Goal: Task Accomplishment & Management: Manage account settings

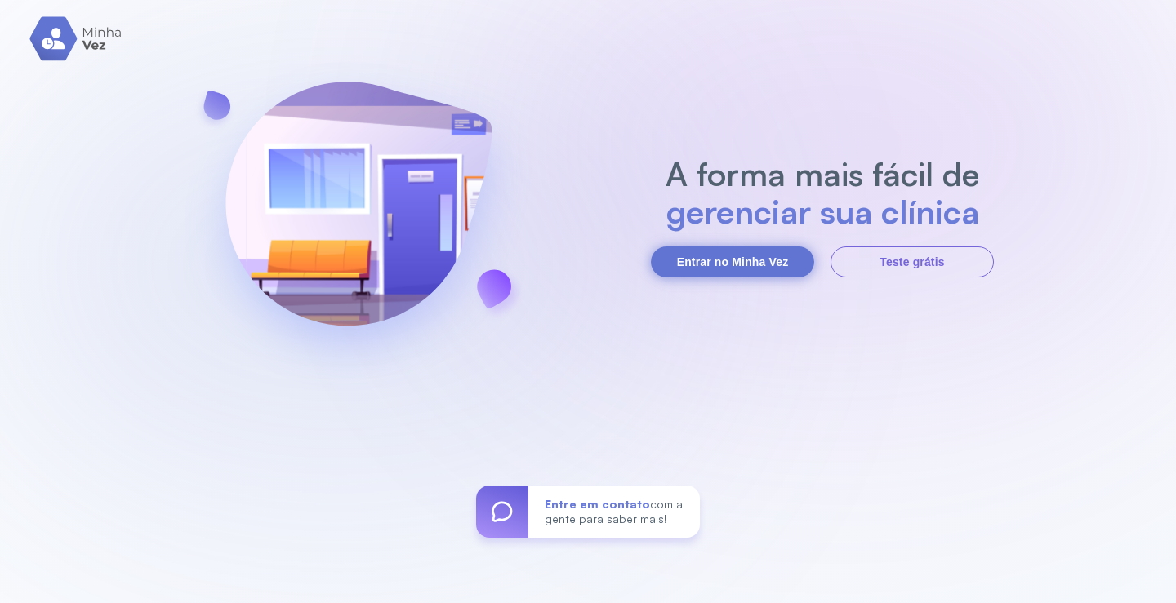
click at [737, 273] on button "Entrar no Minha Vez" at bounding box center [732, 262] width 163 height 31
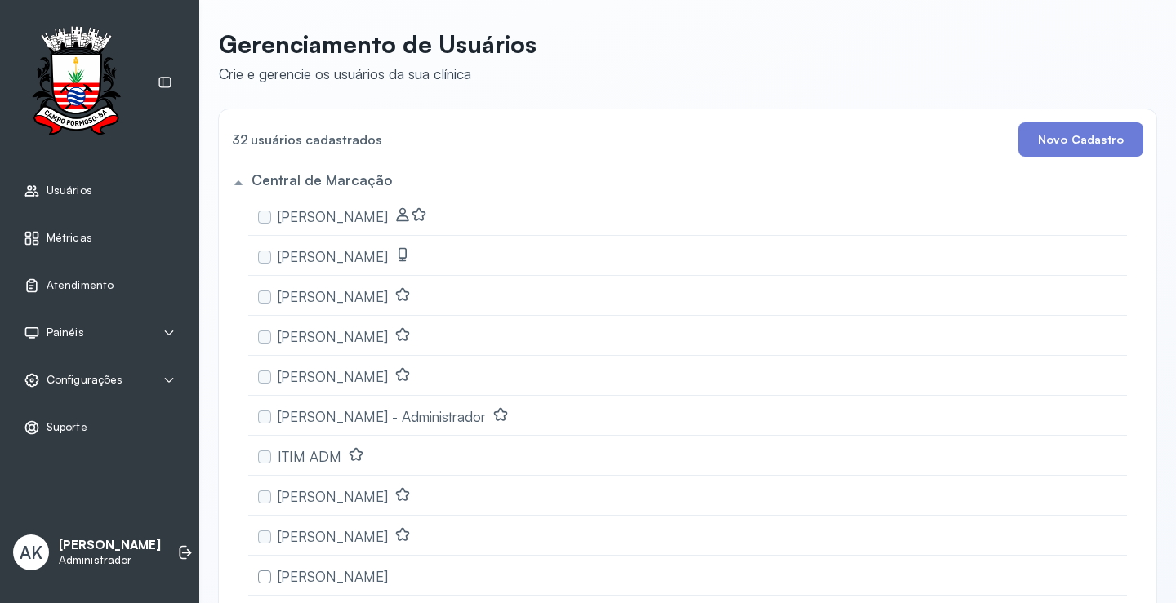
click at [67, 382] on span "Configurações" at bounding box center [85, 380] width 76 height 14
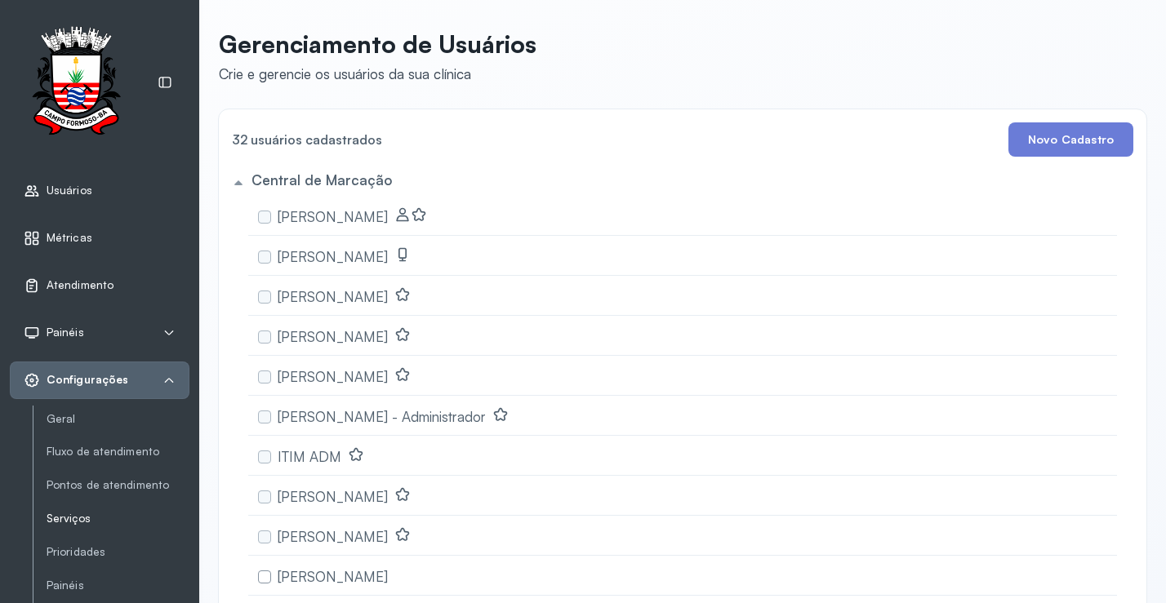
click at [84, 526] on link "Serviços" at bounding box center [118, 519] width 143 height 14
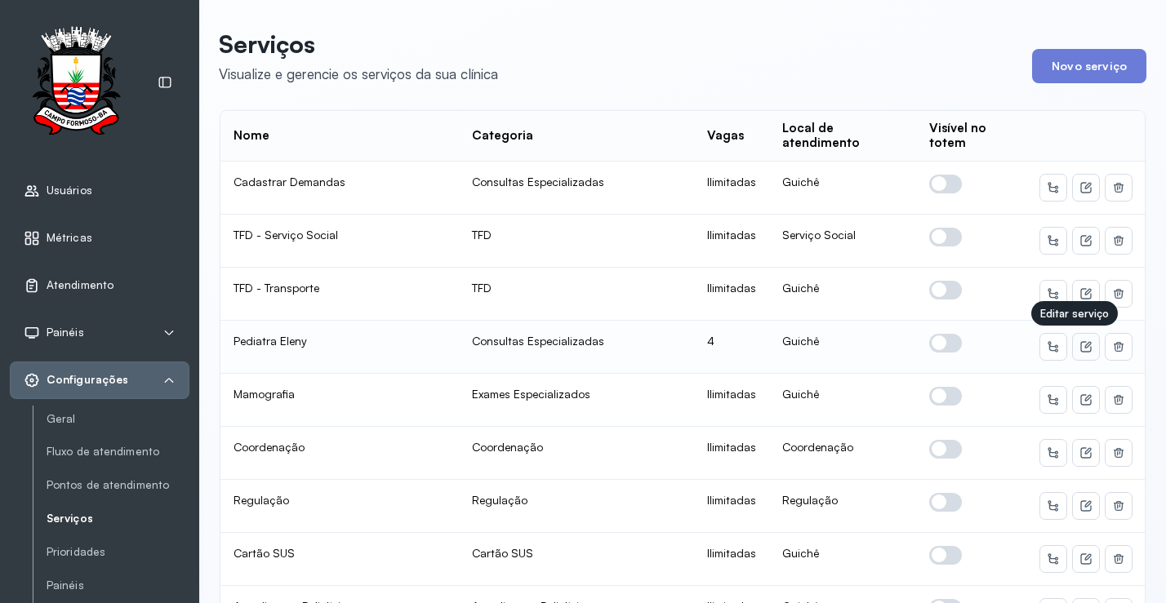
click at [1079, 345] on icon at bounding box center [1085, 347] width 13 height 13
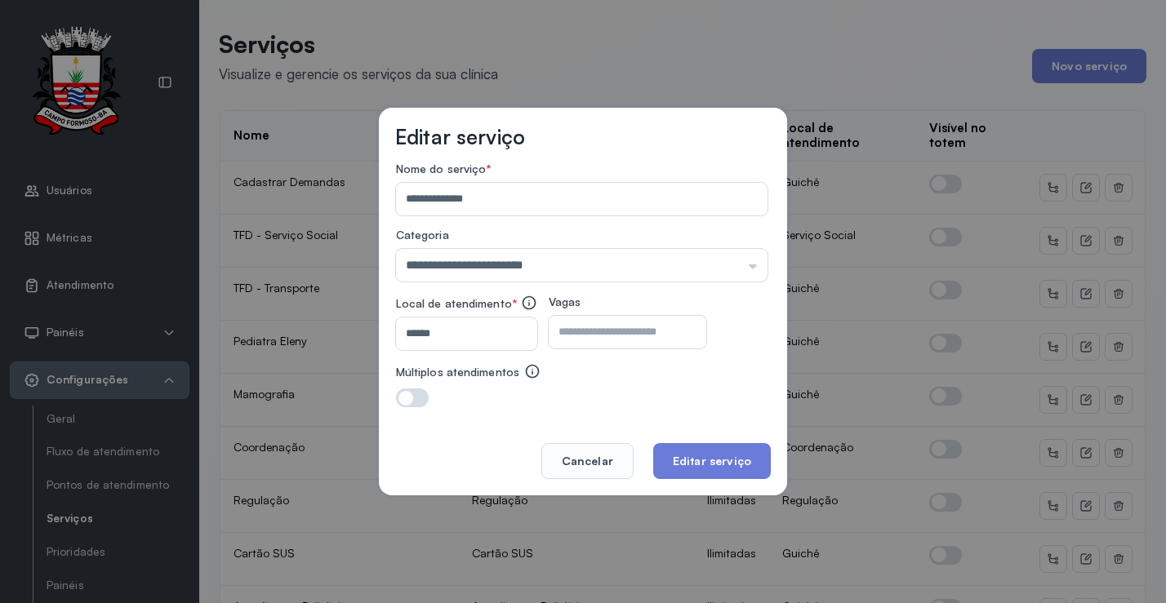
click at [617, 336] on input "*" at bounding box center [613, 332] width 129 height 33
type input "**"
click at [716, 466] on button "Editar serviço" at bounding box center [712, 461] width 118 height 36
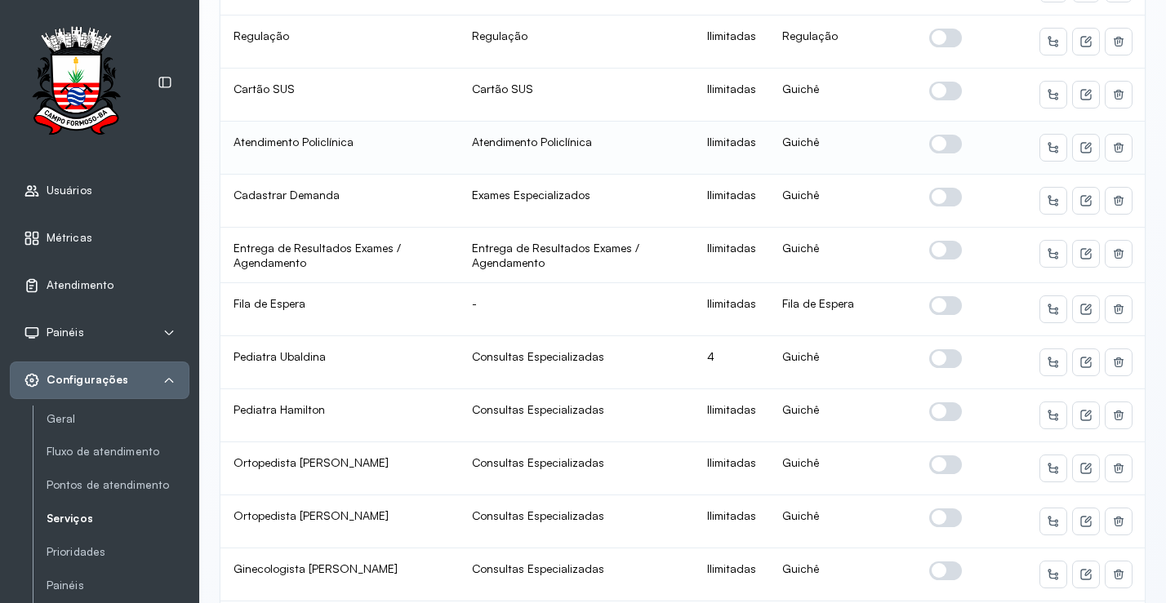
scroll to position [490, 0]
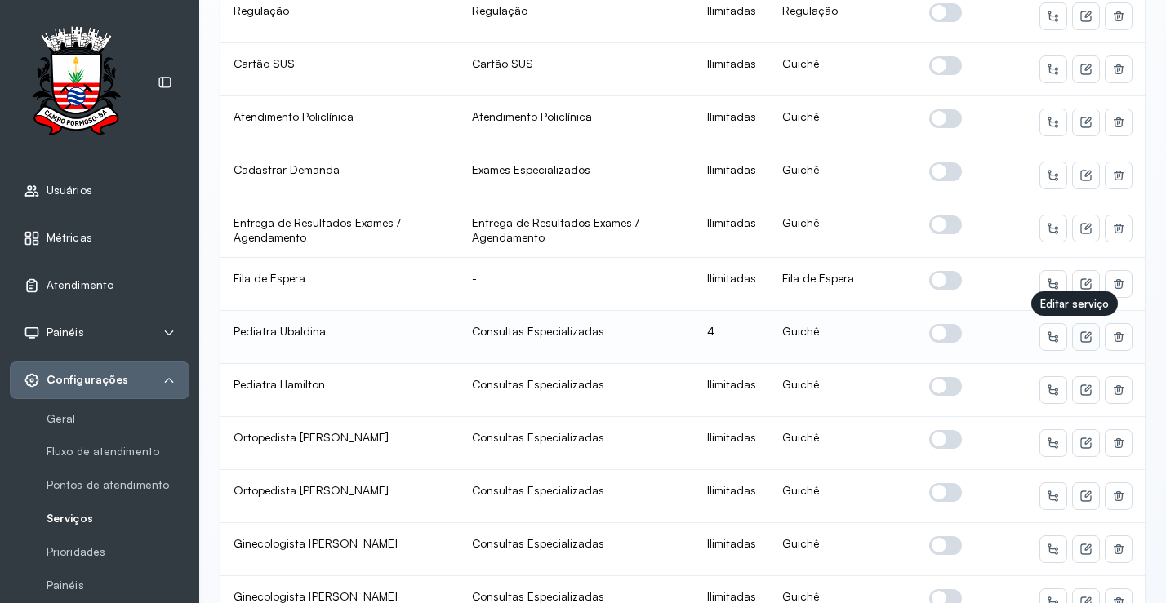
click at [1079, 335] on icon at bounding box center [1085, 337] width 13 height 13
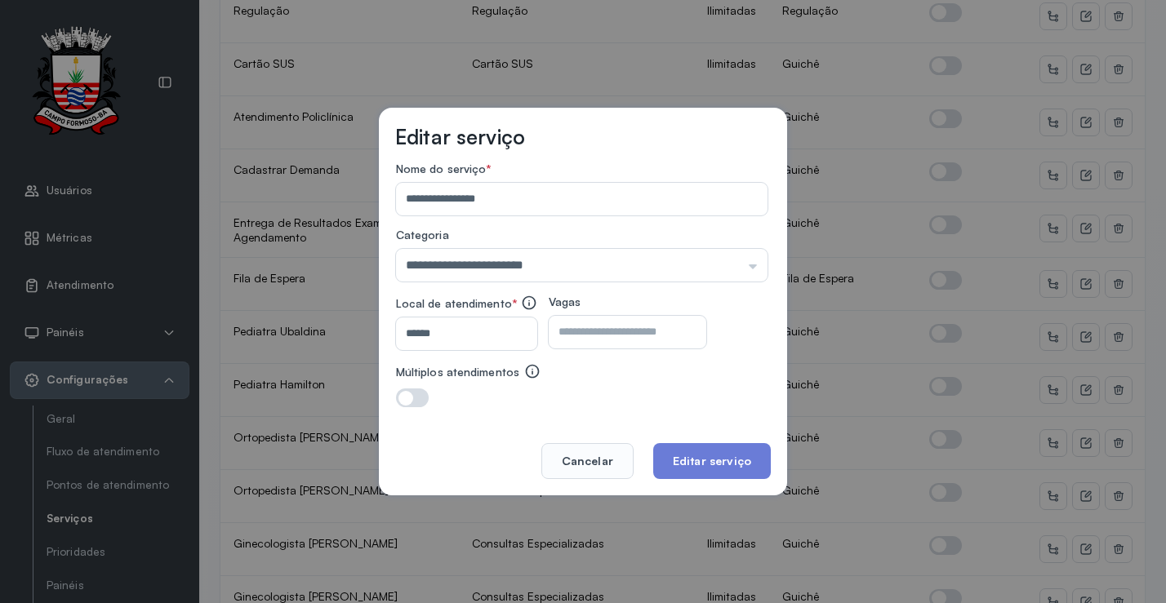
click at [628, 344] on input "*" at bounding box center [613, 332] width 129 height 33
type input "**"
click at [730, 463] on button "Editar serviço" at bounding box center [712, 461] width 118 height 36
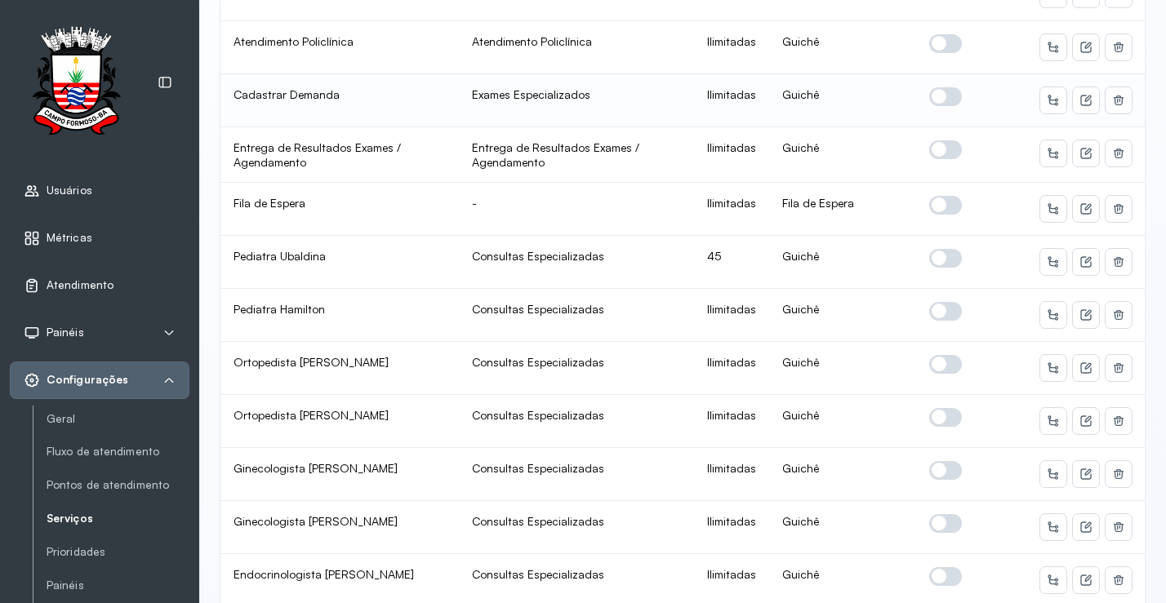
scroll to position [572, 0]
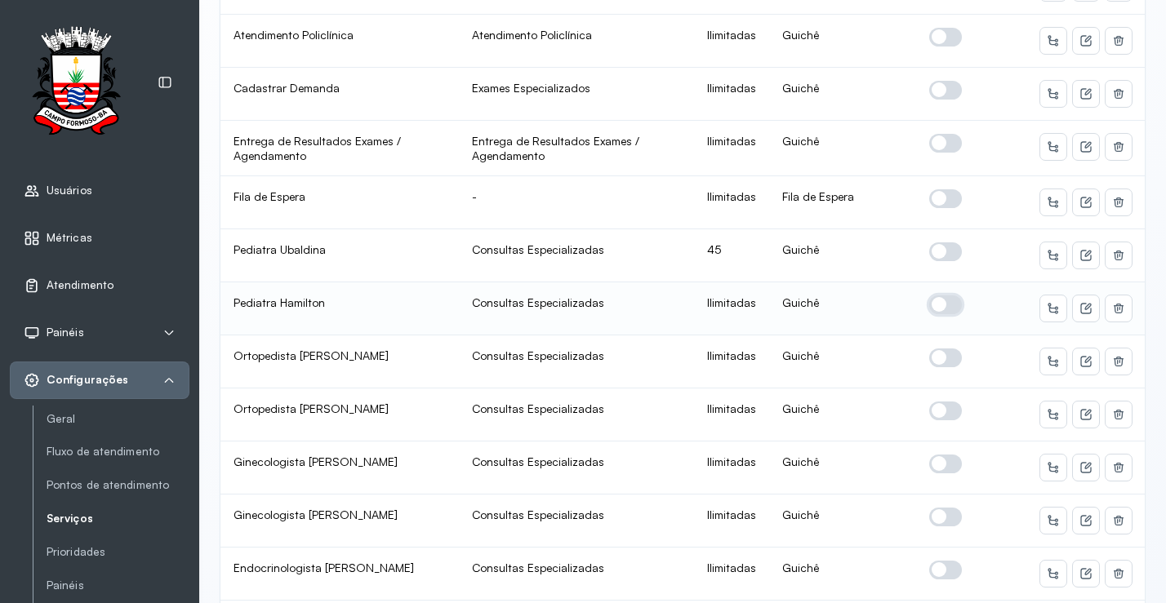
click at [937, 309] on span at bounding box center [945, 305] width 33 height 19
click at [1075, 299] on button at bounding box center [1086, 309] width 26 height 26
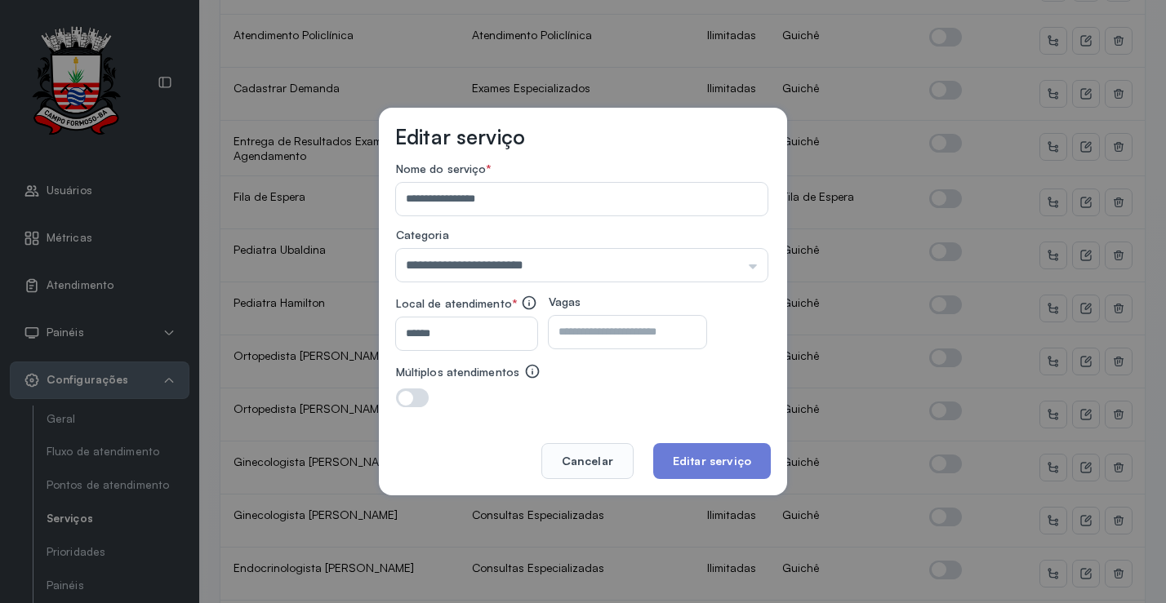
click at [657, 333] on input "number" at bounding box center [613, 332] width 129 height 33
type input "**"
click at [715, 456] on button "Editar serviço" at bounding box center [712, 461] width 118 height 36
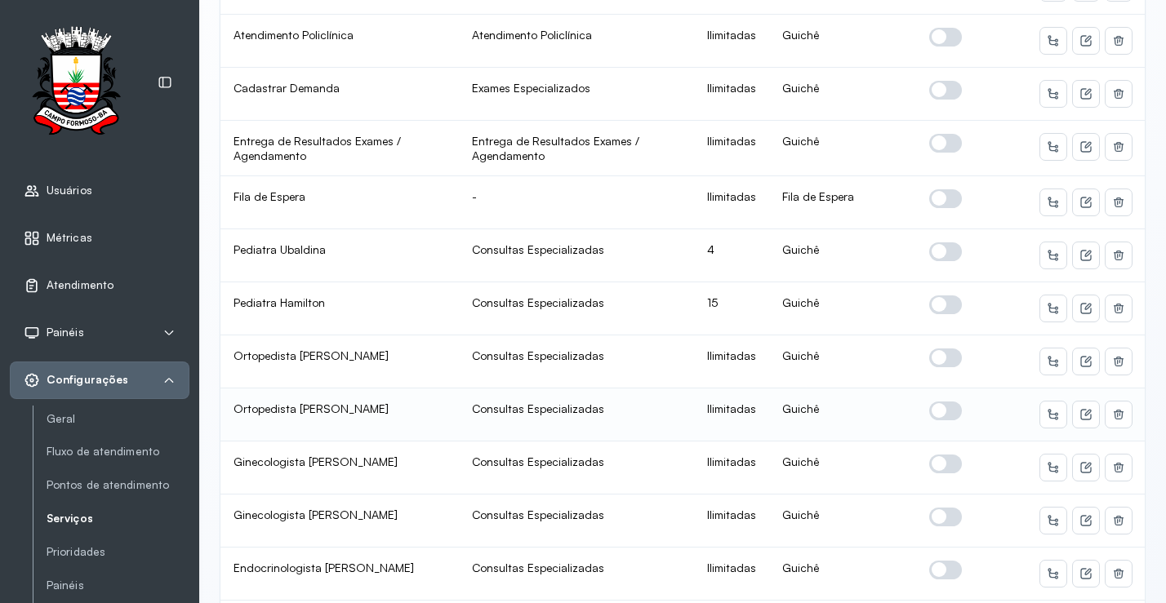
click at [943, 411] on span at bounding box center [945, 411] width 33 height 19
click at [1084, 414] on icon at bounding box center [1087, 412] width 7 height 7
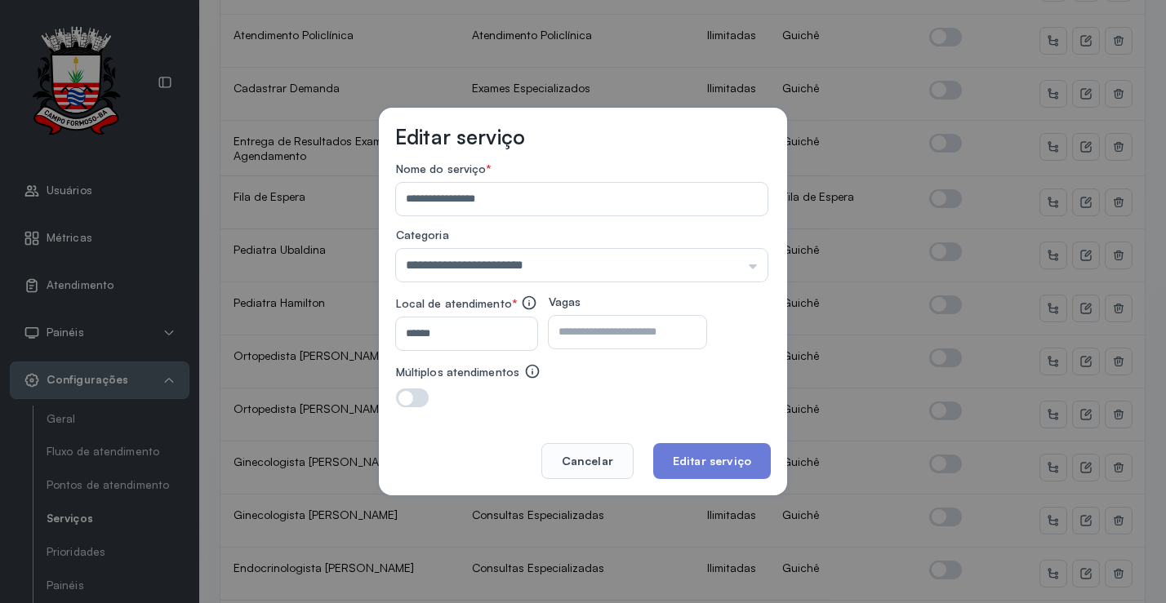
click at [643, 327] on input "number" at bounding box center [613, 332] width 129 height 33
type input "**"
click at [692, 460] on button "Editar serviço" at bounding box center [712, 461] width 118 height 36
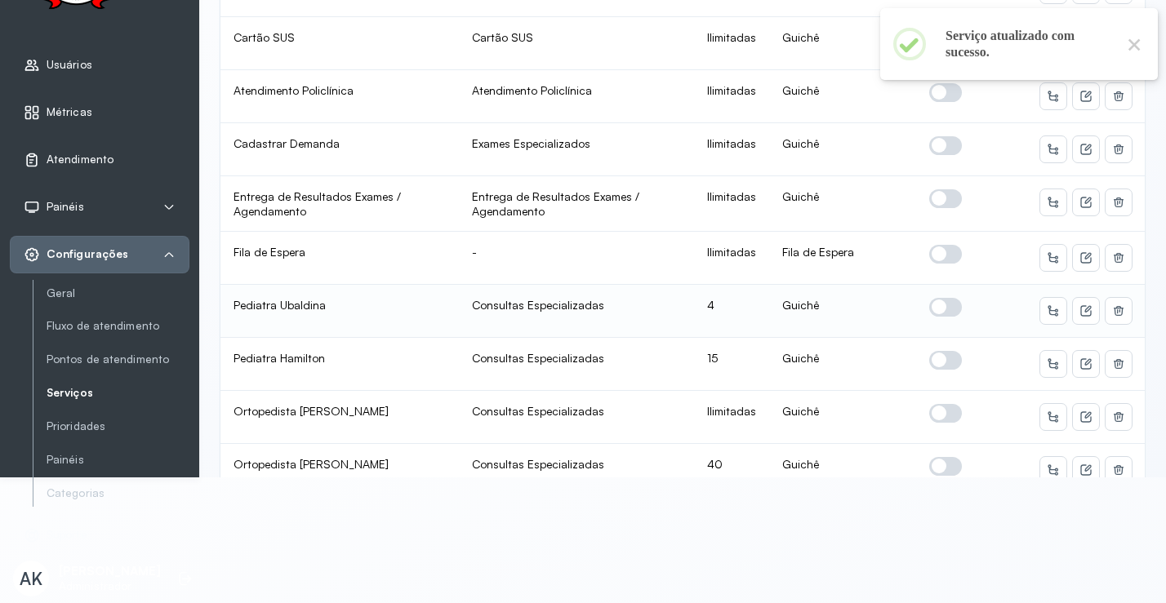
scroll to position [408, 0]
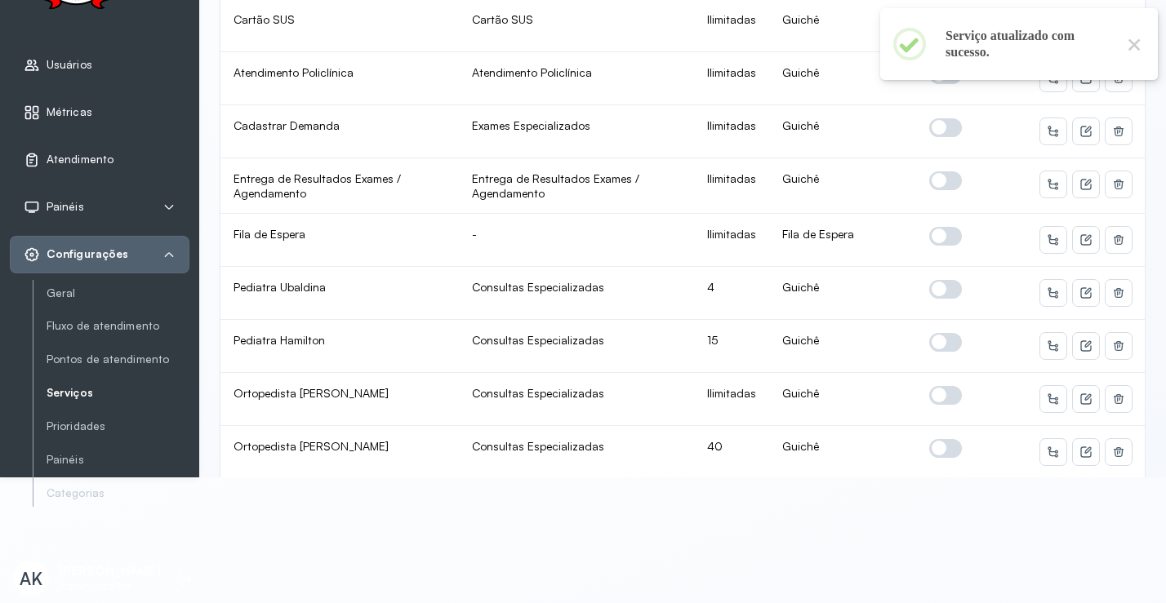
click at [173, 248] on icon at bounding box center [168, 254] width 13 height 13
click at [163, 248] on icon at bounding box center [168, 254] width 13 height 13
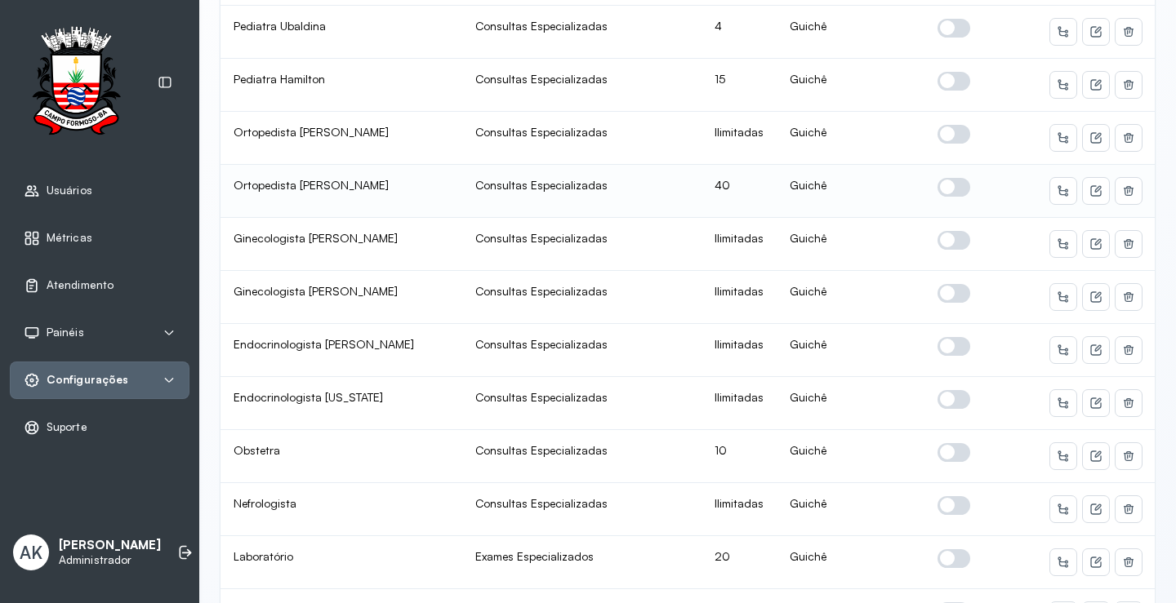
scroll to position [817, 0]
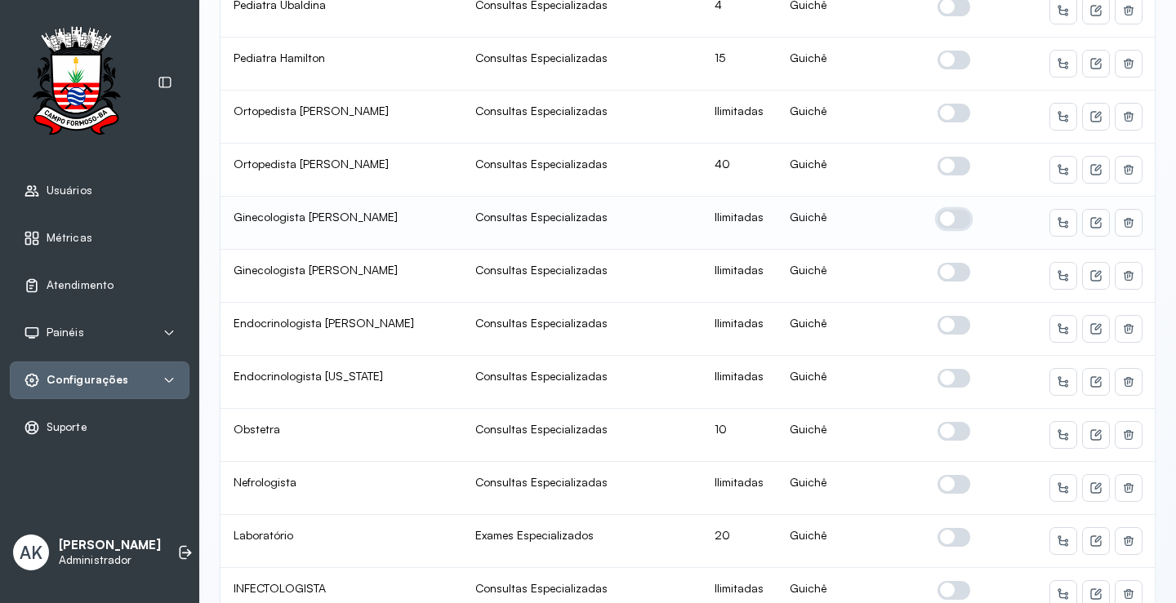
click at [945, 226] on span at bounding box center [953, 219] width 33 height 19
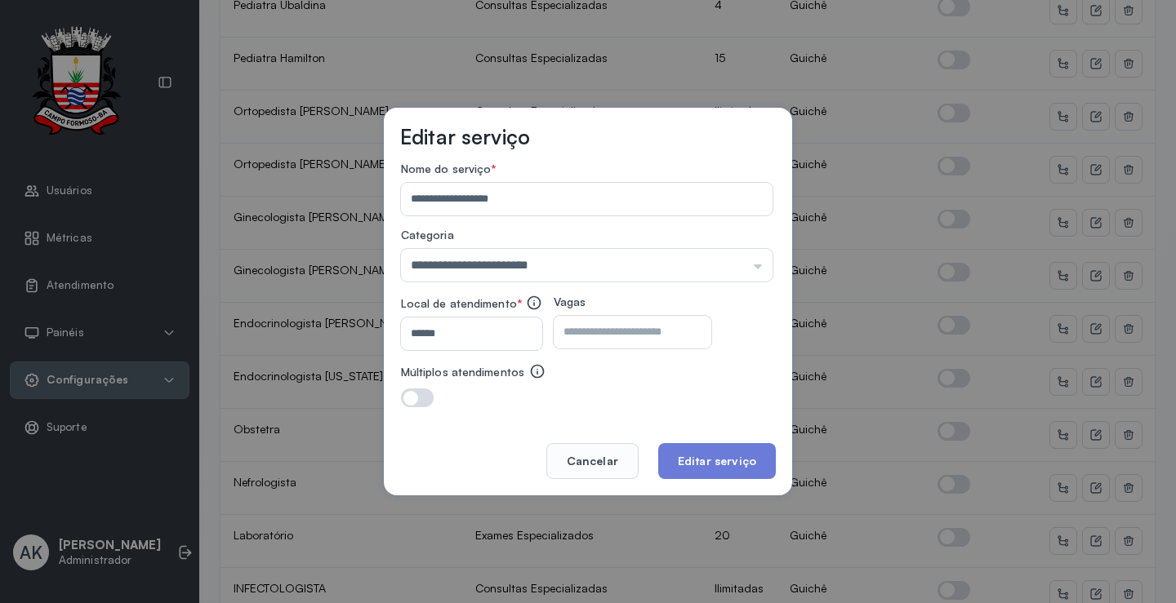
click at [630, 323] on input "number" at bounding box center [618, 332] width 129 height 33
type input "**"
click at [695, 455] on button "Editar serviço" at bounding box center [717, 461] width 118 height 36
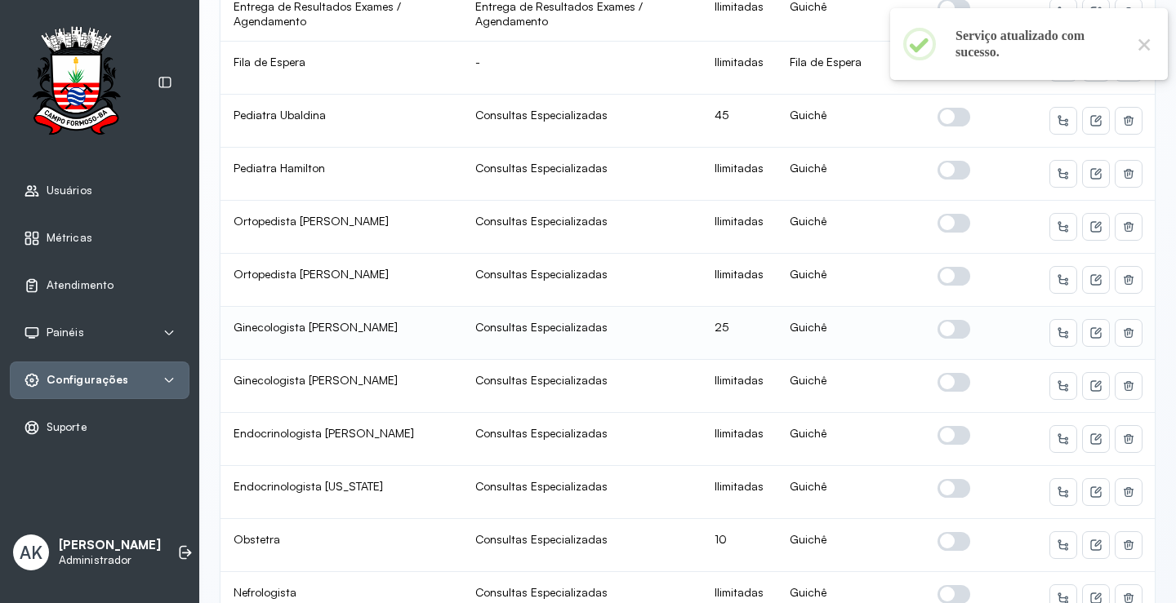
scroll to position [735, 0]
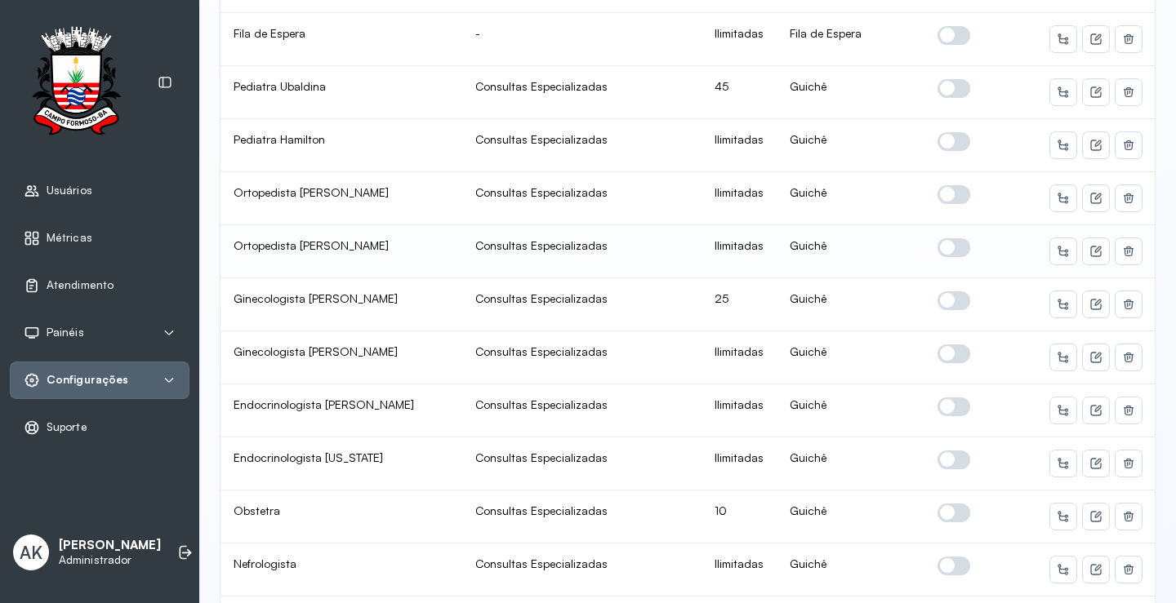
click at [949, 249] on span at bounding box center [953, 247] width 33 height 19
click at [1089, 247] on icon at bounding box center [1095, 251] width 13 height 13
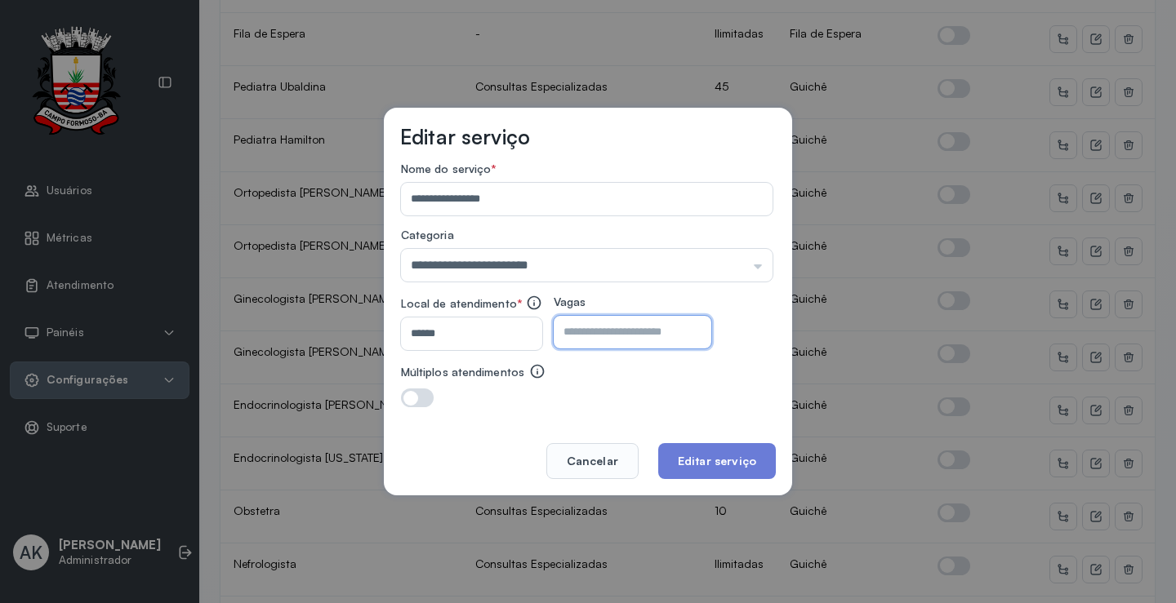
drag, startPoint x: 710, startPoint y: 344, endPoint x: 719, endPoint y: 341, distance: 8.8
click at [683, 341] on input "number" at bounding box center [618, 332] width 129 height 33
type input "**"
click at [738, 461] on button "Editar serviço" at bounding box center [717, 461] width 118 height 36
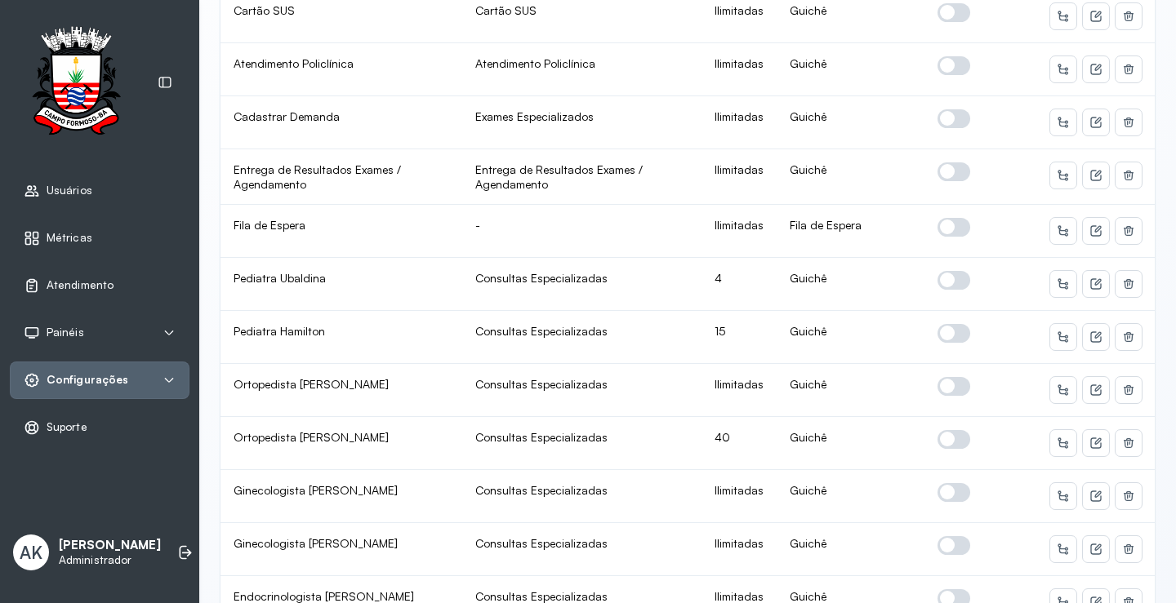
scroll to position [572, 0]
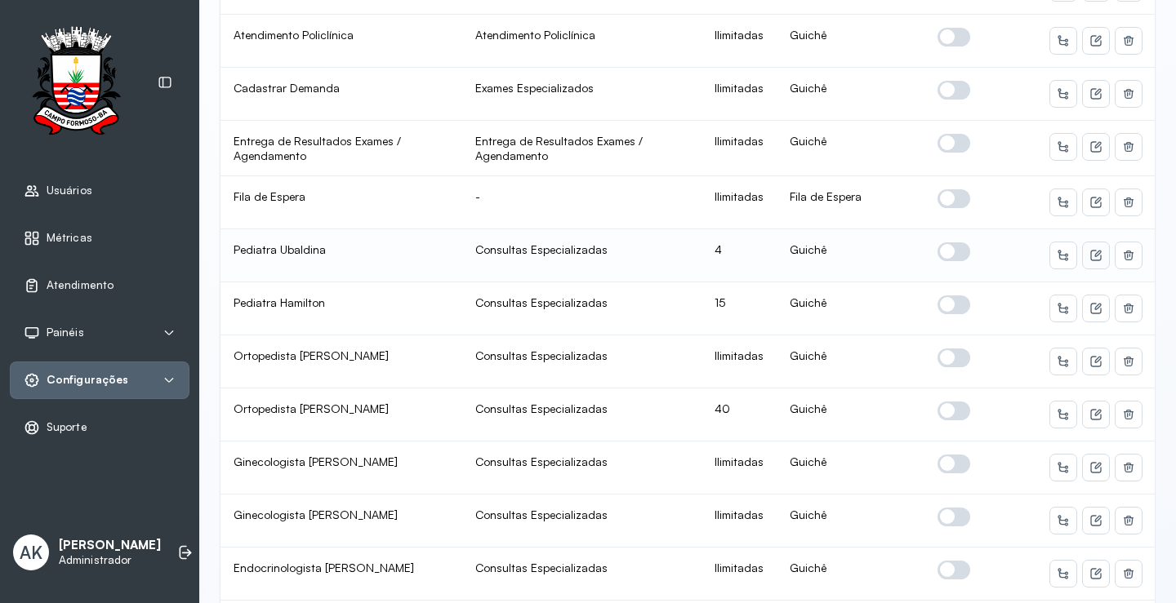
click at [1083, 256] on button at bounding box center [1096, 256] width 26 height 26
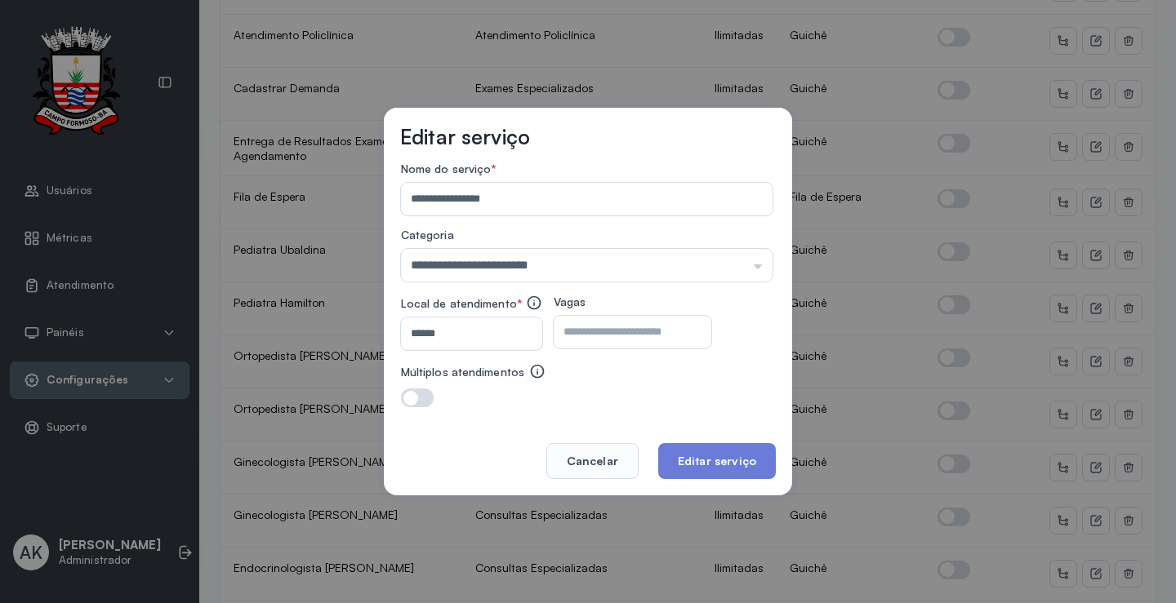
click at [602, 332] on input "*" at bounding box center [618, 332] width 129 height 33
type input "**"
click at [694, 455] on button "Editar serviço" at bounding box center [717, 461] width 118 height 36
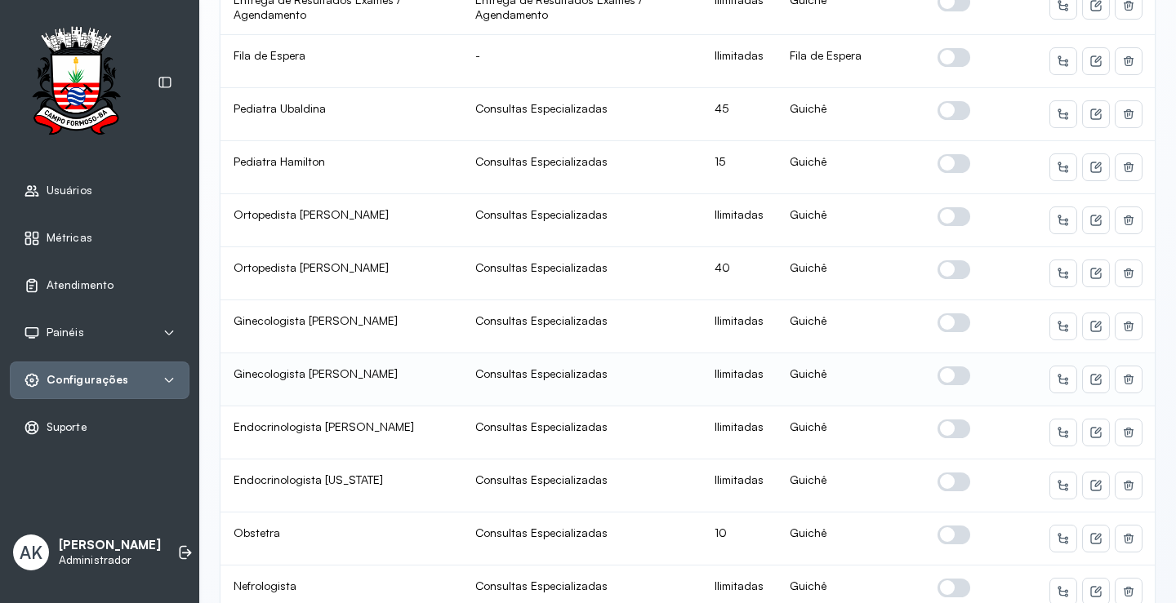
scroll to position [735, 0]
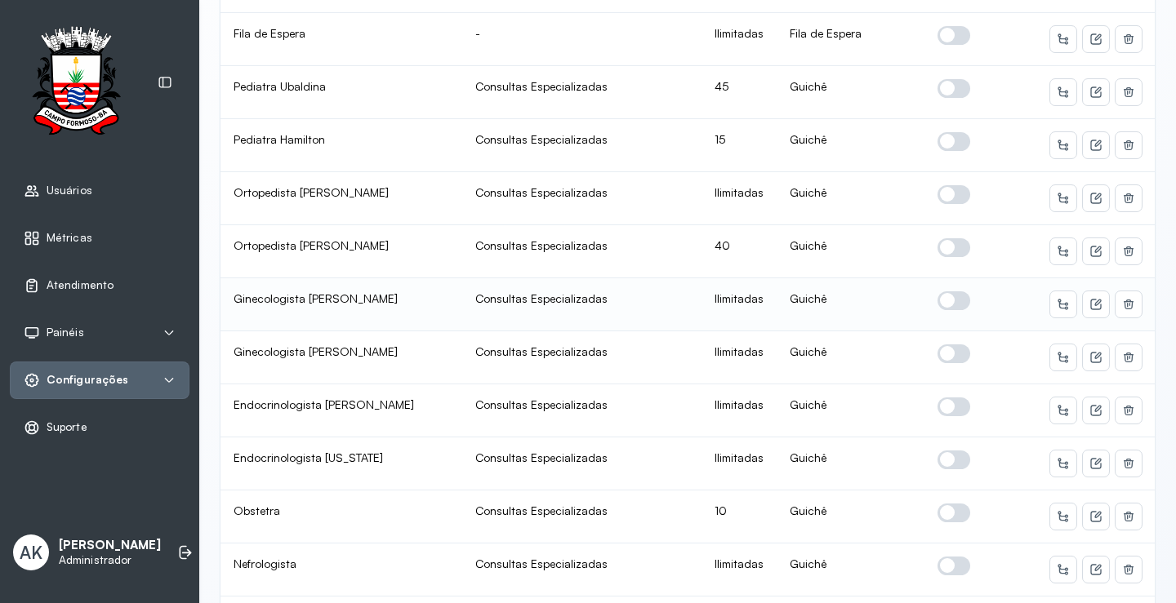
click at [958, 296] on span at bounding box center [953, 301] width 33 height 19
click at [1089, 309] on icon at bounding box center [1095, 304] width 13 height 13
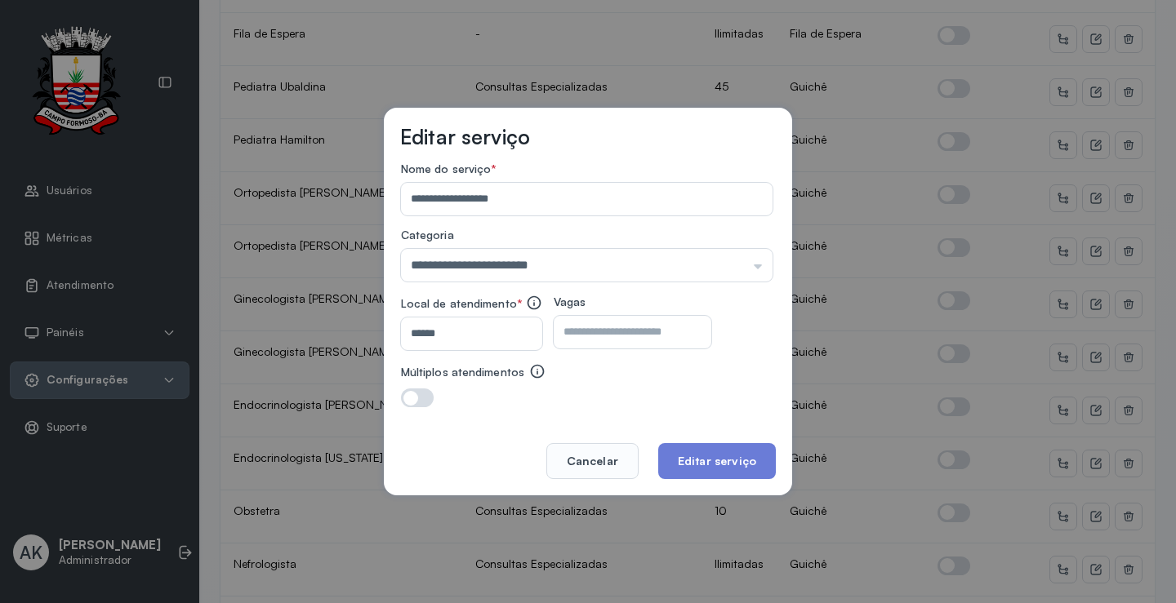
click at [683, 331] on input "number" at bounding box center [618, 332] width 129 height 33
type input "**"
click at [760, 459] on button "Editar serviço" at bounding box center [717, 461] width 118 height 36
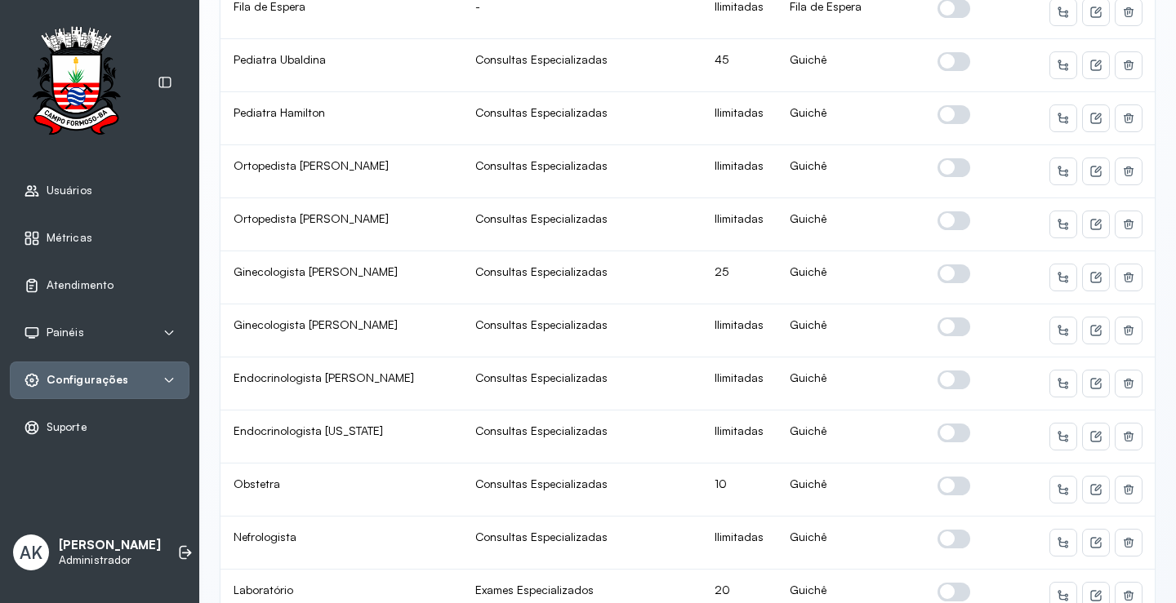
scroll to position [817, 0]
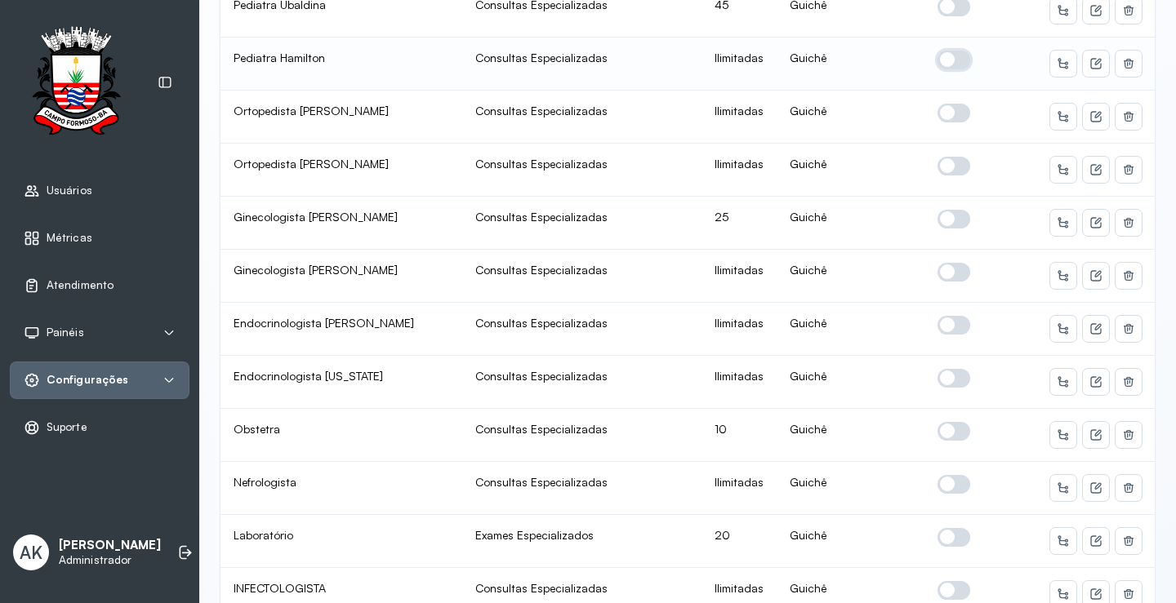
click at [939, 60] on span at bounding box center [953, 60] width 33 height 19
click at [1089, 64] on icon at bounding box center [1095, 63] width 13 height 13
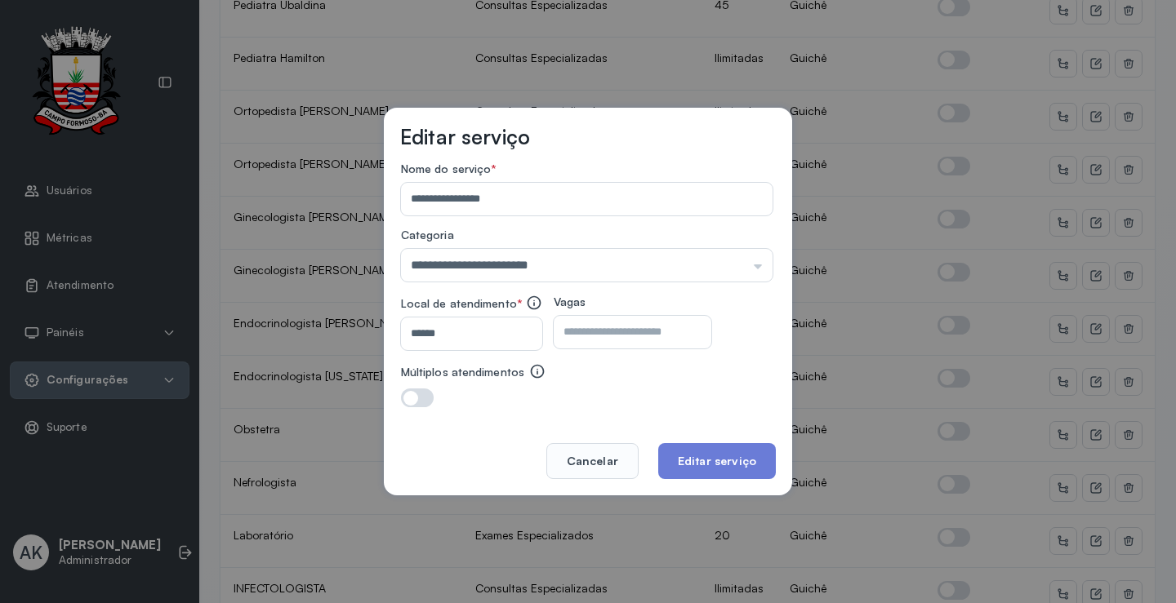
click at [625, 339] on input "number" at bounding box center [618, 332] width 129 height 33
type input "**"
click at [701, 468] on button "Editar serviço" at bounding box center [717, 461] width 118 height 36
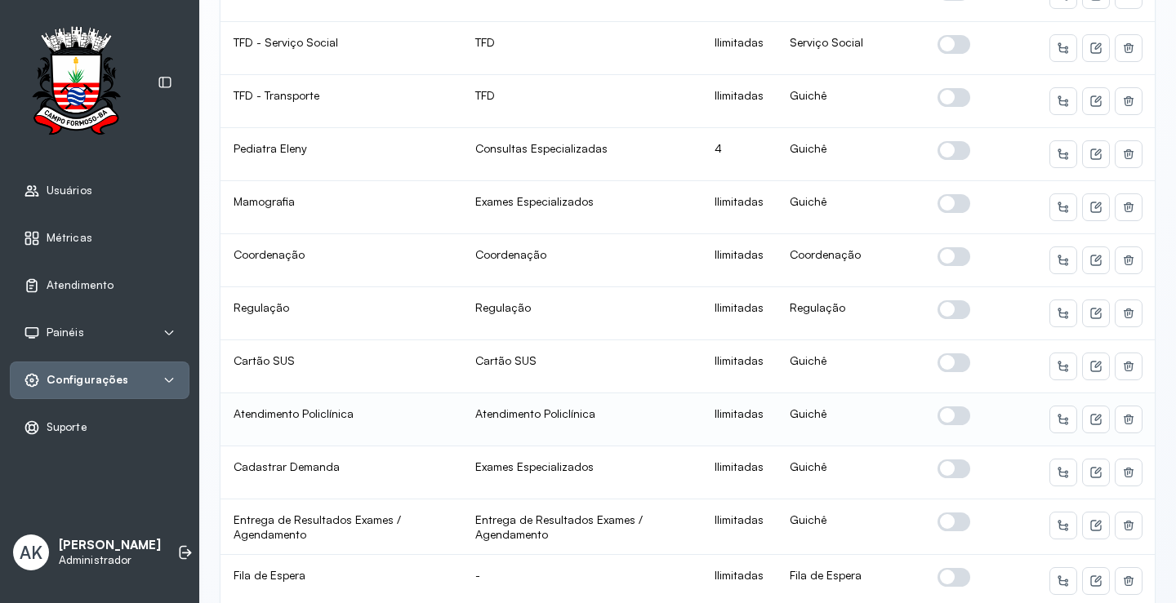
scroll to position [163, 0]
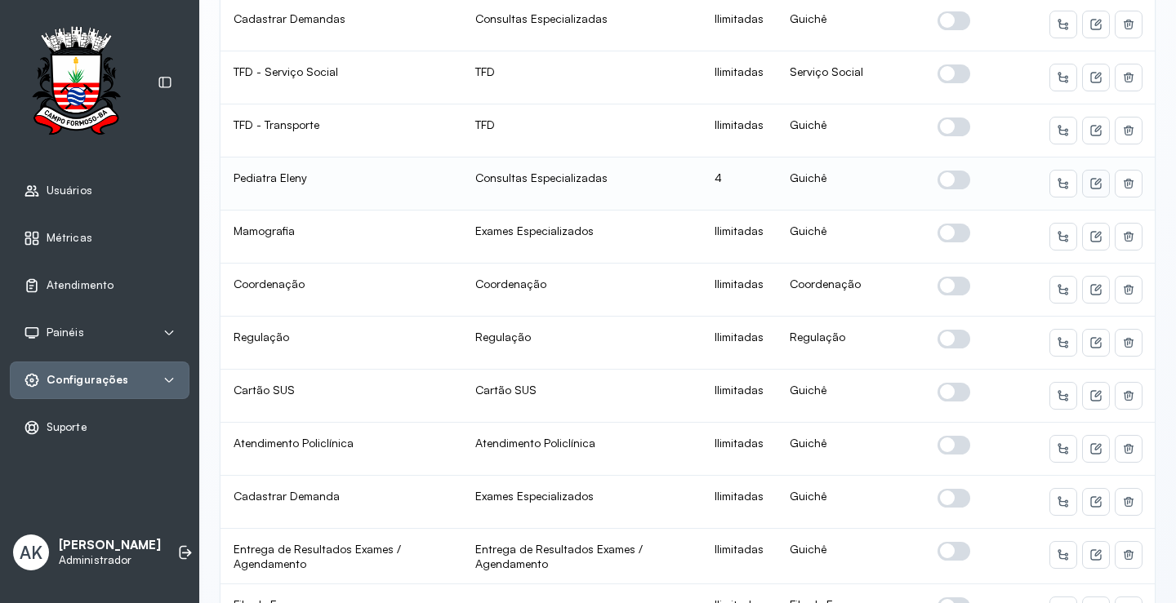
click at [1090, 29] on icon at bounding box center [1095, 24] width 11 height 11
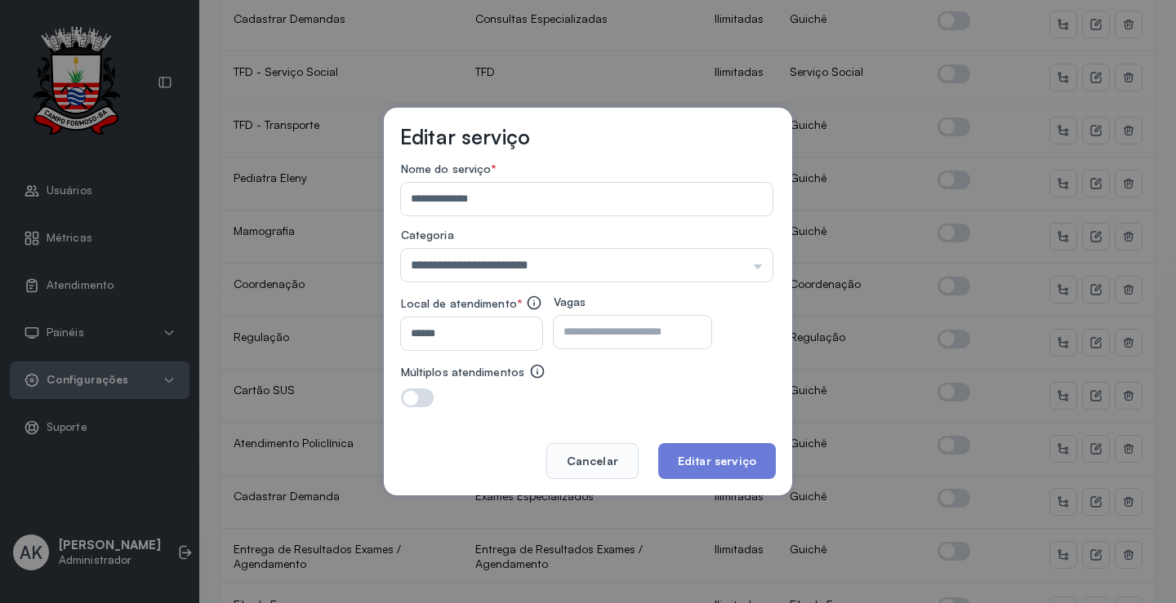
click at [626, 322] on input "*" at bounding box center [618, 332] width 129 height 33
type input "**"
click at [695, 449] on button "Editar serviço" at bounding box center [717, 461] width 118 height 36
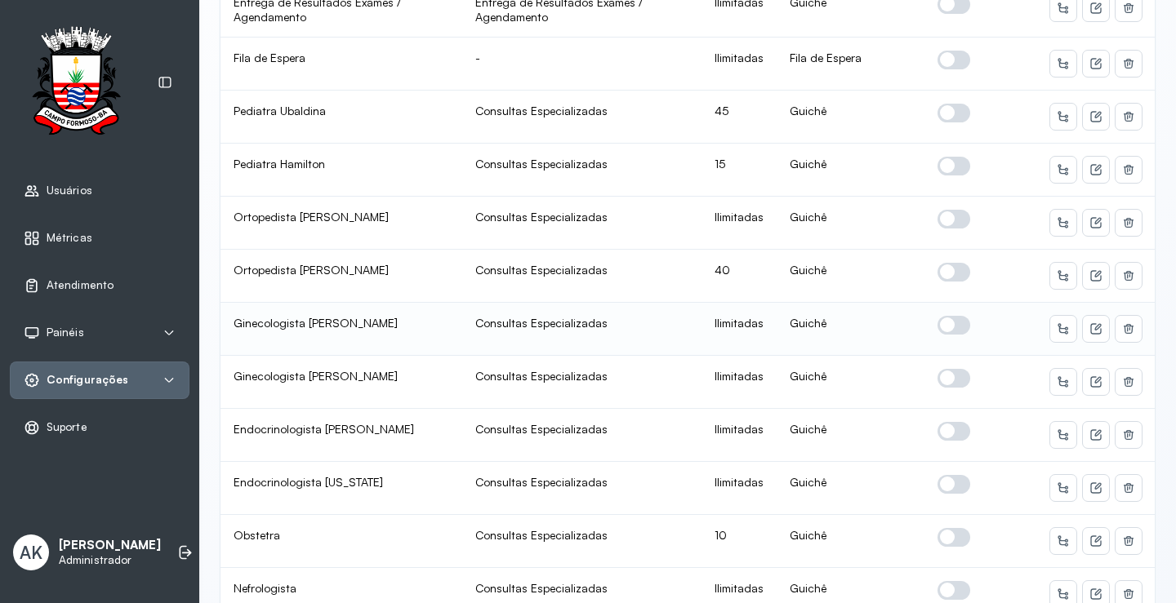
scroll to position [735, 0]
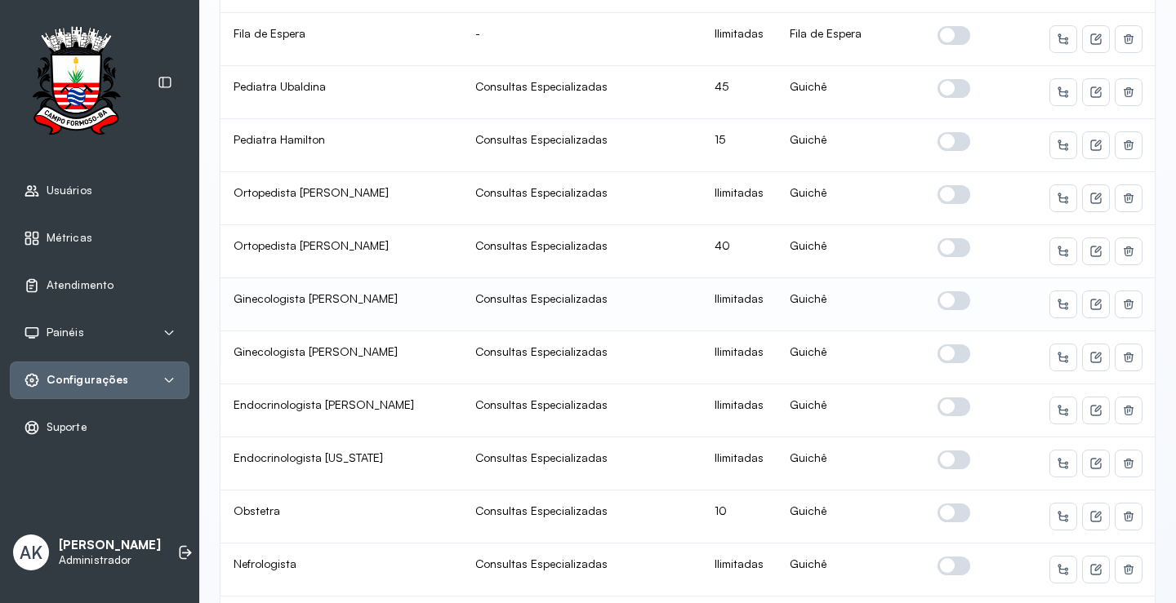
click at [957, 299] on span at bounding box center [953, 301] width 33 height 19
click at [1089, 301] on icon at bounding box center [1095, 304] width 13 height 13
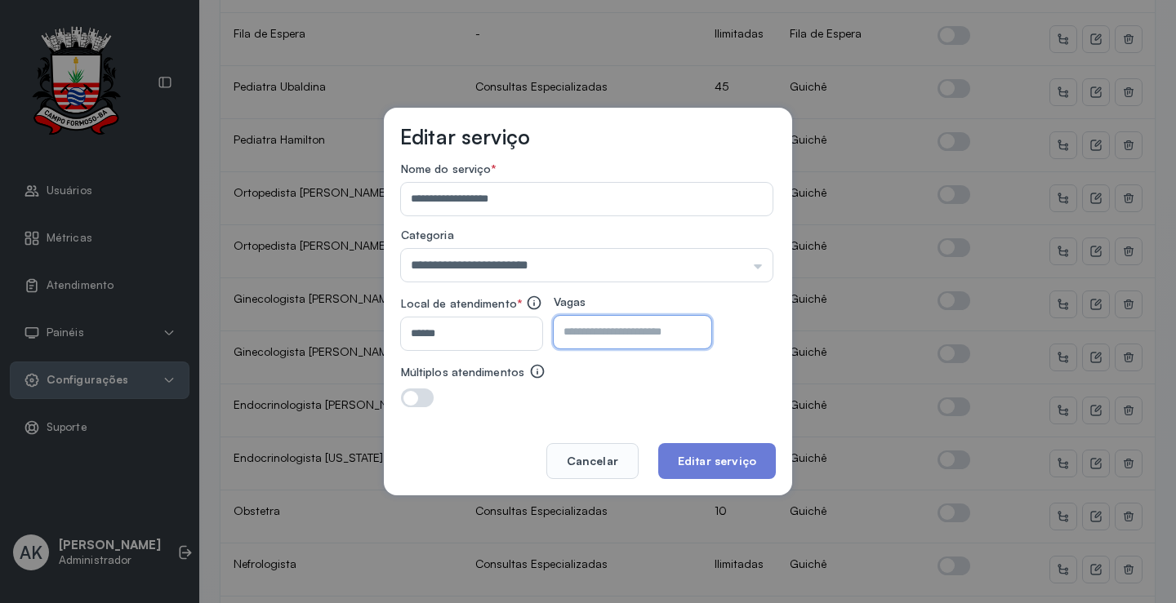
click at [616, 334] on input "number" at bounding box center [618, 332] width 129 height 33
type input "**"
click at [697, 466] on button "Editar serviço" at bounding box center [717, 461] width 118 height 36
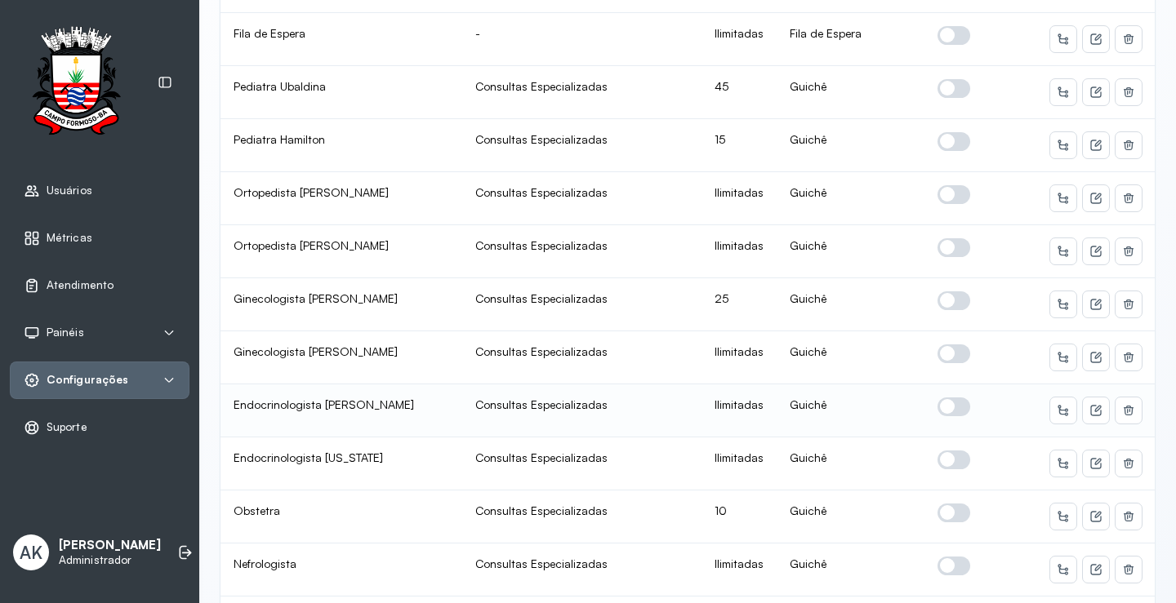
scroll to position [817, 0]
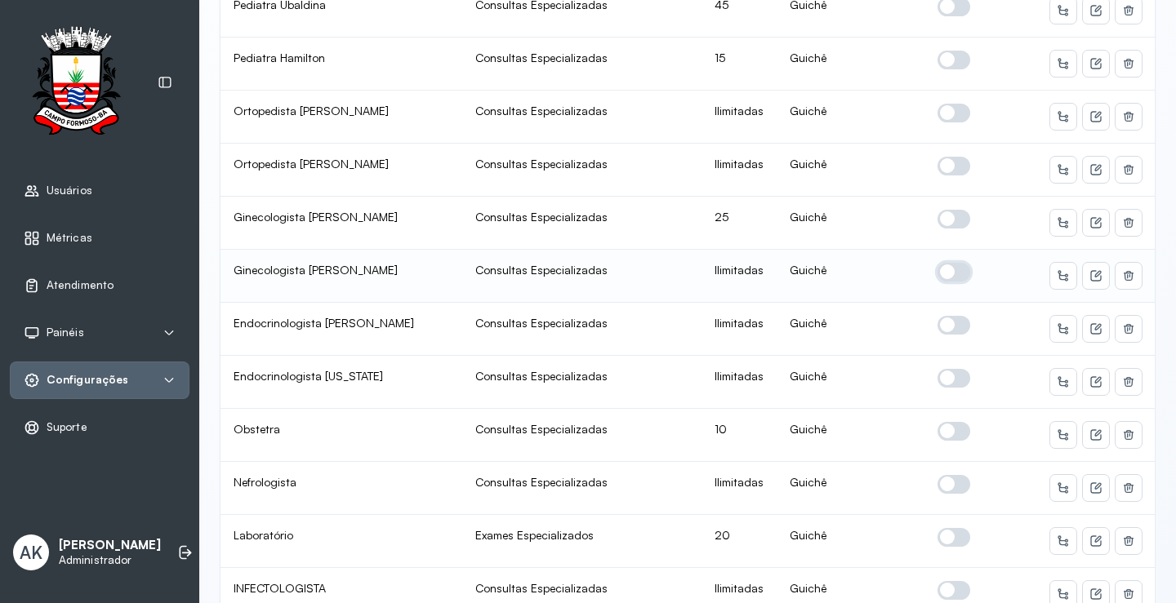
click at [951, 268] on span at bounding box center [953, 272] width 33 height 19
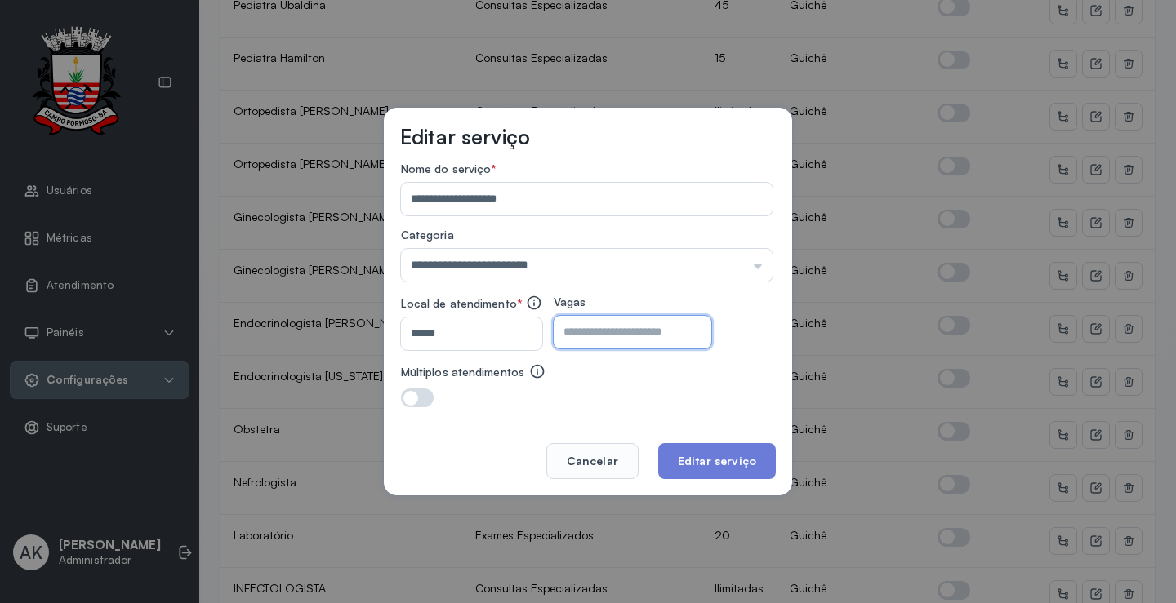
click at [673, 345] on input "number" at bounding box center [618, 332] width 129 height 33
type input "**"
click at [704, 457] on button "Editar serviço" at bounding box center [717, 461] width 118 height 36
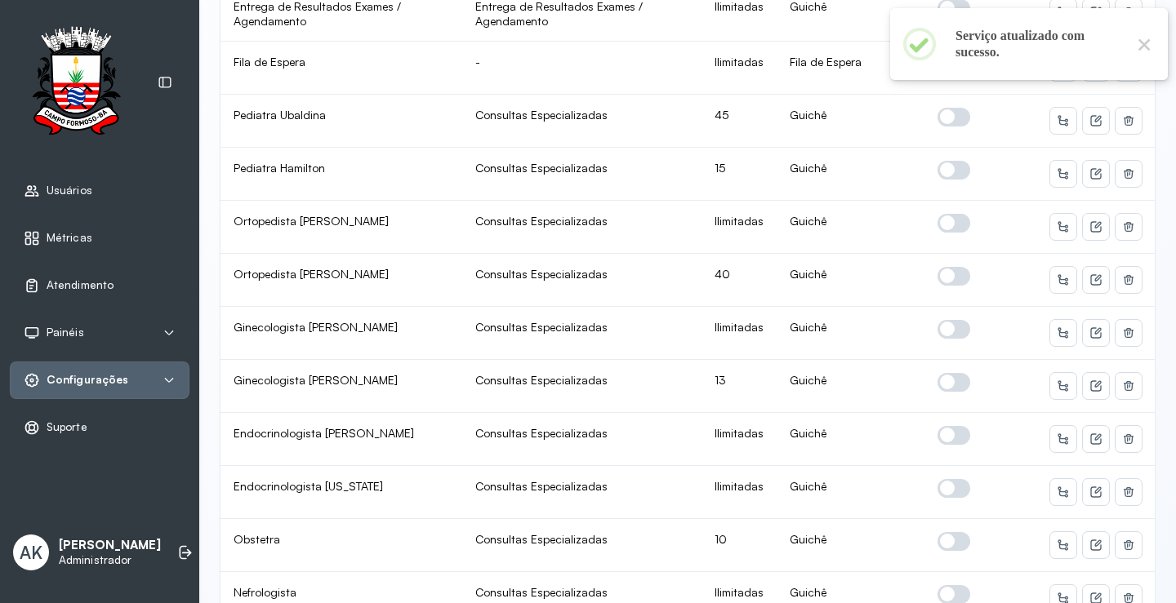
scroll to position [735, 0]
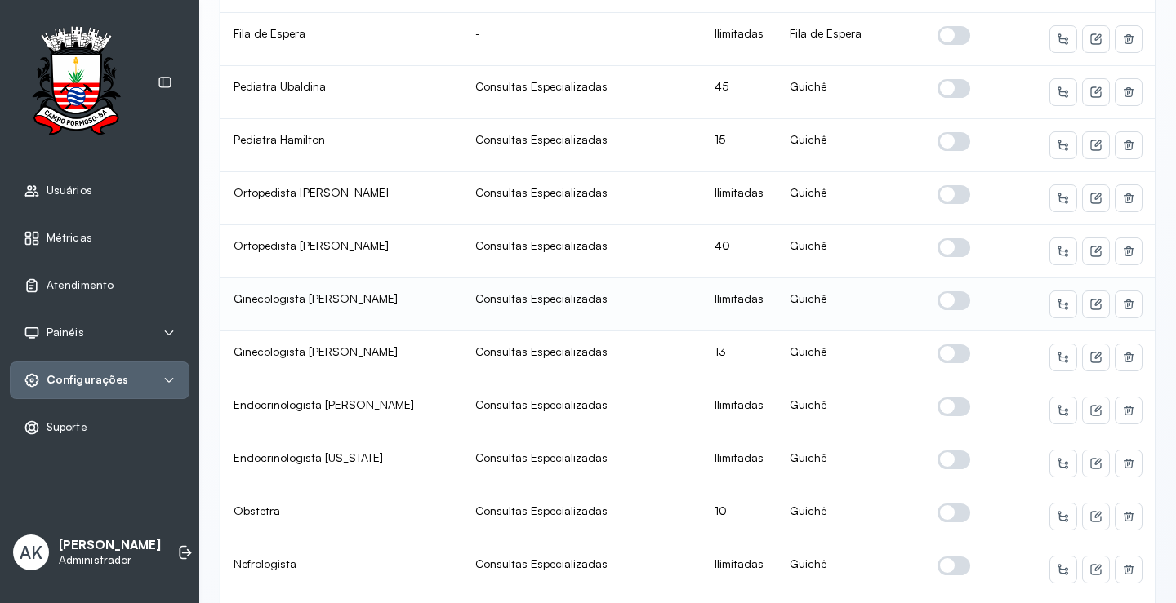
click at [952, 292] on span at bounding box center [953, 301] width 33 height 19
click at [1097, 303] on div at bounding box center [1095, 305] width 91 height 26
click at [1089, 304] on icon at bounding box center [1095, 304] width 13 height 13
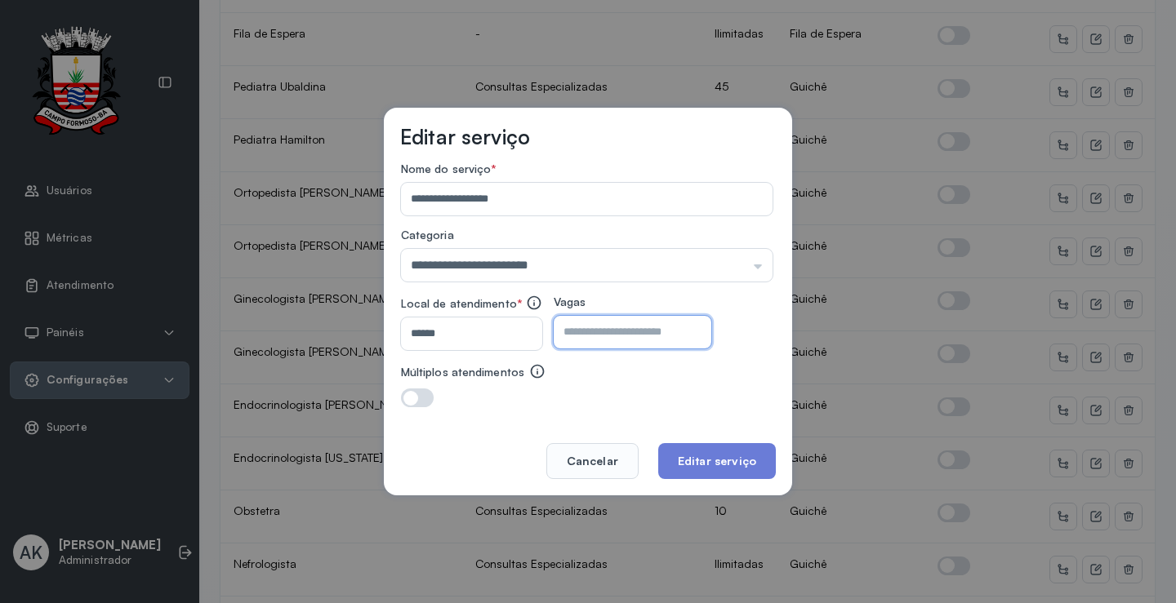
click at [683, 332] on input "number" at bounding box center [618, 332] width 129 height 33
type input "**"
click at [711, 466] on button "Editar serviço" at bounding box center [717, 461] width 118 height 36
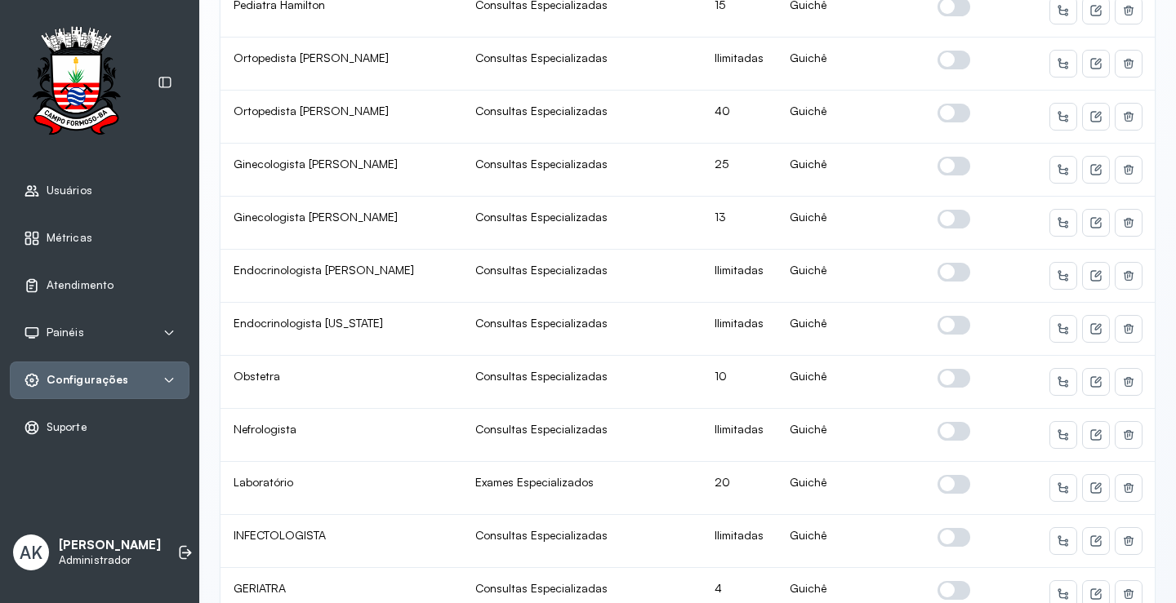
scroll to position [898, 0]
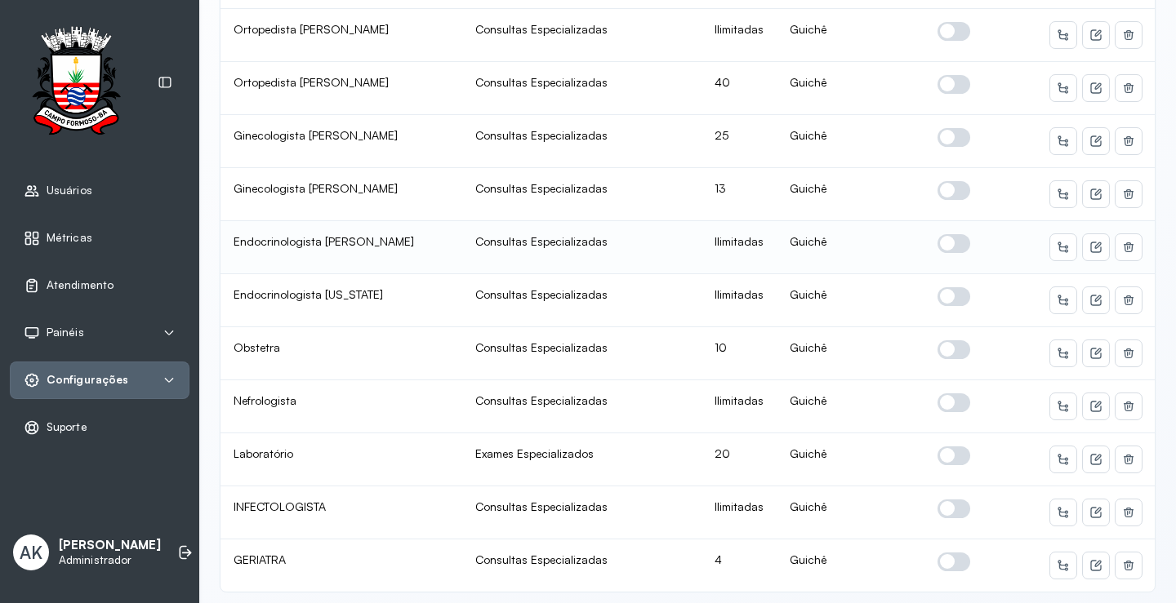
click at [957, 236] on span at bounding box center [953, 243] width 33 height 19
click at [953, 239] on span at bounding box center [953, 243] width 33 height 19
click at [946, 243] on span at bounding box center [953, 243] width 33 height 19
click at [1094, 246] on icon at bounding box center [1097, 245] width 7 height 7
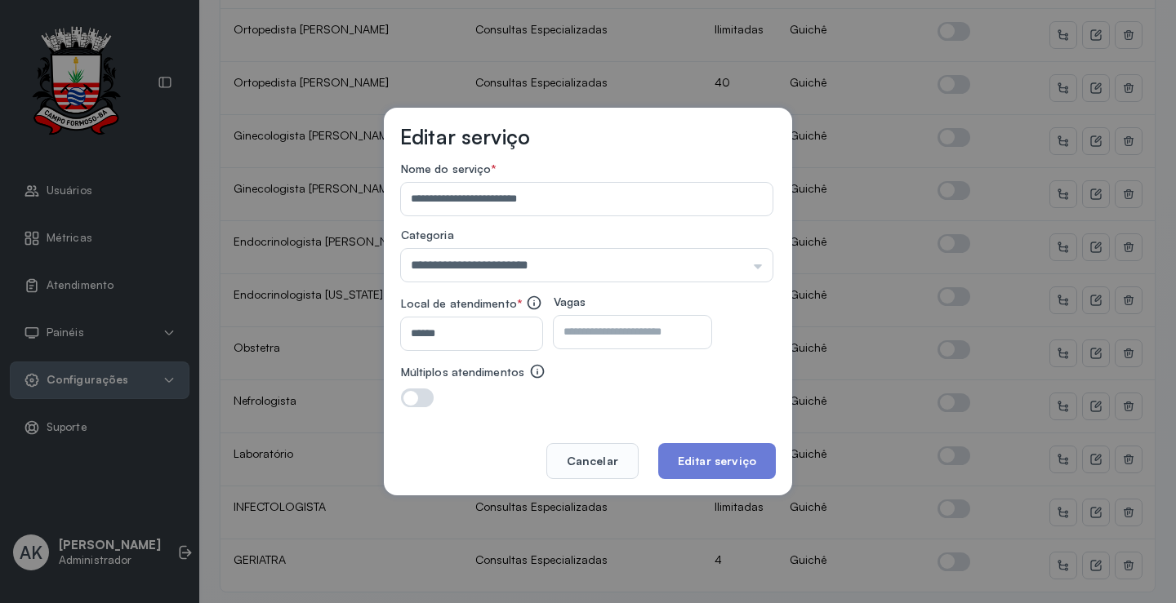
click at [605, 347] on input "number" at bounding box center [618, 332] width 129 height 33
type input "**"
click at [724, 476] on button "Editar serviço" at bounding box center [717, 461] width 118 height 36
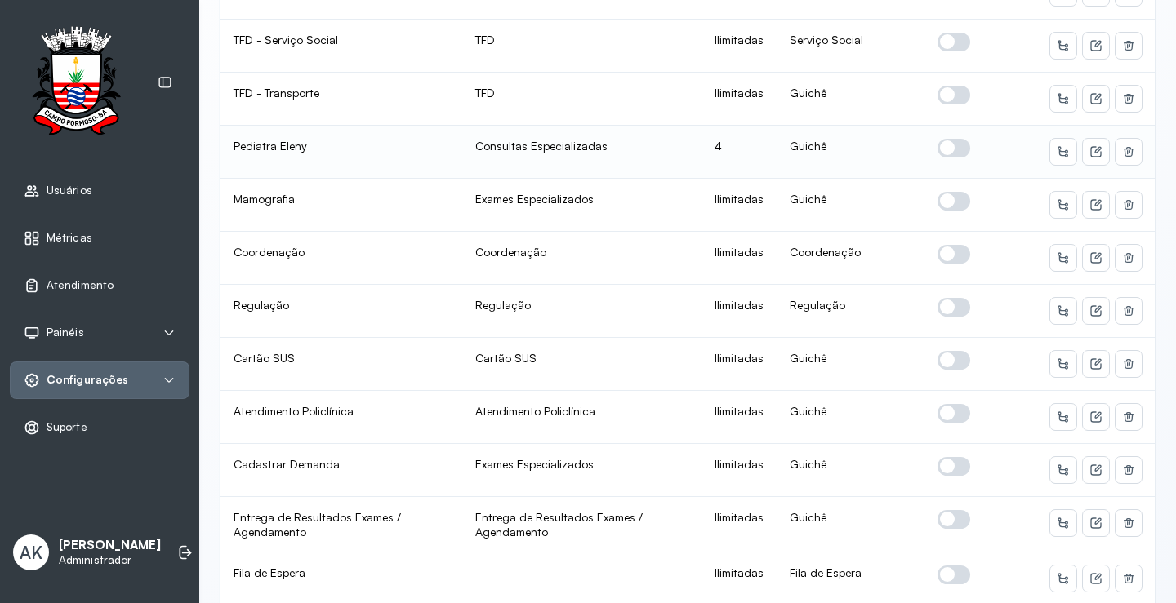
scroll to position [163, 0]
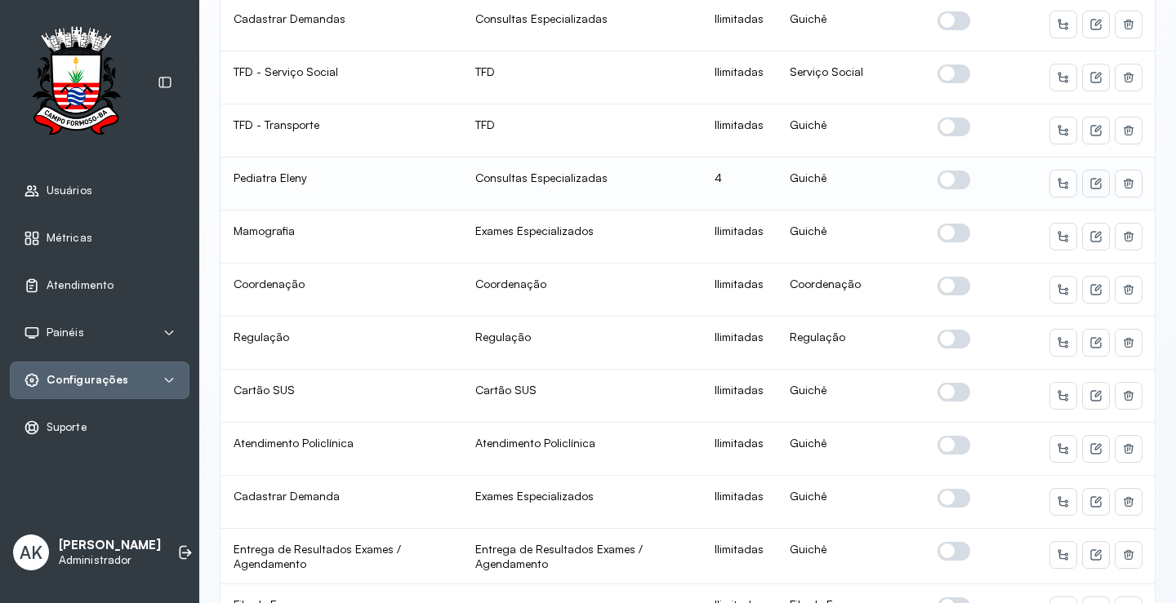
click at [1094, 25] on icon at bounding box center [1097, 22] width 7 height 7
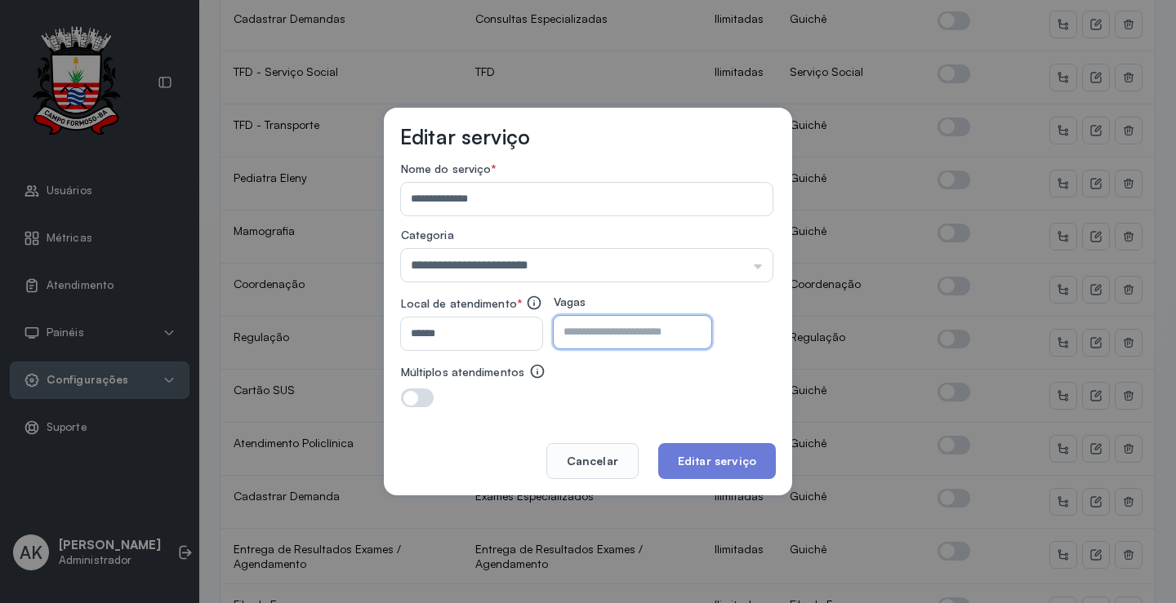
click at [628, 334] on input "*" at bounding box center [618, 332] width 129 height 33
type input "**"
click at [732, 467] on button "Editar serviço" at bounding box center [717, 461] width 118 height 36
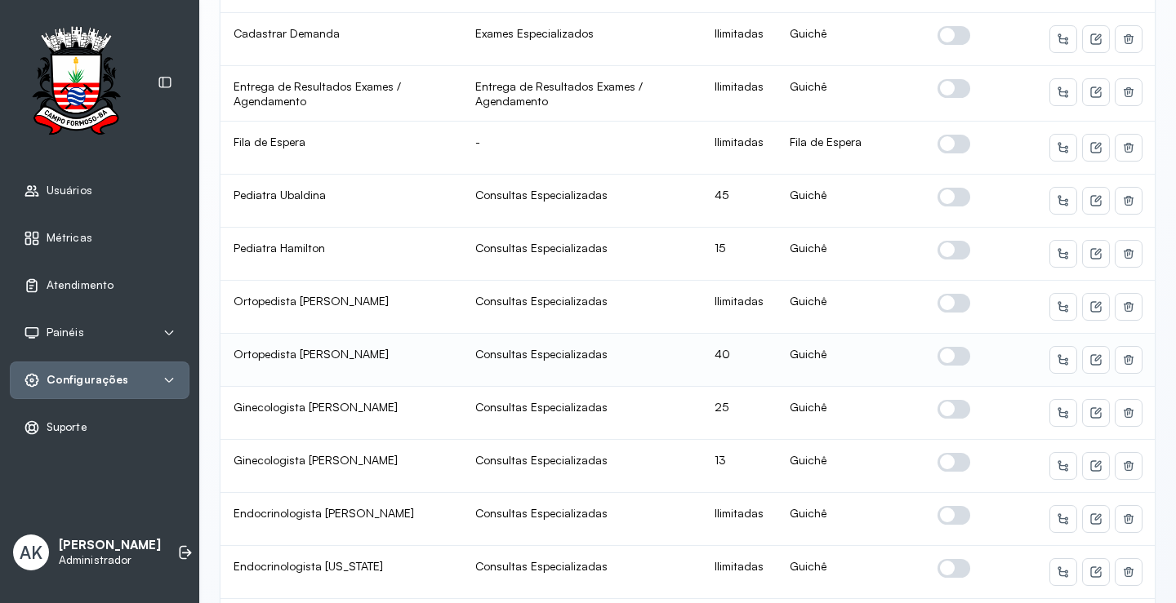
scroll to position [653, 0]
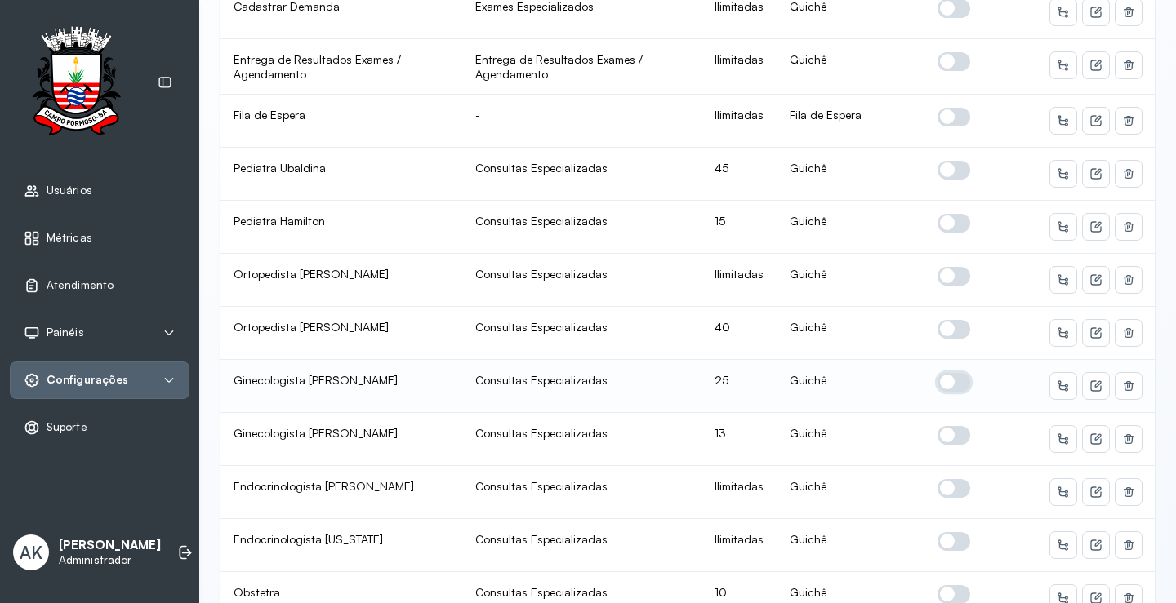
click at [957, 386] on span at bounding box center [953, 382] width 33 height 19
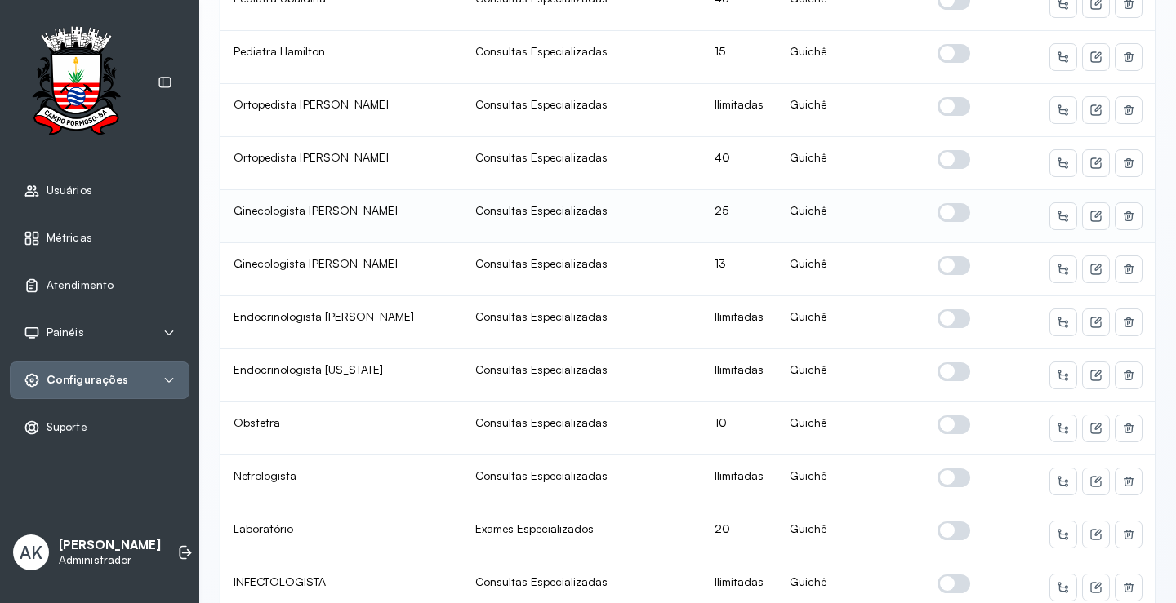
scroll to position [898, 0]
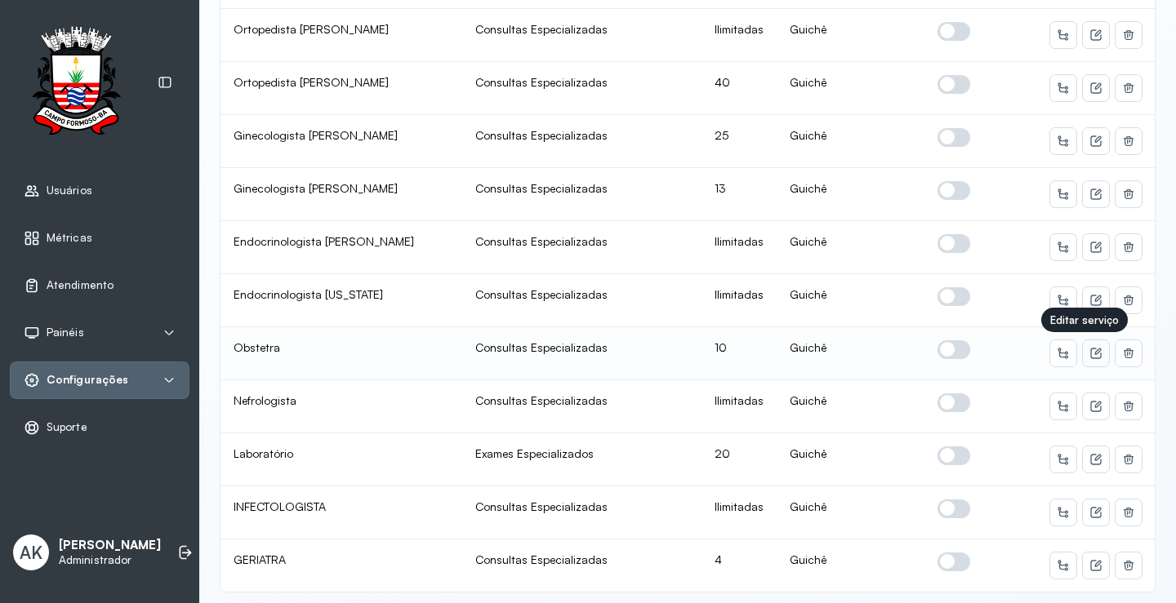
click at [1089, 353] on icon at bounding box center [1095, 353] width 13 height 13
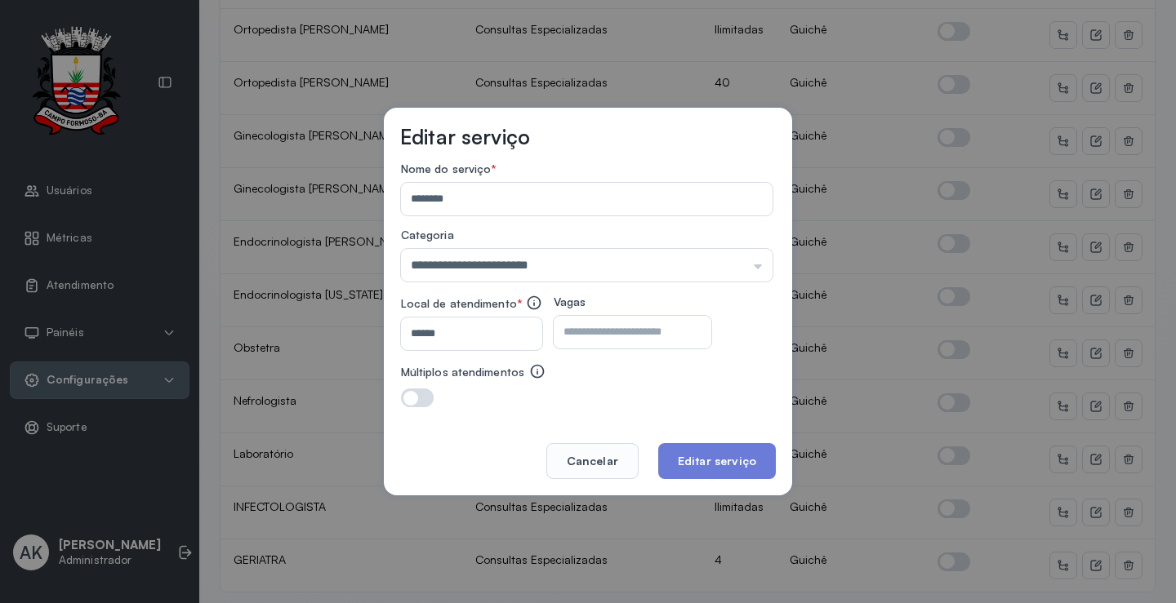
click at [665, 347] on input "**" at bounding box center [618, 332] width 129 height 33
type input "**"
click at [683, 450] on button "Editar serviço" at bounding box center [717, 461] width 118 height 36
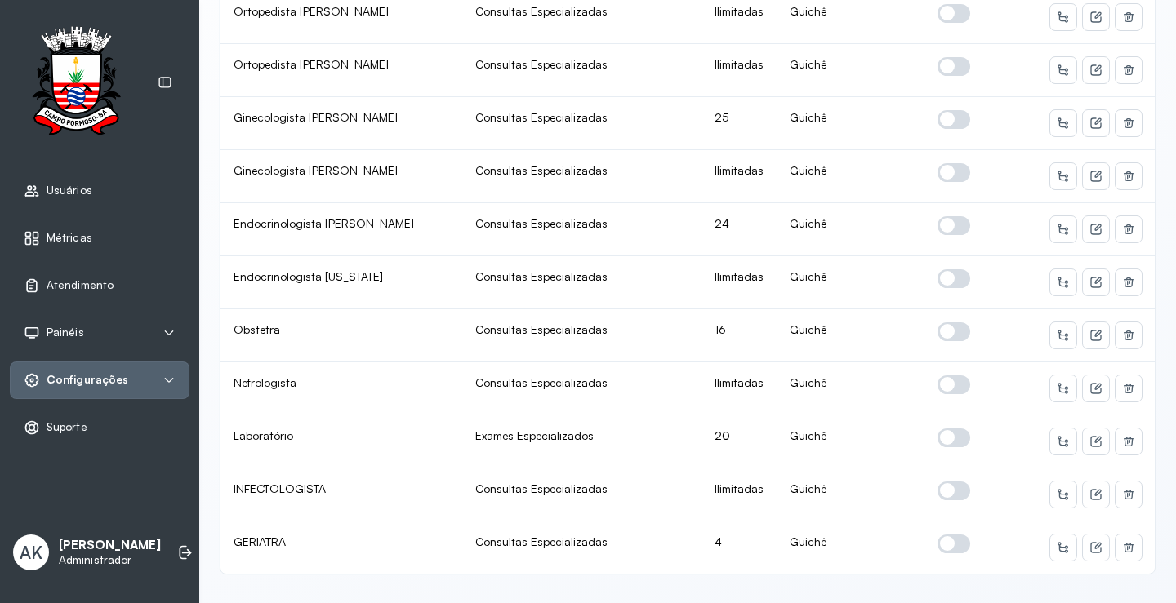
scroll to position [946, 0]
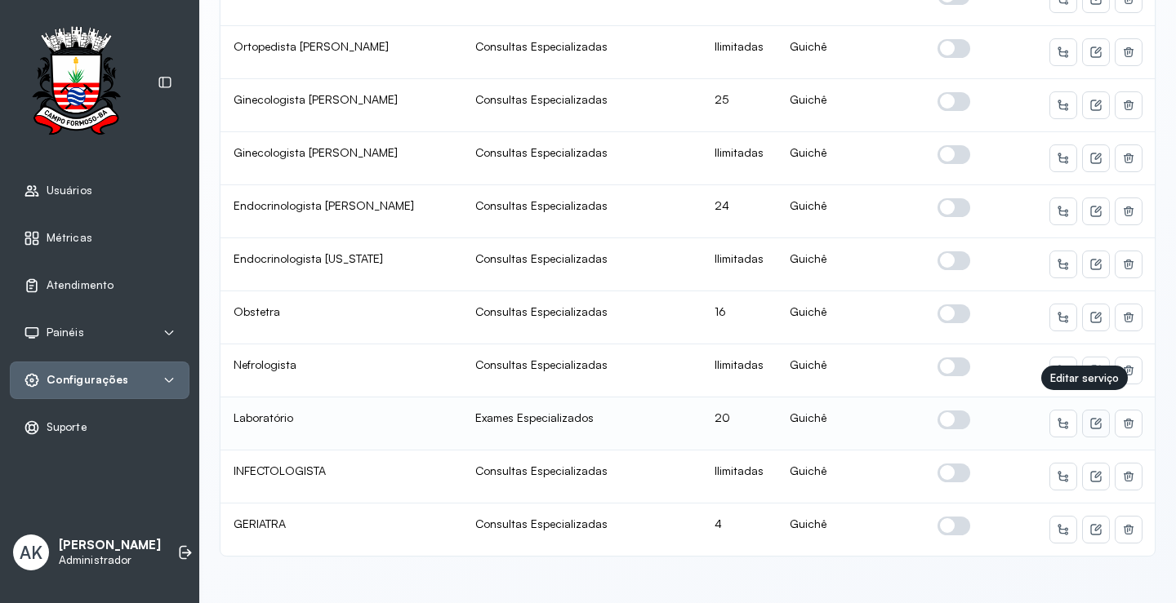
click at [1089, 417] on icon at bounding box center [1095, 423] width 13 height 13
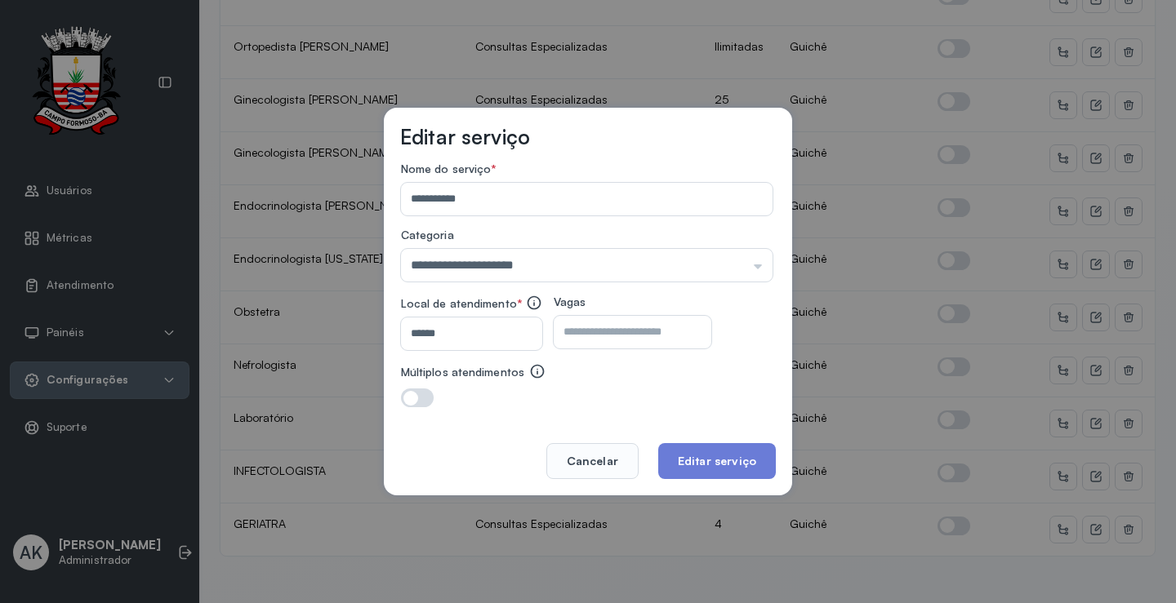
click at [615, 339] on input "**" at bounding box center [618, 332] width 129 height 33
type input "**"
click at [707, 454] on button "Editar serviço" at bounding box center [717, 461] width 118 height 36
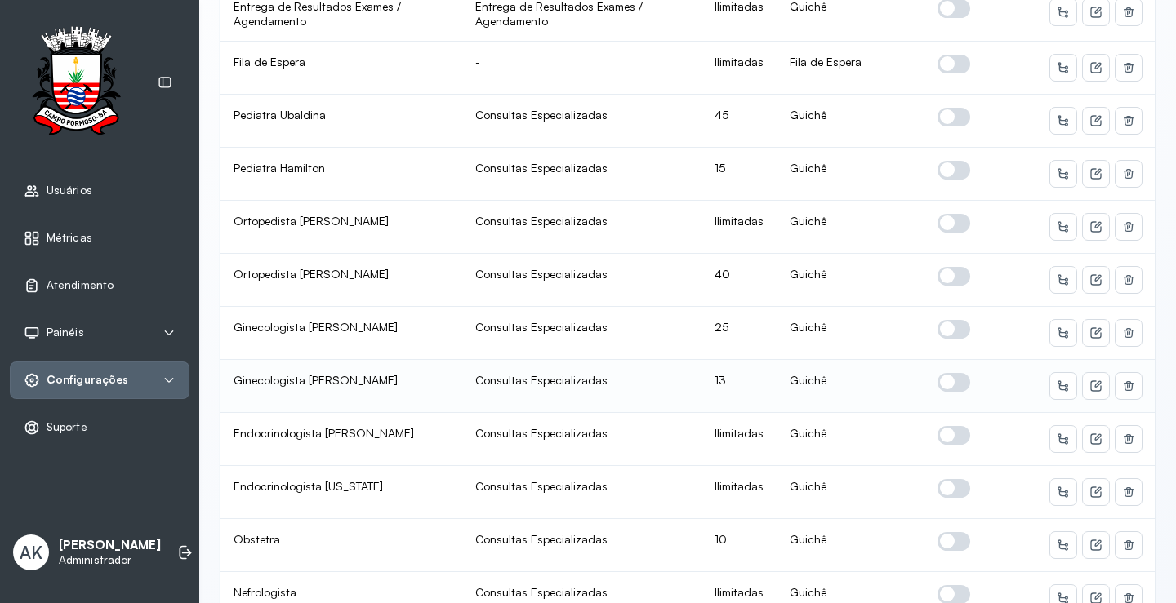
scroll to position [735, 0]
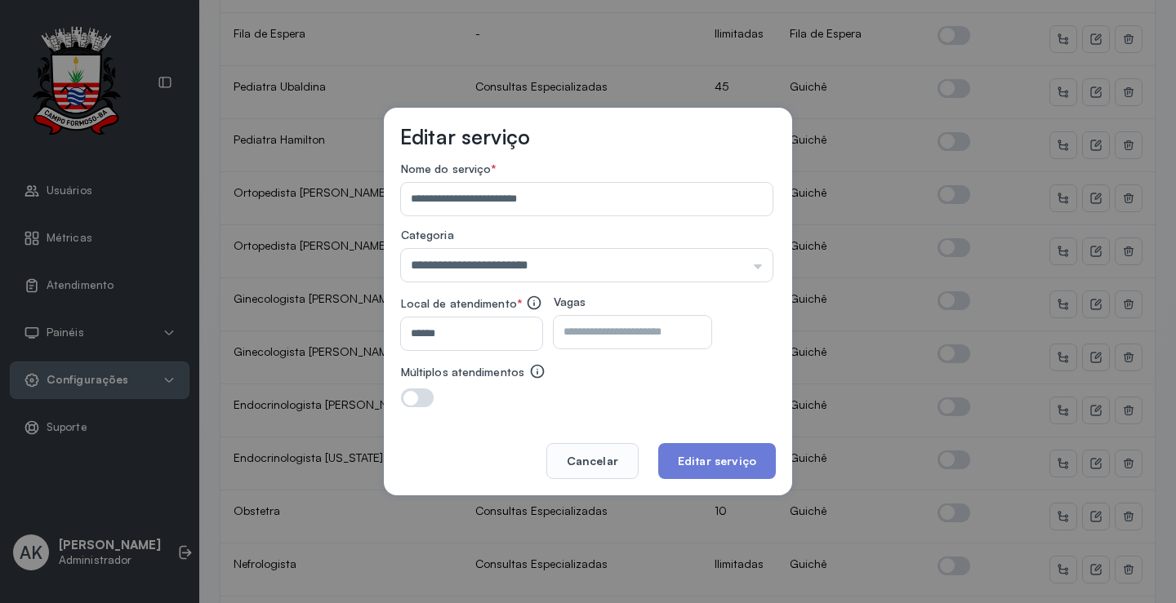
click at [657, 343] on input "number" at bounding box center [618, 332] width 129 height 33
type input "**"
click at [722, 454] on button "Editar serviço" at bounding box center [717, 461] width 118 height 36
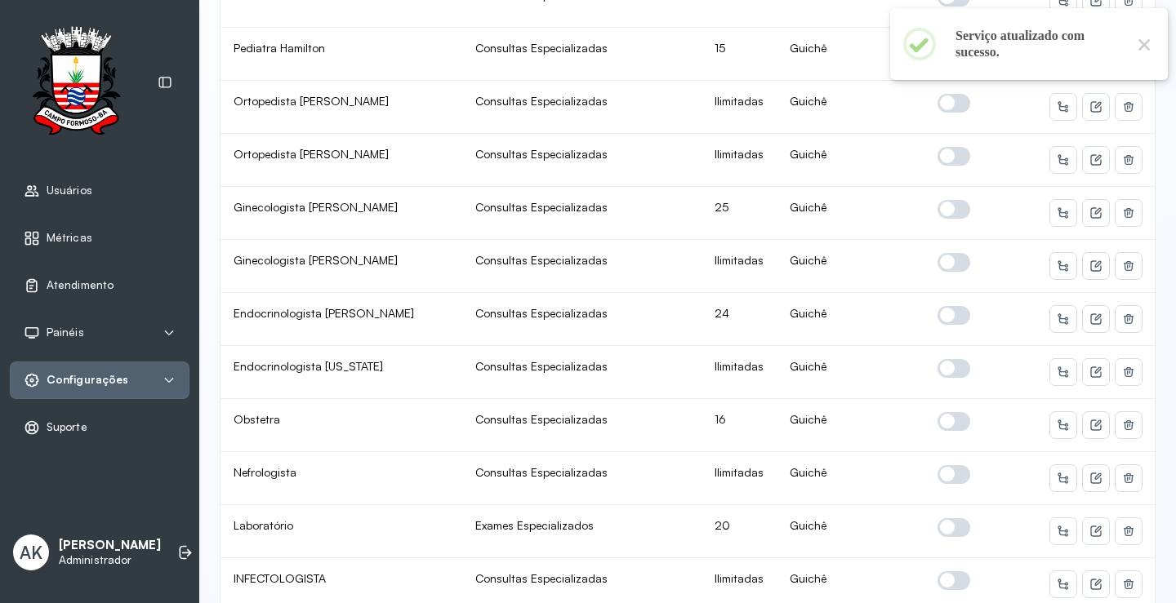
scroll to position [946, 0]
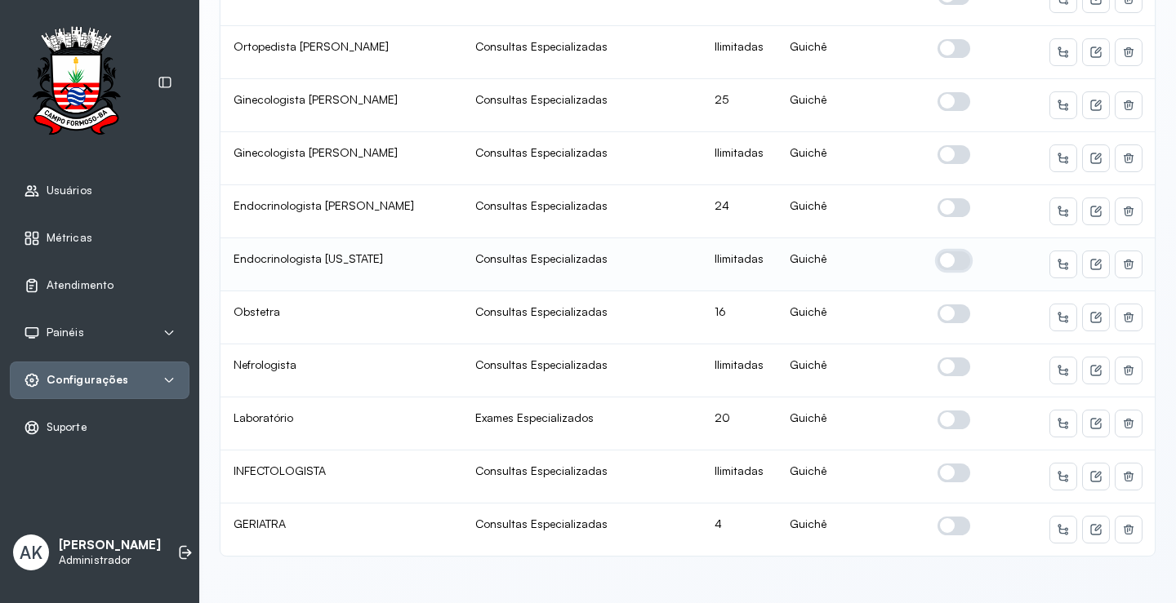
click at [944, 257] on span at bounding box center [953, 260] width 33 height 19
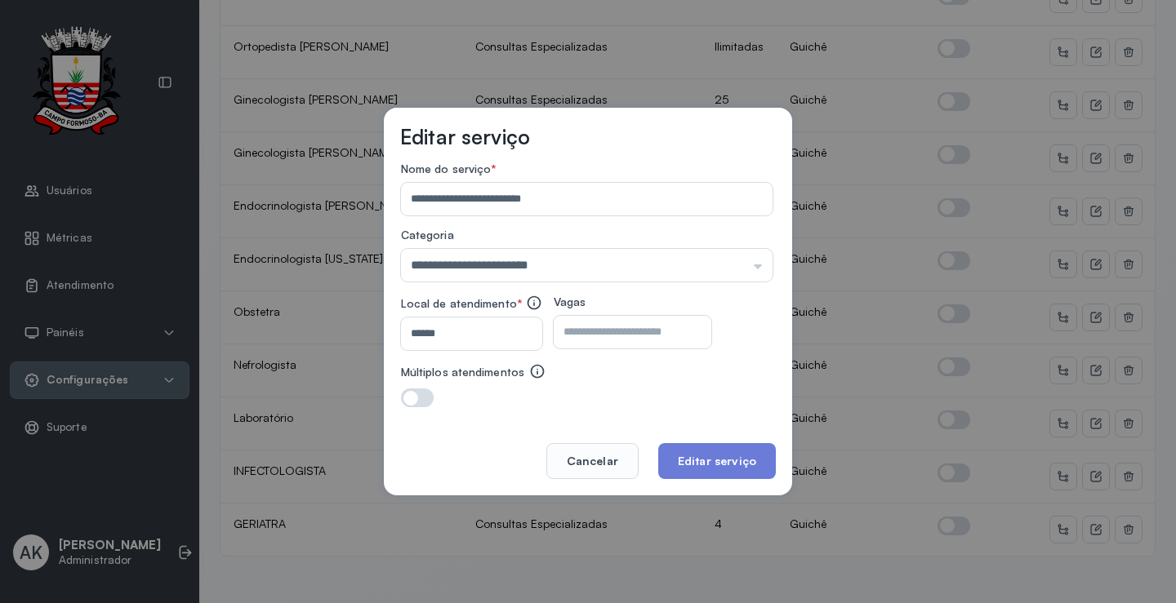
click at [665, 339] on input "number" at bounding box center [618, 332] width 129 height 33
type input "**"
click at [691, 447] on button "Editar serviço" at bounding box center [717, 461] width 118 height 36
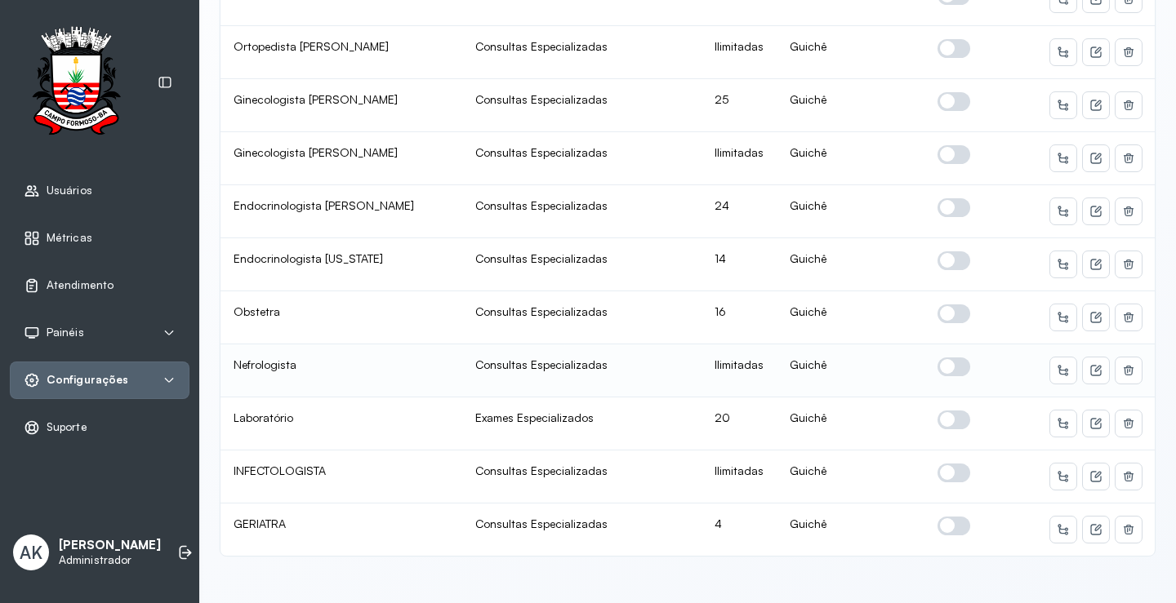
click at [941, 358] on span at bounding box center [953, 367] width 33 height 19
click at [954, 203] on span at bounding box center [953, 207] width 33 height 19
click at [1090, 365] on icon at bounding box center [1095, 370] width 11 height 11
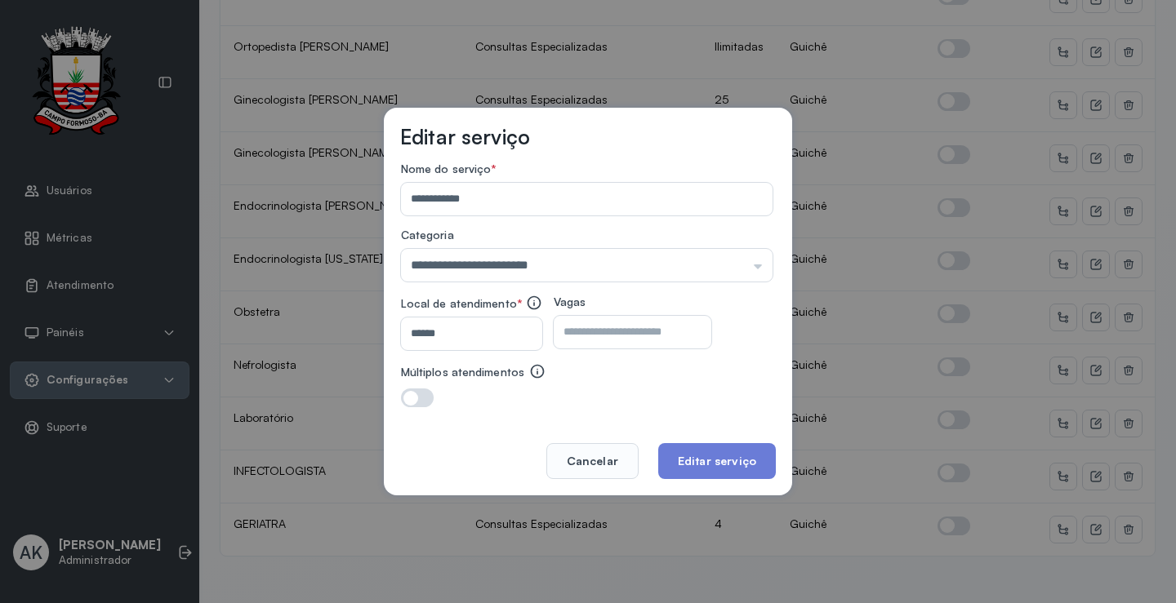
click at [643, 330] on input "number" at bounding box center [618, 332] width 129 height 33
type input "*"
click at [732, 467] on button "Editar serviço" at bounding box center [717, 461] width 118 height 36
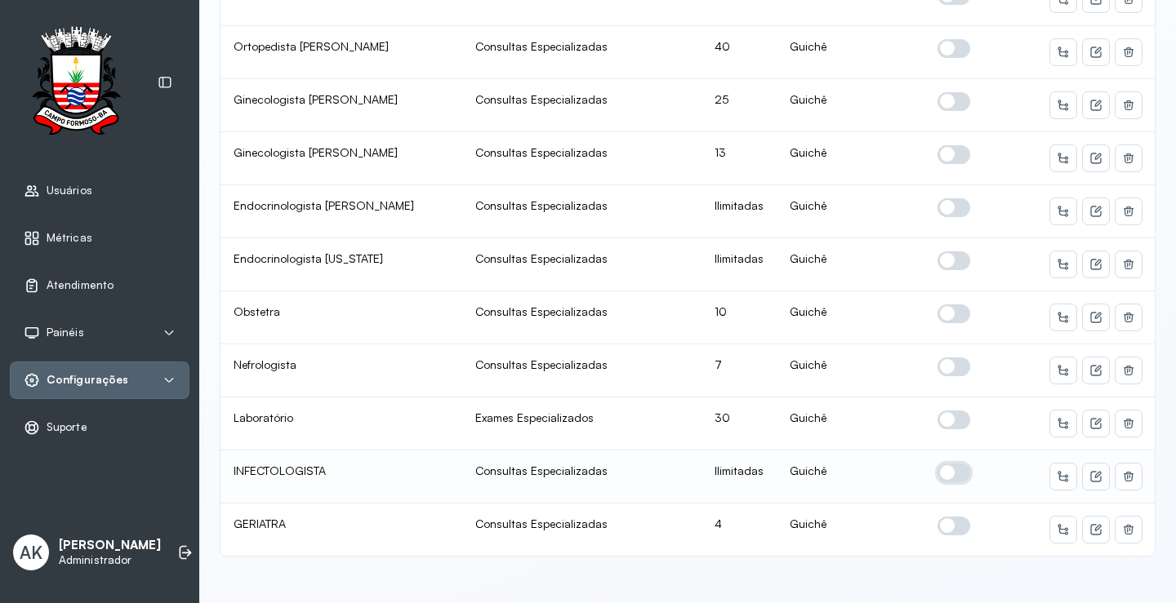
click at [938, 464] on span at bounding box center [953, 473] width 33 height 19
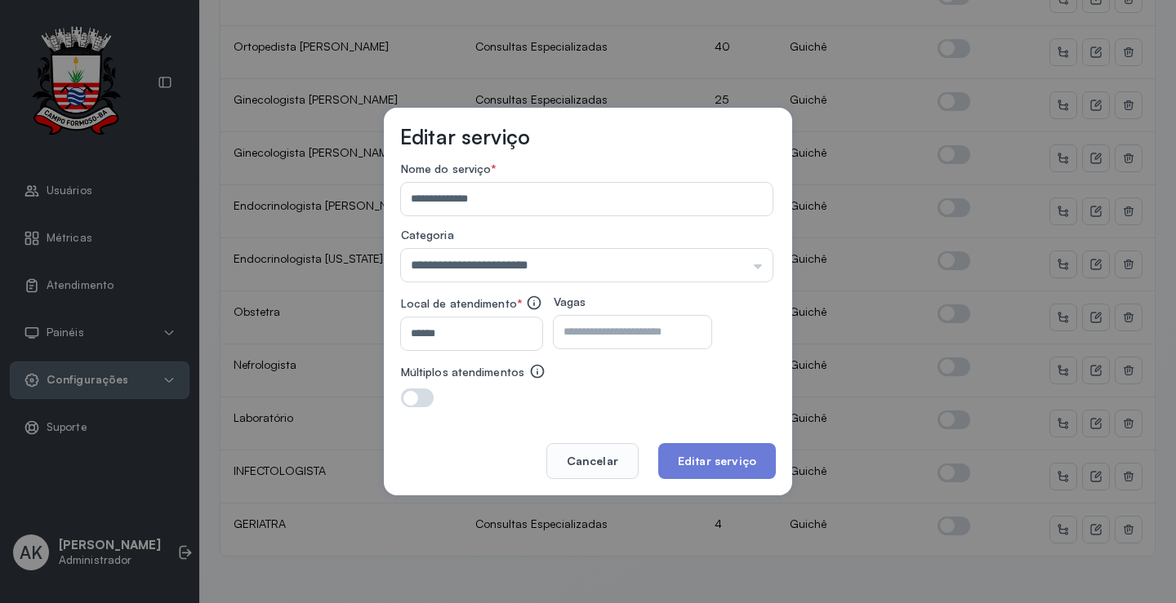
click at [620, 322] on input "number" at bounding box center [618, 332] width 129 height 33
type input "*"
click at [677, 454] on button "Editar serviço" at bounding box center [717, 461] width 118 height 36
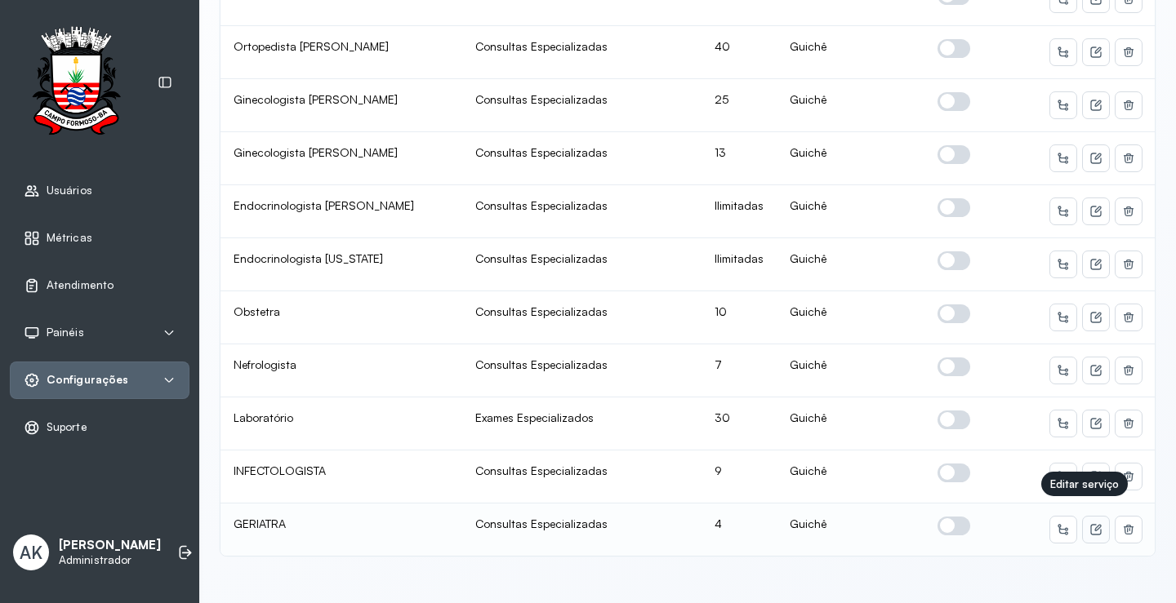
click at [1089, 523] on icon at bounding box center [1095, 529] width 13 height 13
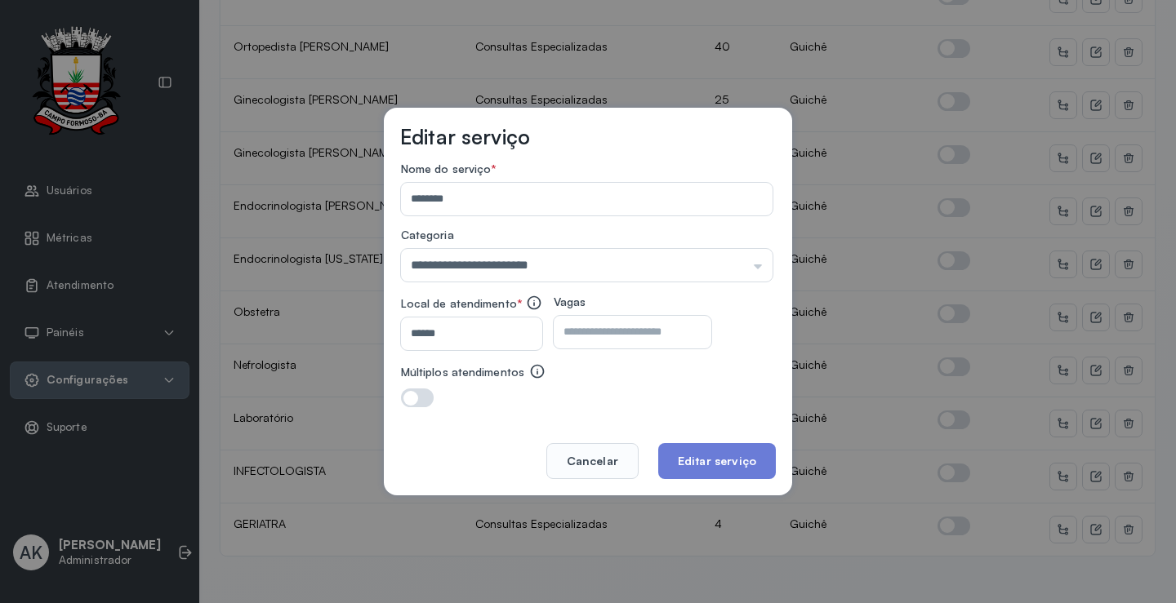
click at [642, 323] on input "*" at bounding box center [618, 332] width 129 height 33
type input "*"
click at [683, 443] on footer "Cancelar Editar serviço" at bounding box center [588, 450] width 376 height 59
click at [688, 458] on button "Editar serviço" at bounding box center [717, 461] width 118 height 36
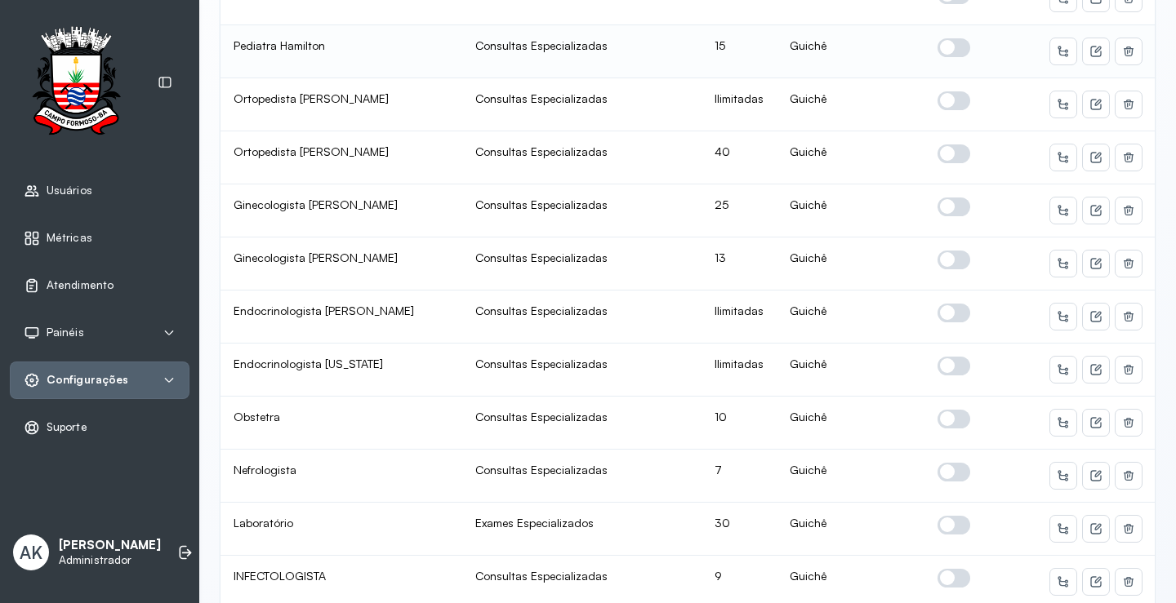
scroll to position [783, 0]
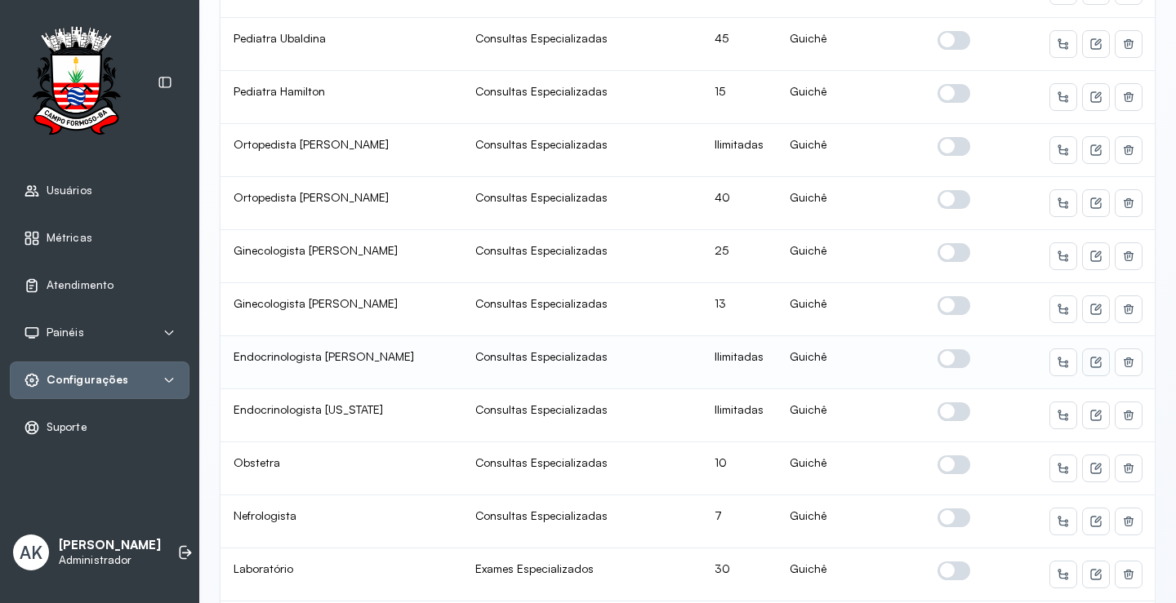
click at [1083, 363] on button at bounding box center [1096, 362] width 26 height 26
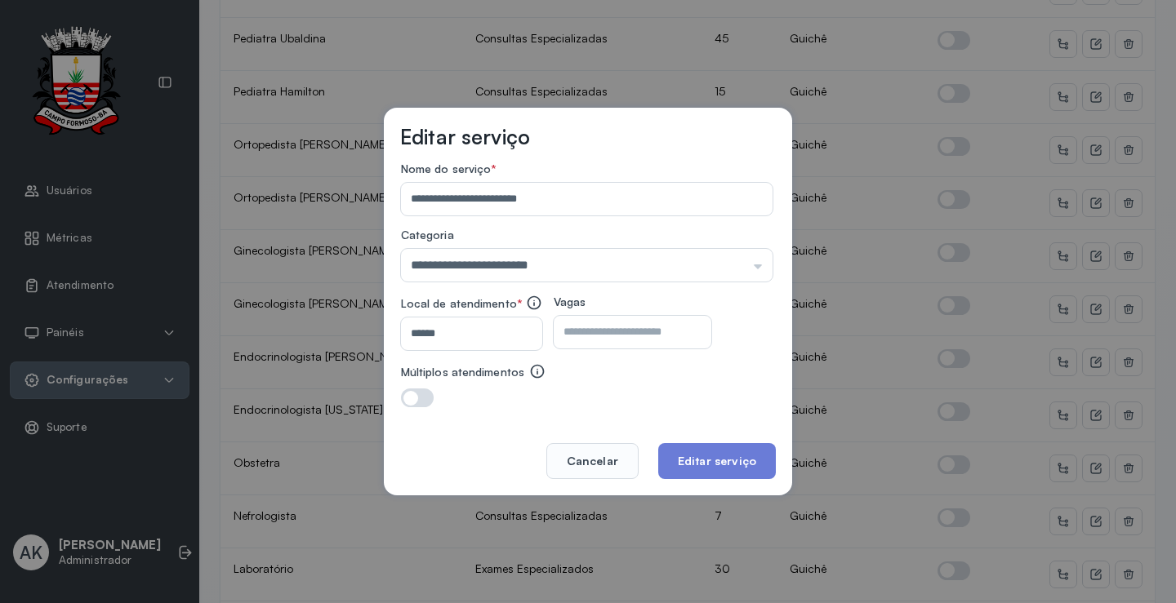
click at [629, 350] on form "**********" at bounding box center [587, 285] width 372 height 246
click at [634, 338] on input "number" at bounding box center [618, 332] width 129 height 33
type input "**"
click at [720, 456] on button "Editar serviço" at bounding box center [717, 461] width 118 height 36
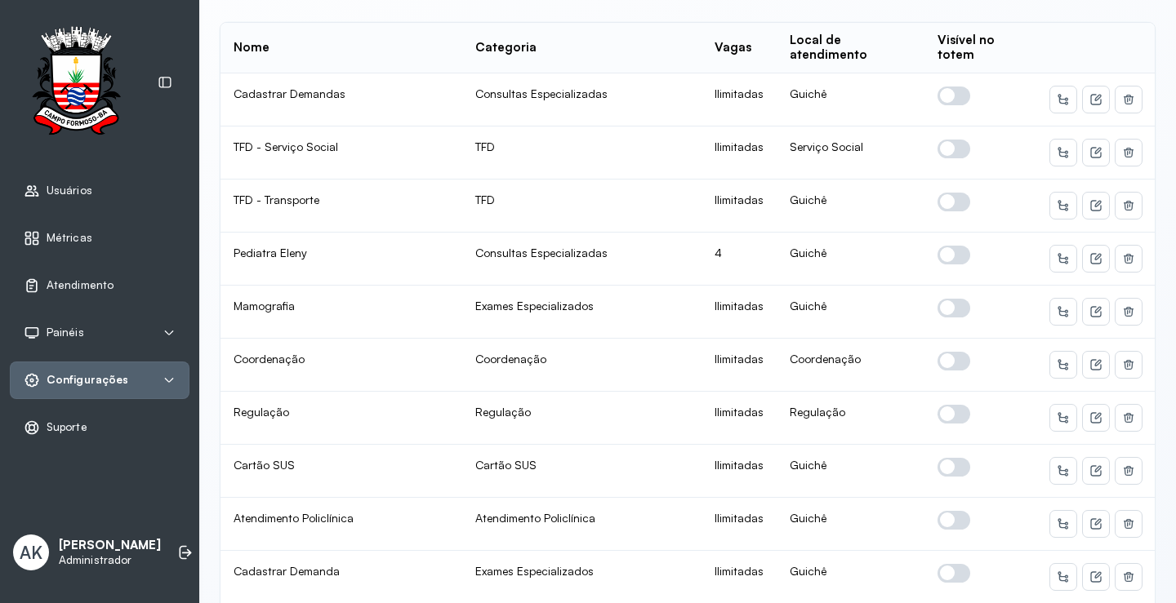
scroll to position [0, 0]
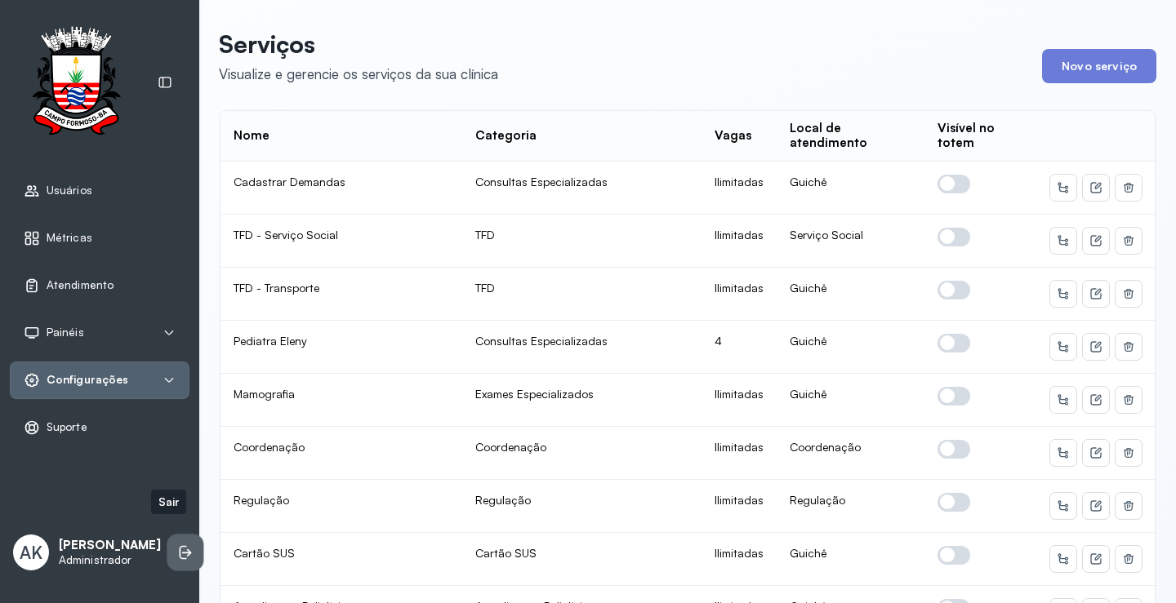
click at [172, 535] on li at bounding box center [185, 553] width 36 height 36
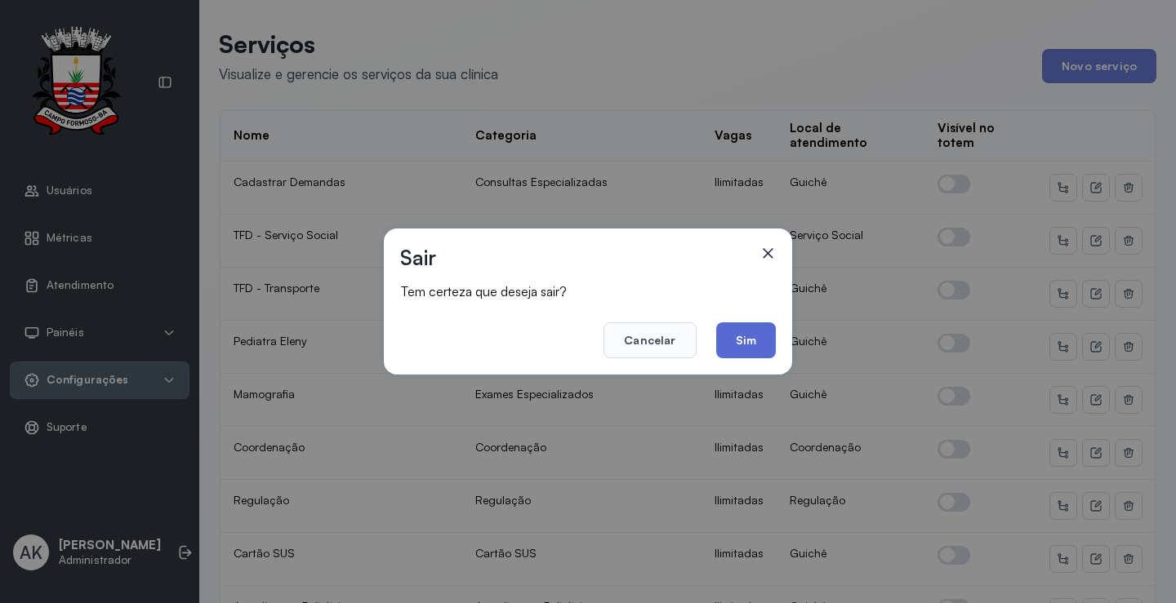
click at [771, 352] on button "Sim" at bounding box center [746, 341] width 60 height 36
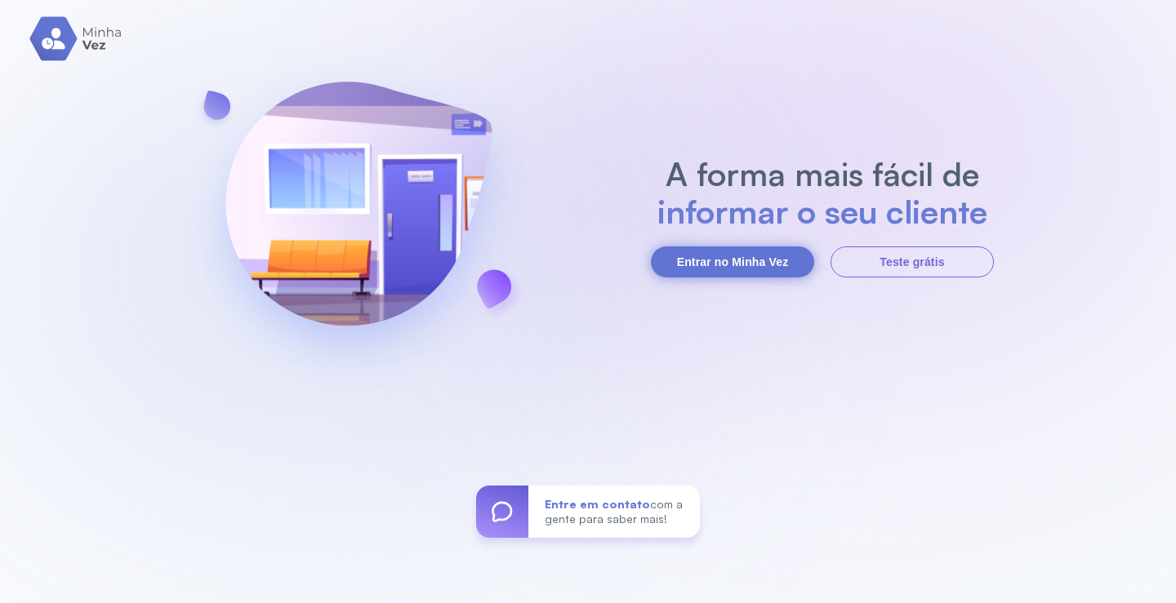
click at [768, 266] on button "Entrar no Minha Vez" at bounding box center [732, 262] width 163 height 31
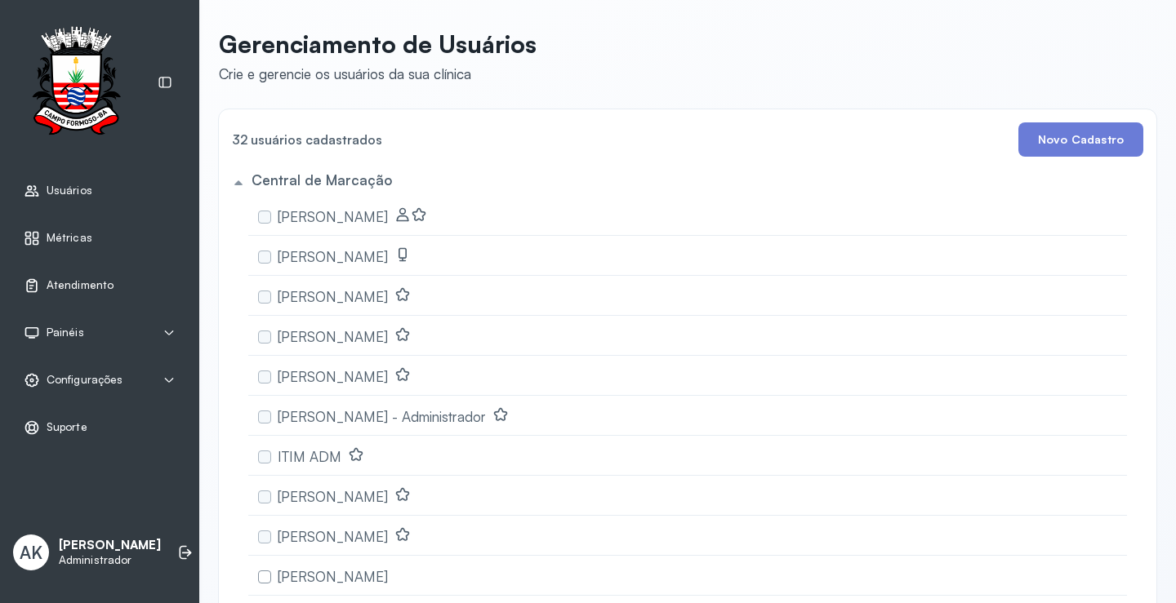
click at [105, 283] on span "Atendimento" at bounding box center [80, 285] width 67 height 14
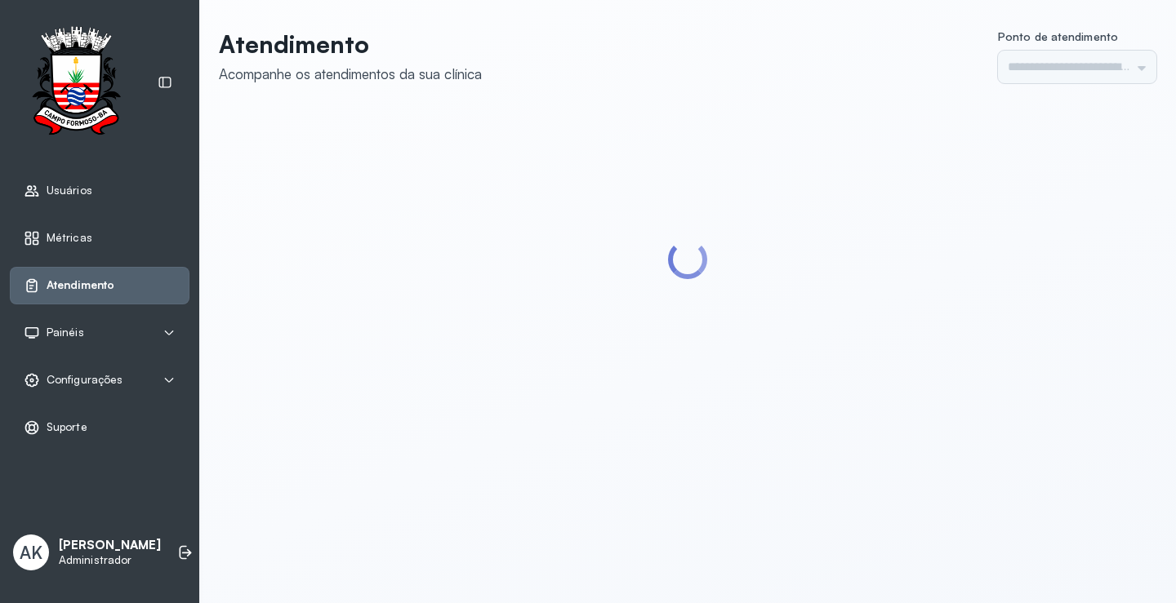
type input "*********"
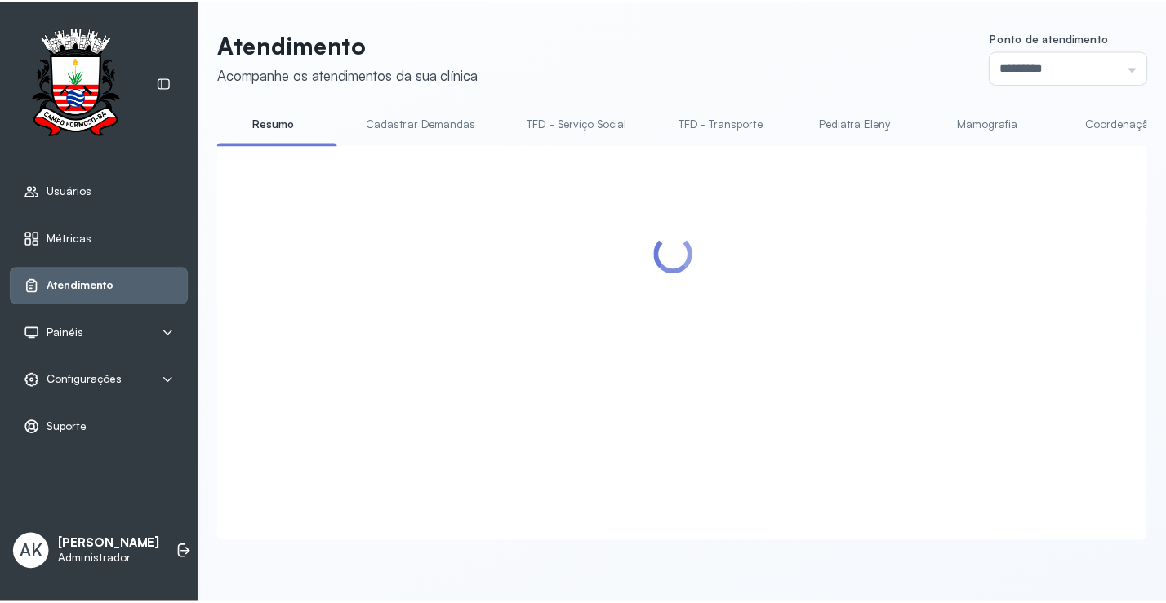
scroll to position [1, 0]
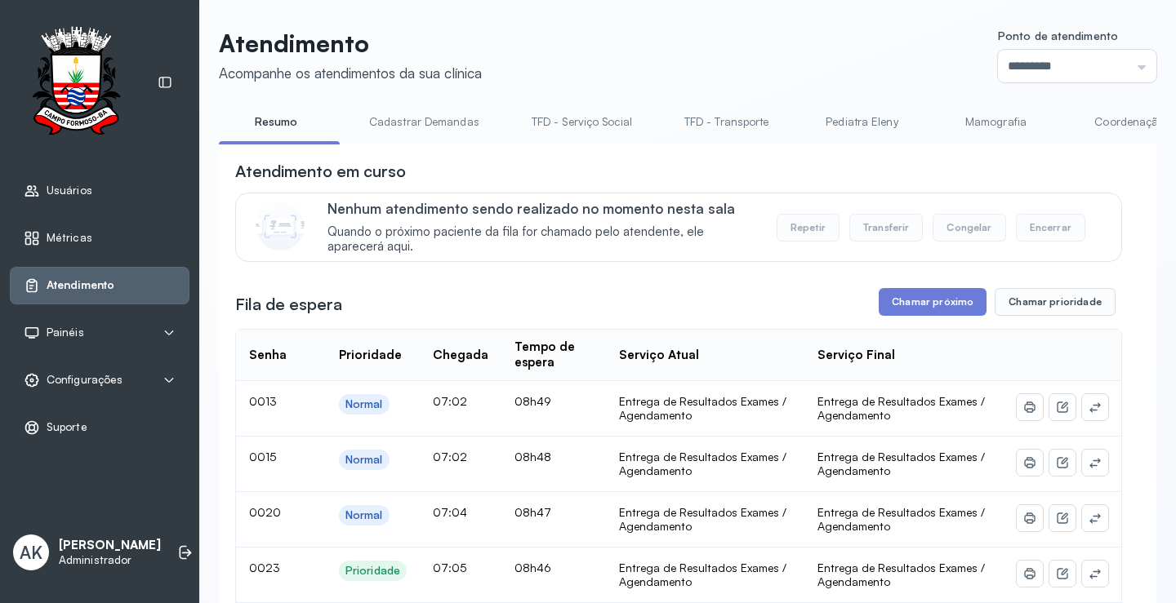
click at [60, 385] on span "Configurações" at bounding box center [85, 380] width 76 height 14
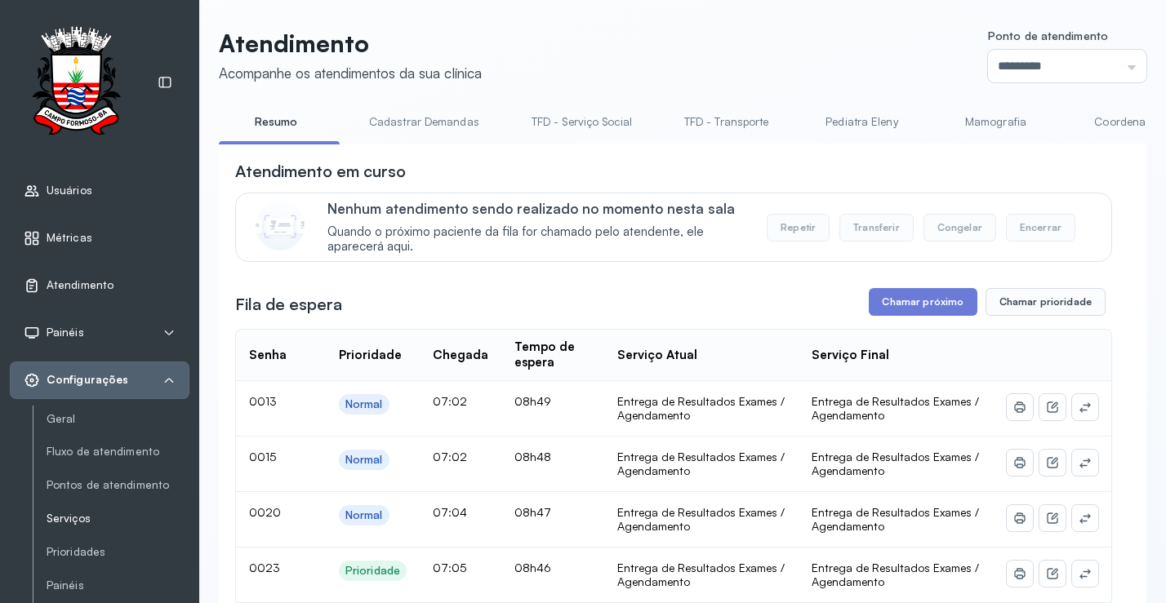
click at [65, 523] on link "Serviços" at bounding box center [118, 519] width 143 height 14
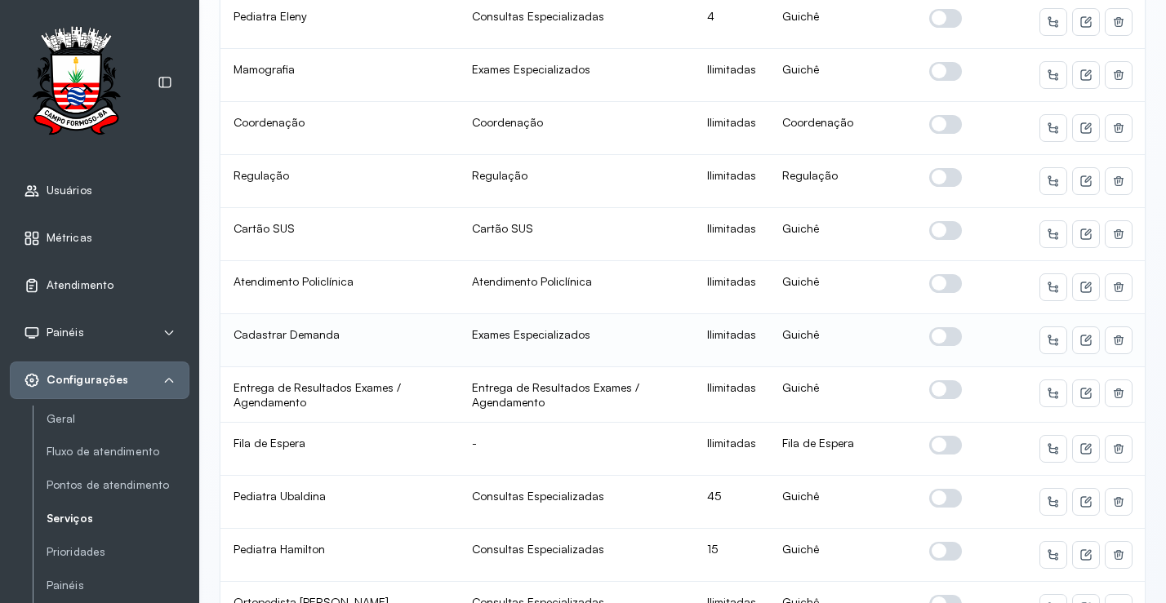
scroll to position [327, 0]
click at [168, 381] on icon at bounding box center [168, 380] width 13 height 13
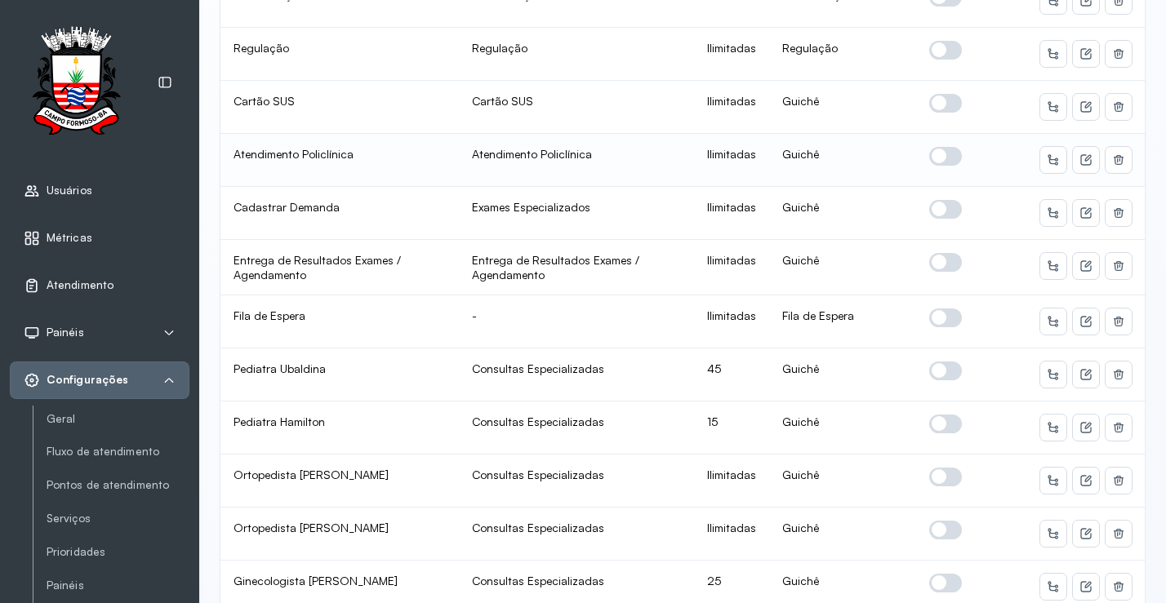
scroll to position [653, 0]
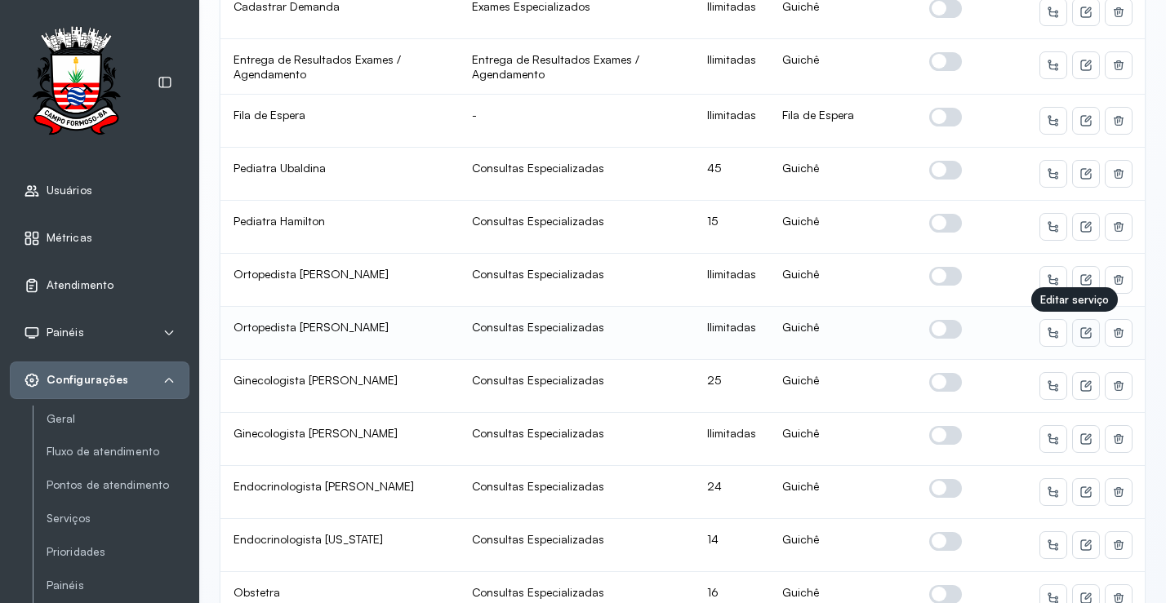
click at [1079, 333] on icon at bounding box center [1085, 333] width 13 height 13
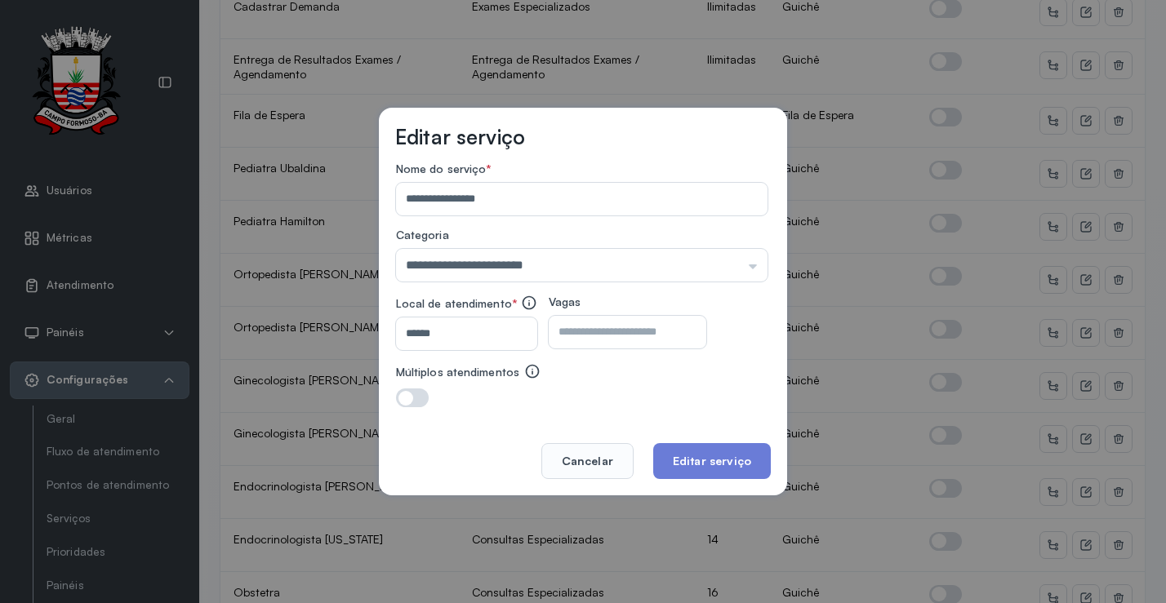
click at [631, 332] on input "number" at bounding box center [613, 332] width 129 height 33
type input "**"
click at [715, 457] on button "Editar serviço" at bounding box center [712, 461] width 118 height 36
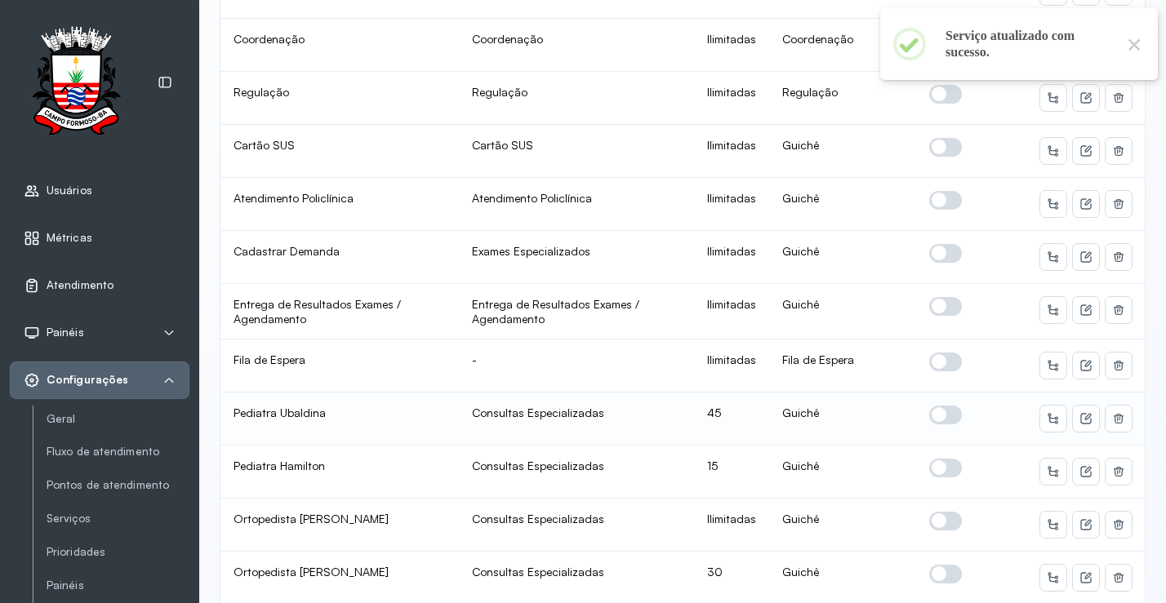
scroll to position [817, 0]
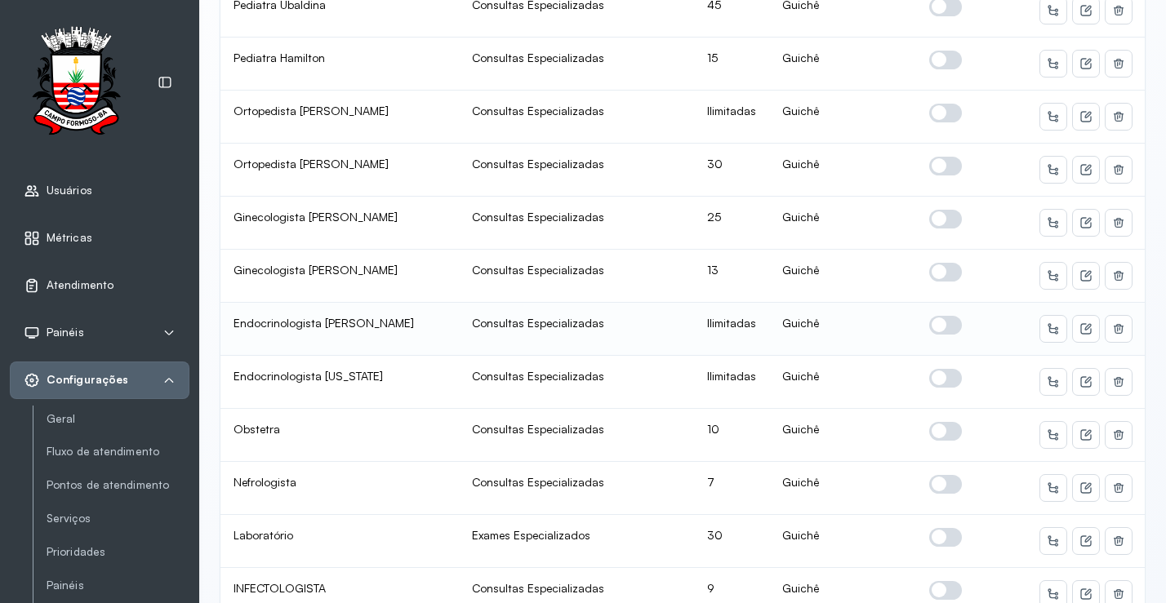
click at [934, 333] on span at bounding box center [945, 325] width 33 height 19
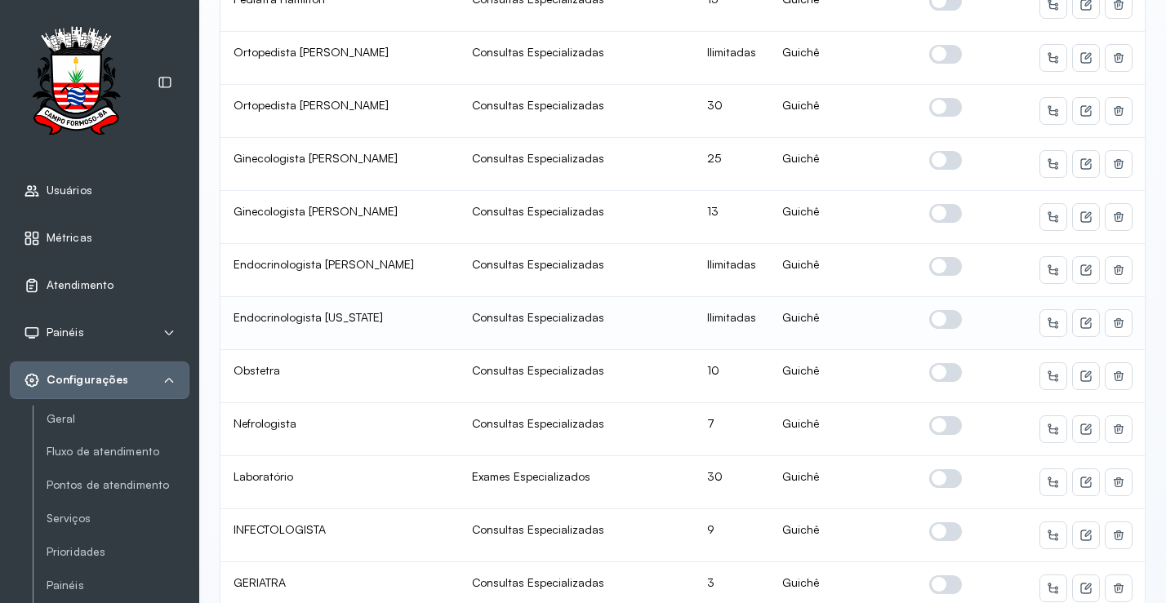
scroll to position [946, 0]
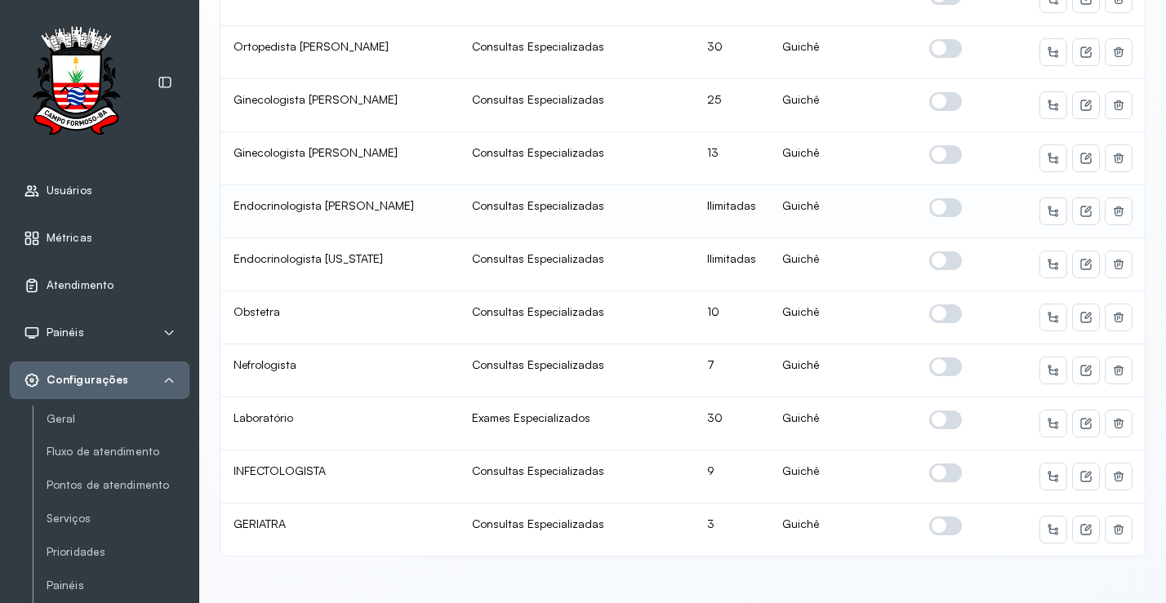
click at [929, 198] on span at bounding box center [945, 207] width 33 height 19
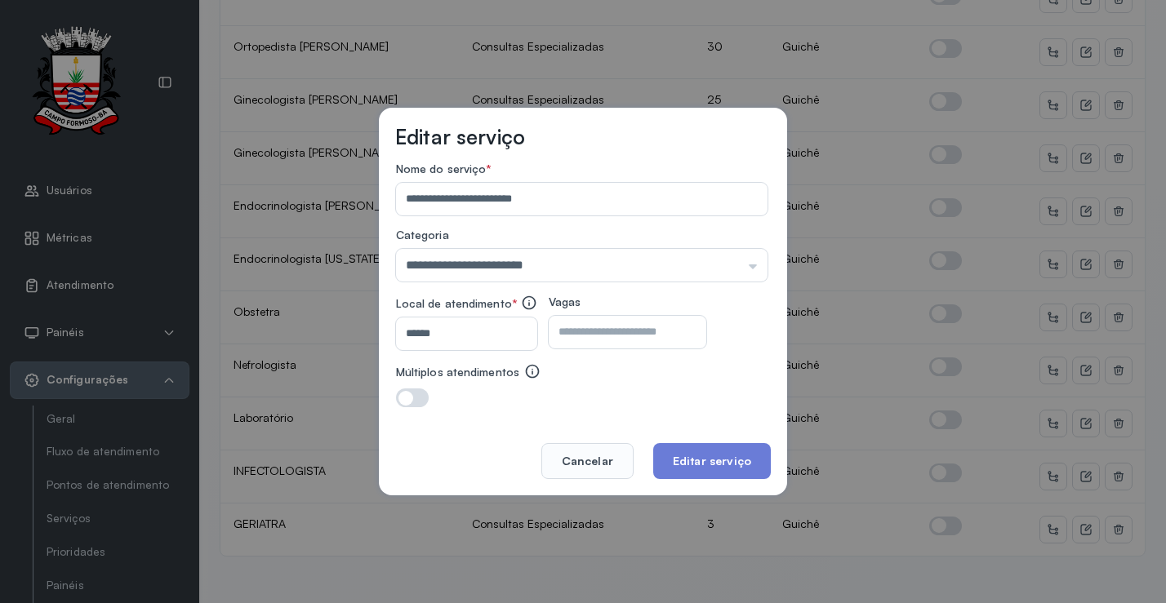
click at [627, 336] on input "number" at bounding box center [613, 332] width 129 height 33
type input "**"
click at [687, 452] on button "Editar serviço" at bounding box center [712, 461] width 118 height 36
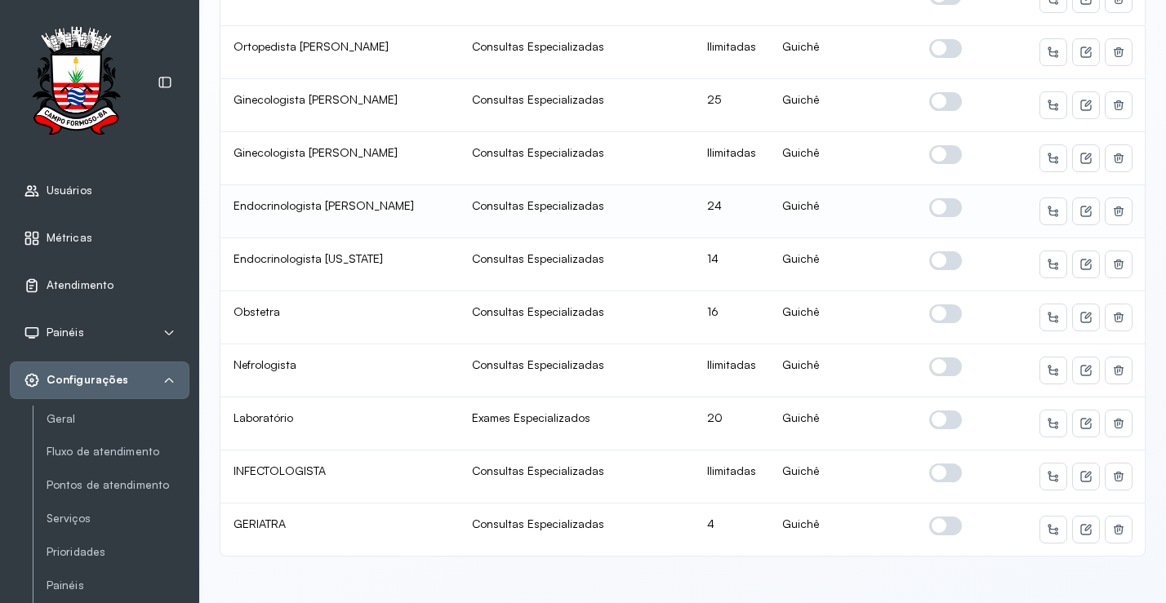
click at [936, 198] on span at bounding box center [945, 207] width 33 height 19
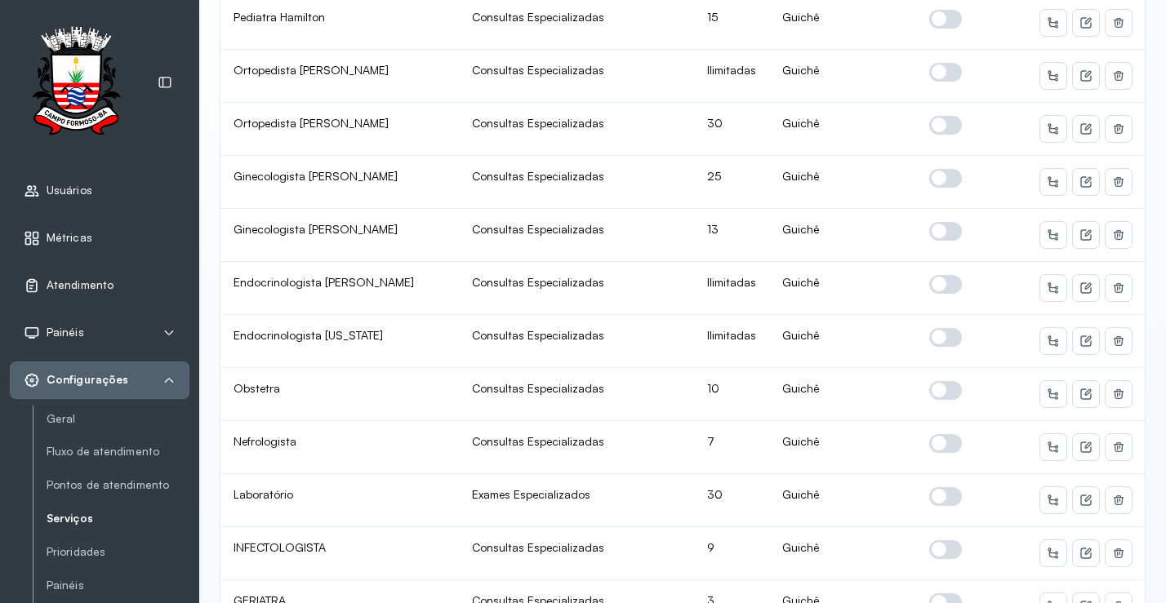
scroll to position [898, 0]
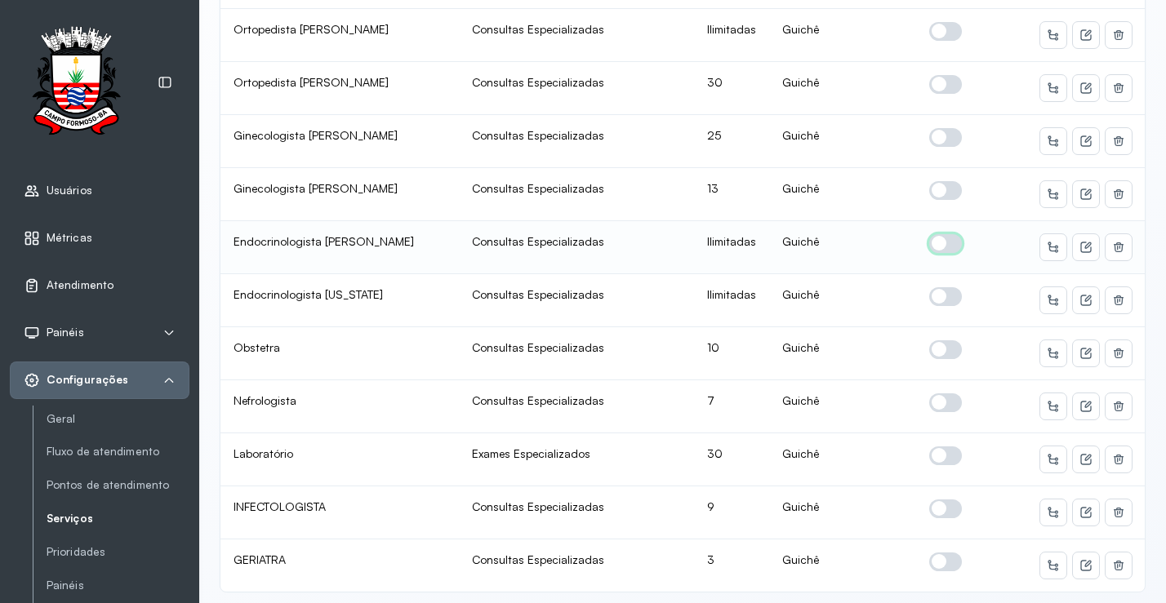
click at [933, 236] on span at bounding box center [945, 243] width 33 height 19
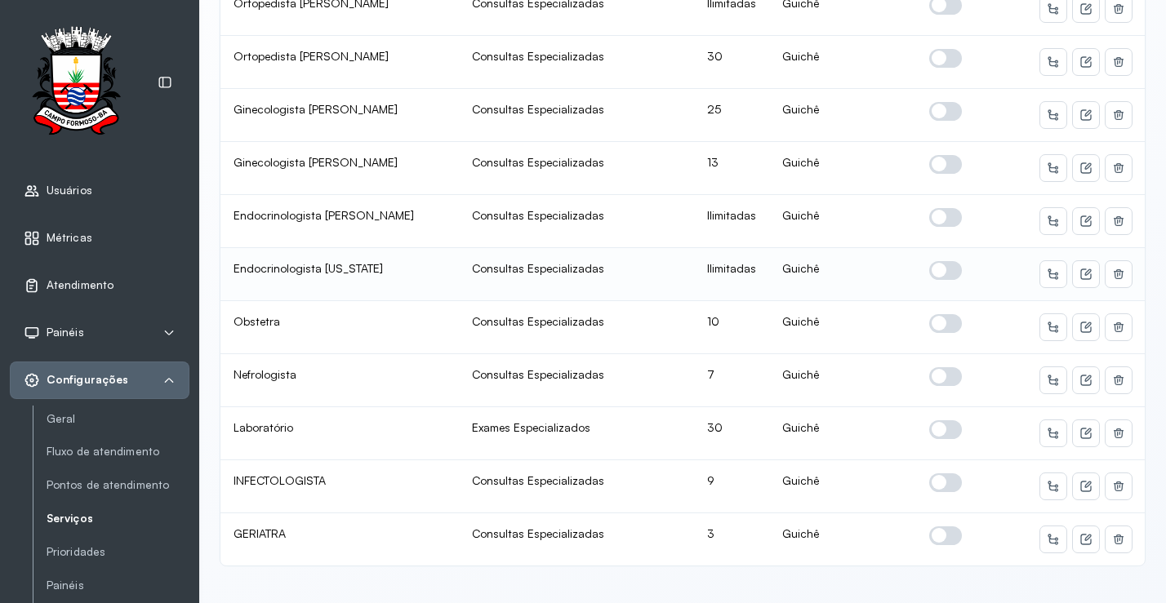
scroll to position [946, 0]
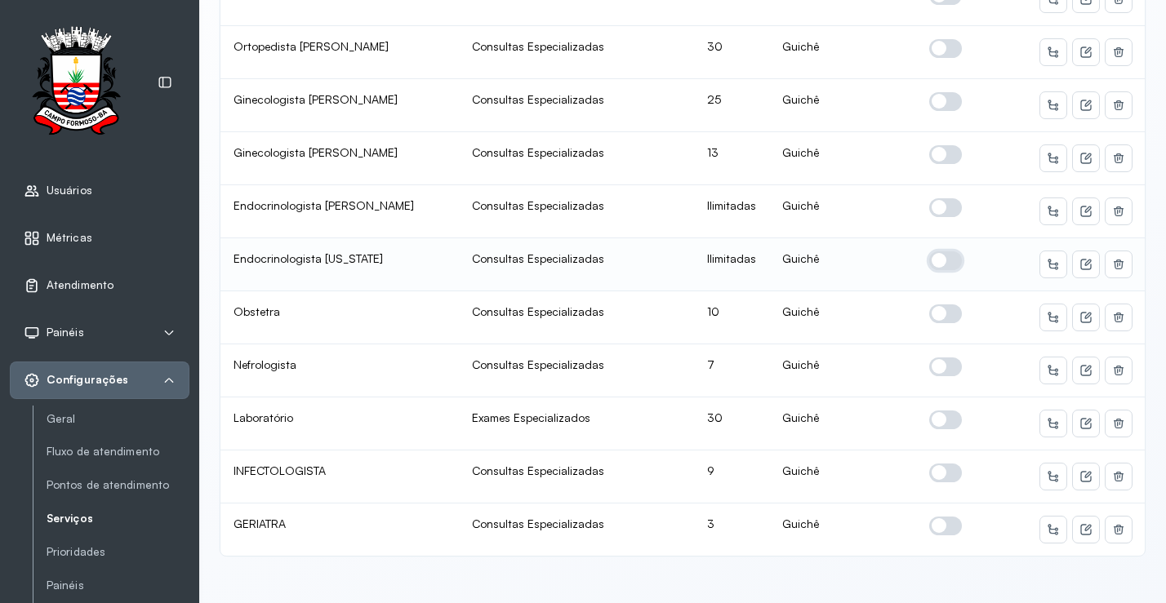
click at [932, 251] on span at bounding box center [945, 260] width 33 height 19
click at [1073, 251] on button at bounding box center [1086, 264] width 26 height 26
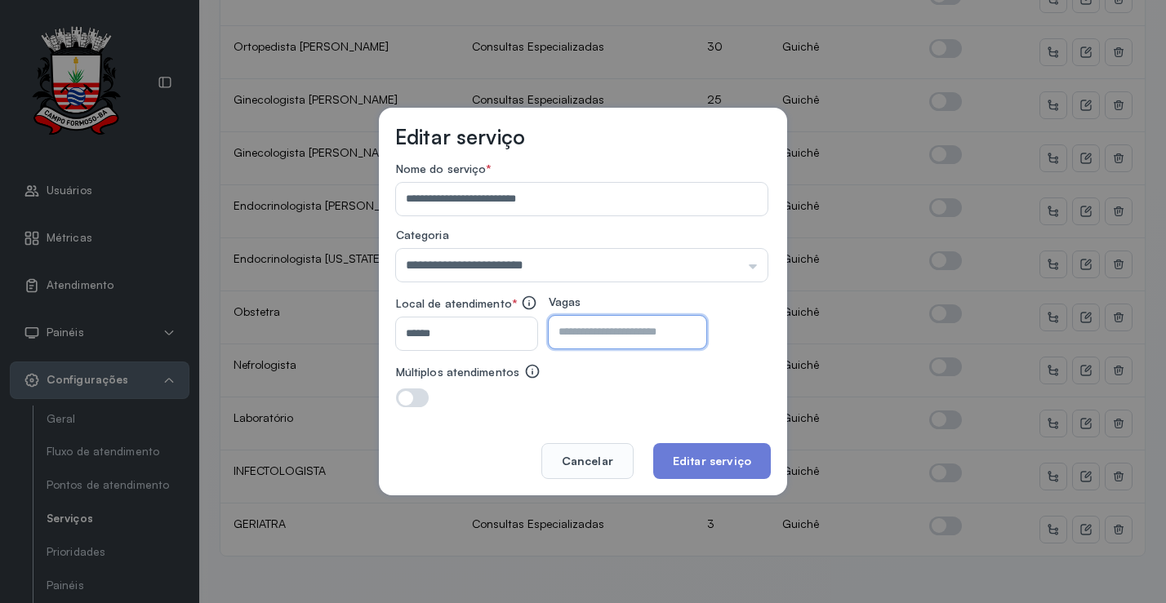
click at [603, 332] on input "number" at bounding box center [613, 332] width 129 height 33
type input "**"
click at [692, 465] on button "Editar serviço" at bounding box center [712, 461] width 118 height 36
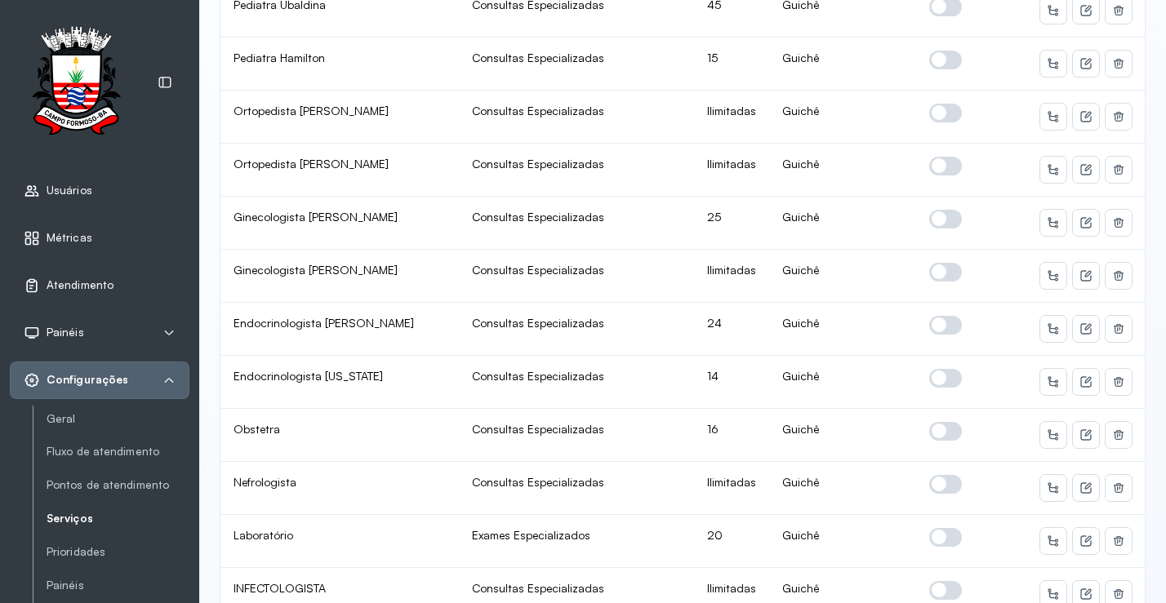
scroll to position [898, 0]
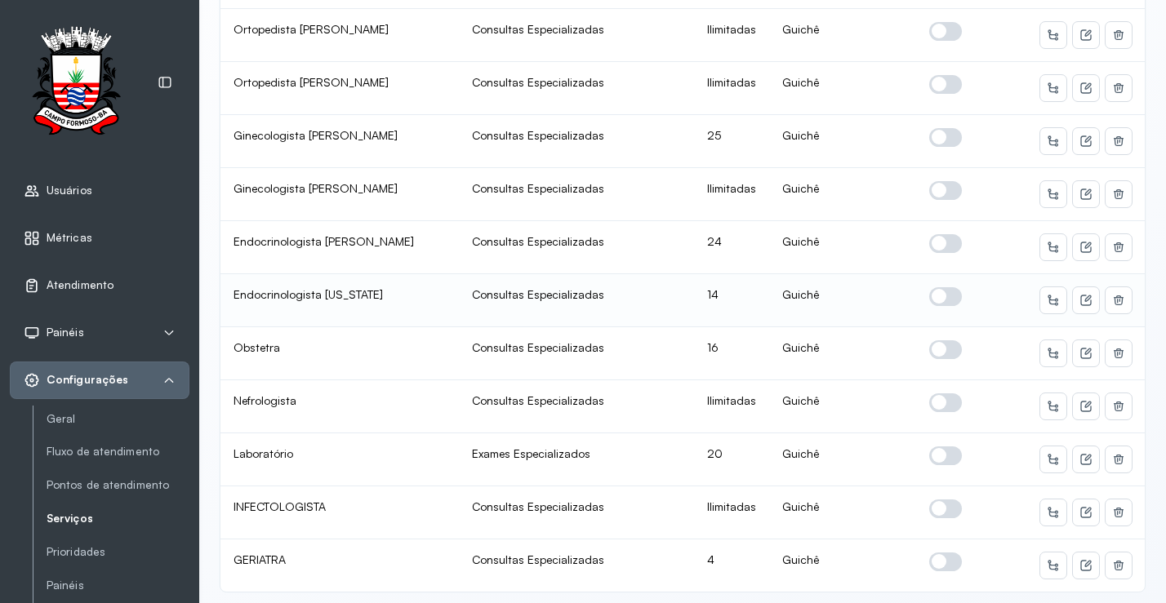
click at [940, 301] on span at bounding box center [945, 296] width 33 height 19
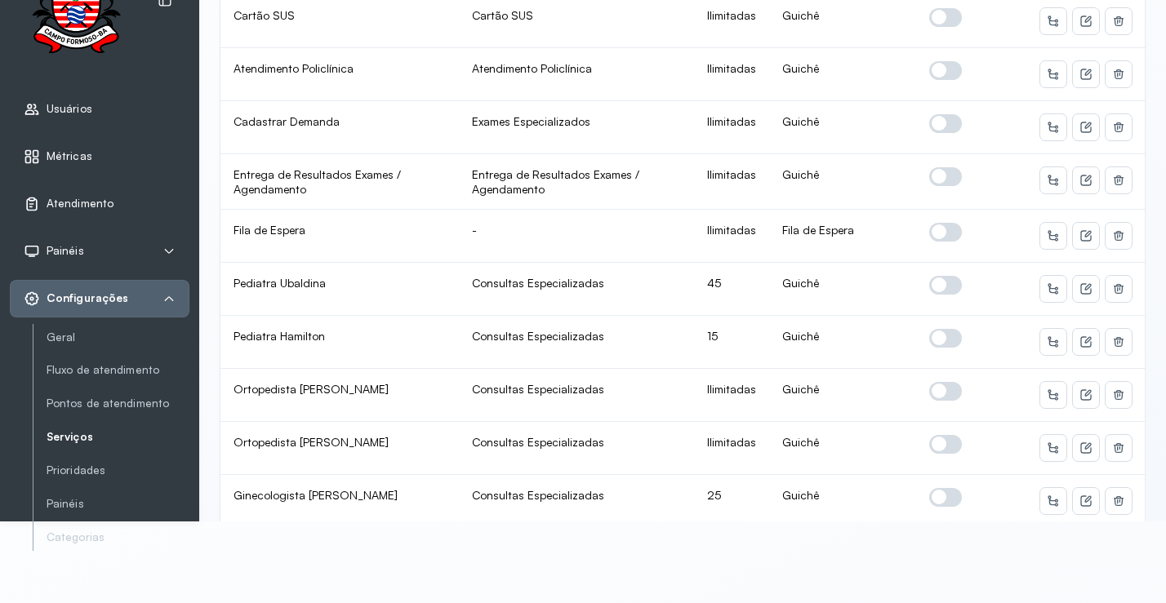
scroll to position [48, 0]
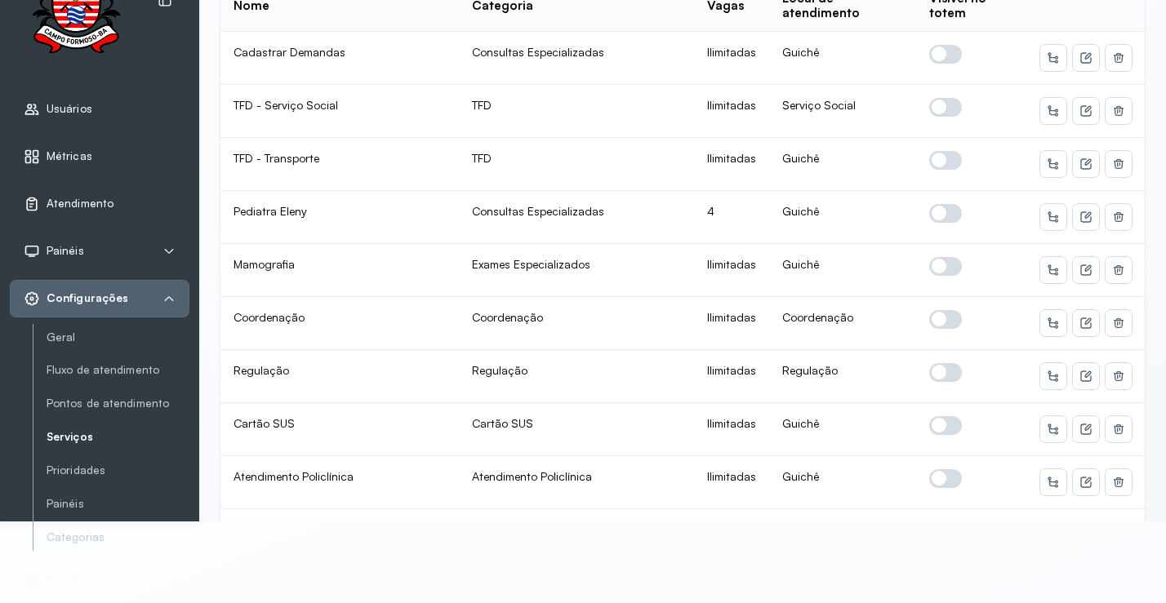
click at [170, 293] on icon at bounding box center [168, 298] width 13 height 13
click at [165, 298] on icon at bounding box center [168, 298] width 13 height 13
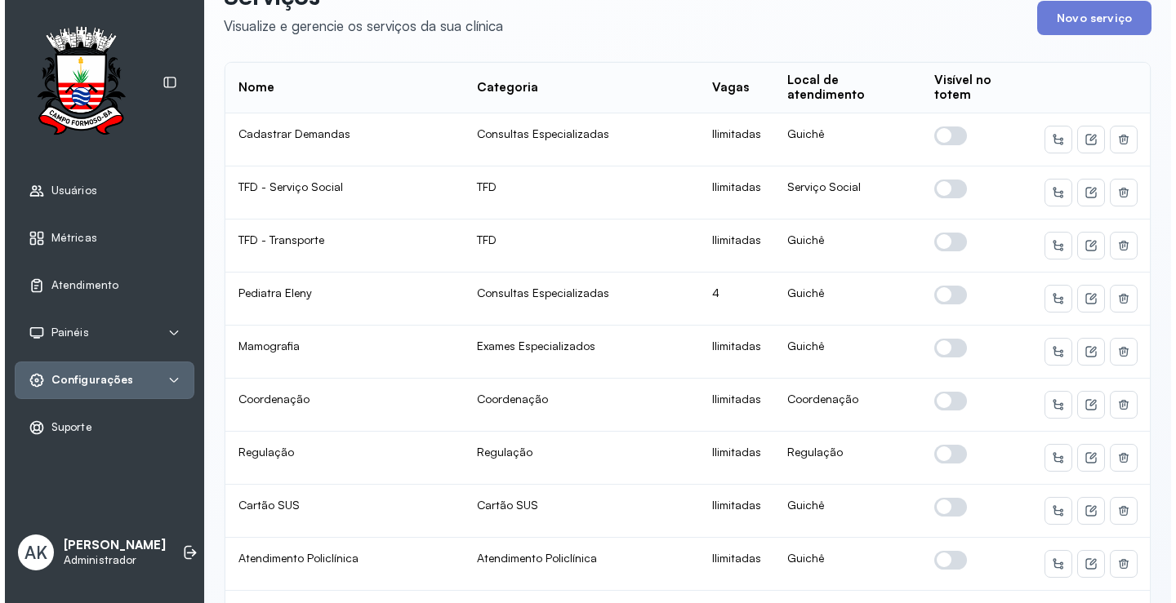
scroll to position [0, 0]
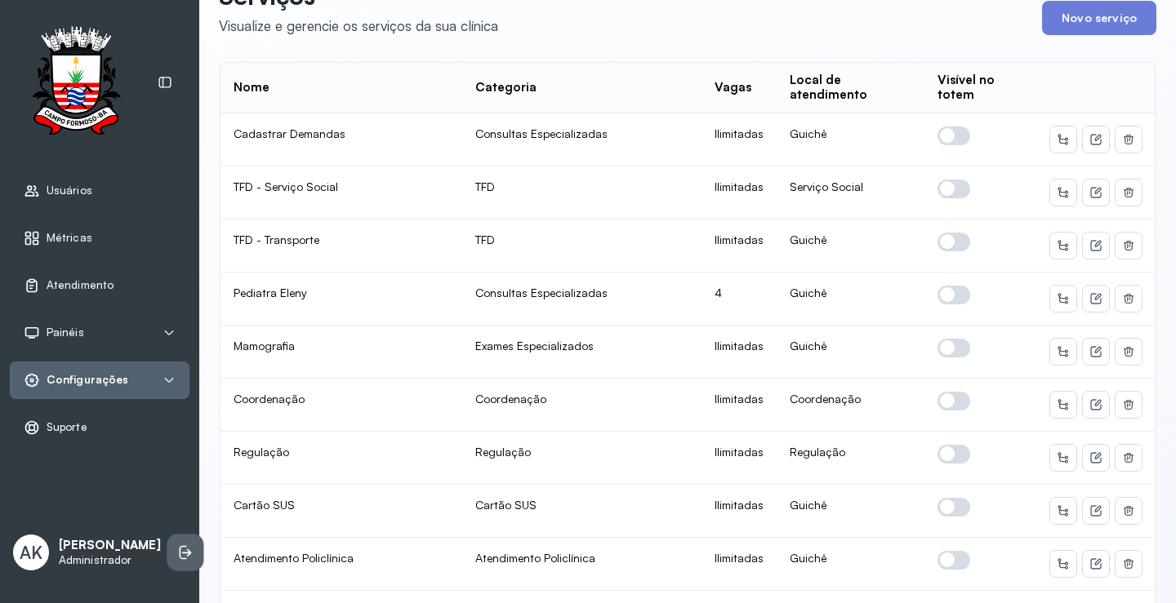
click at [177, 545] on icon at bounding box center [185, 553] width 16 height 16
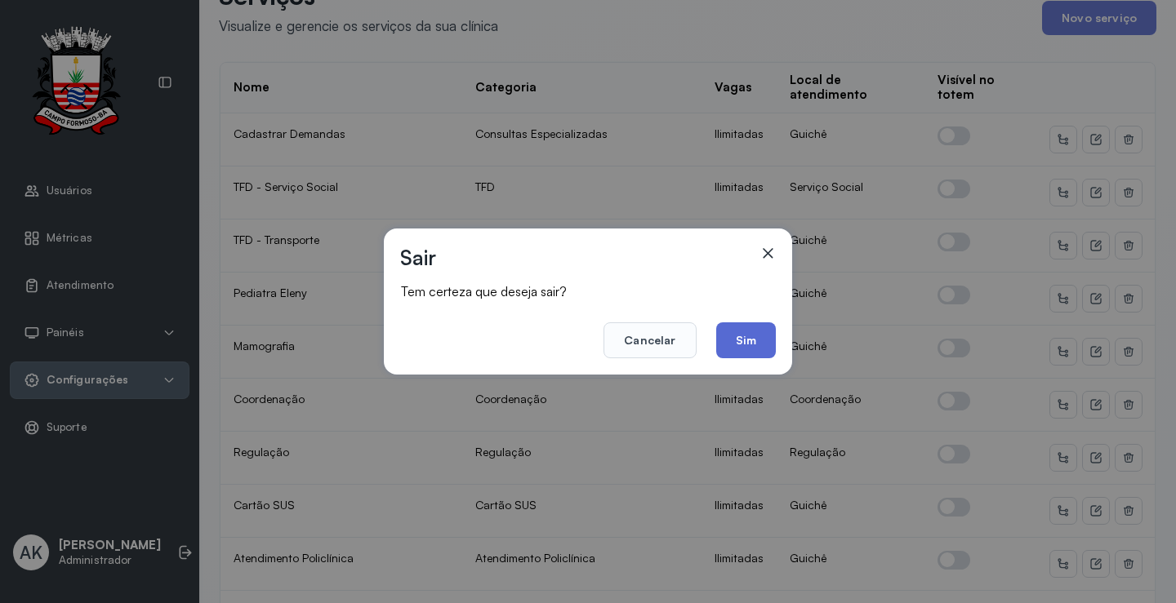
click at [744, 345] on button "Sim" at bounding box center [746, 341] width 60 height 36
